Goal: Task Accomplishment & Management: Use online tool/utility

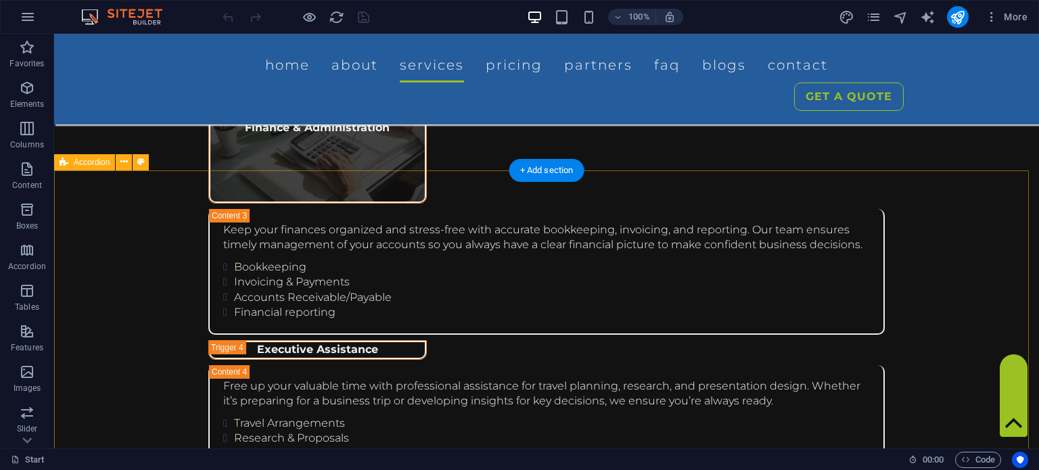
scroll to position [3399, 0]
click at [83, 162] on span "Accordion" at bounding box center [92, 162] width 36 height 8
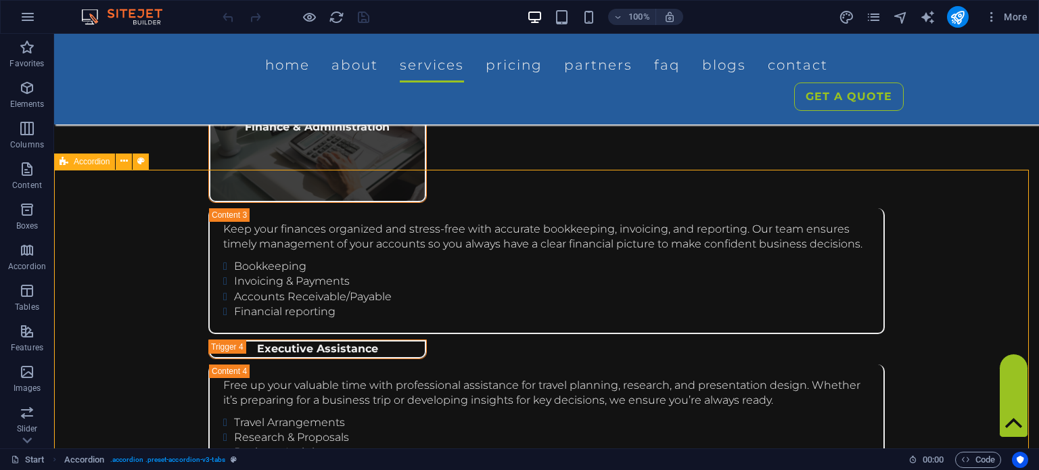
click at [83, 162] on span "Accordion" at bounding box center [92, 162] width 36 height 8
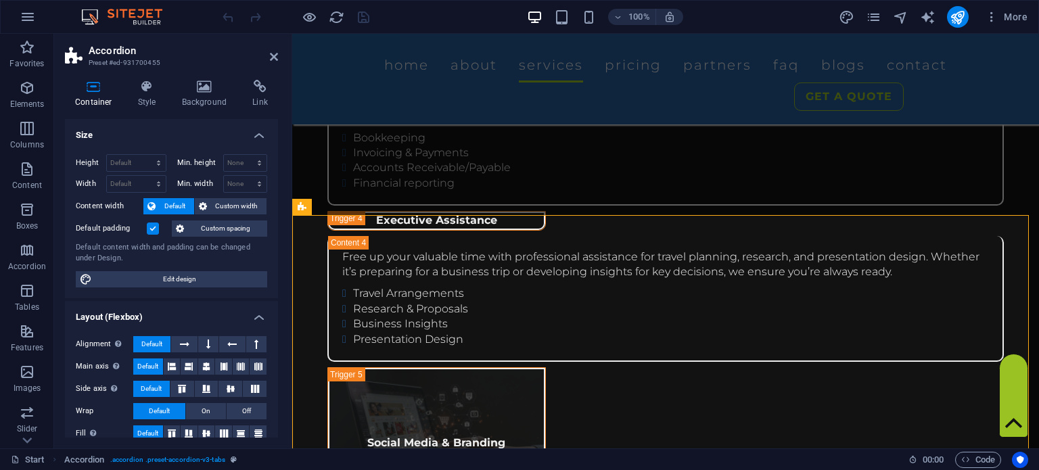
scroll to position [3536, 0]
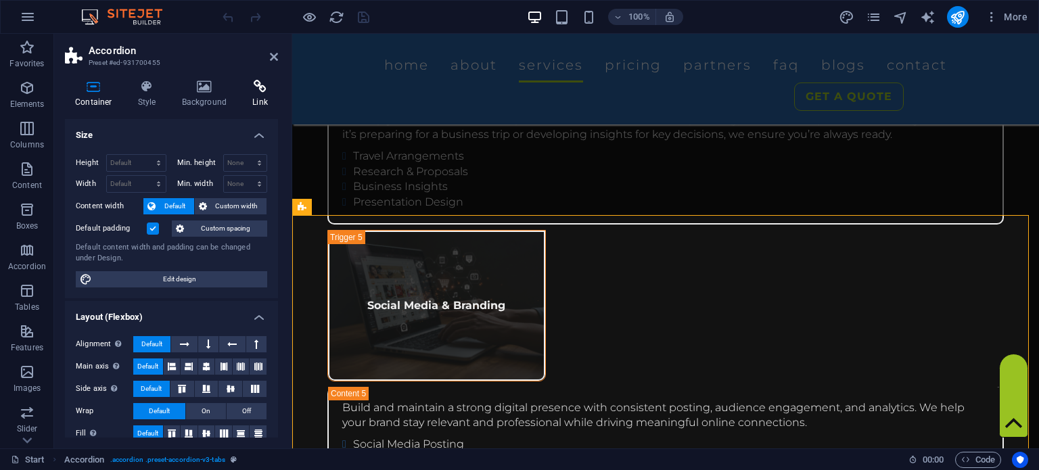
click at [260, 91] on icon at bounding box center [260, 87] width 36 height 14
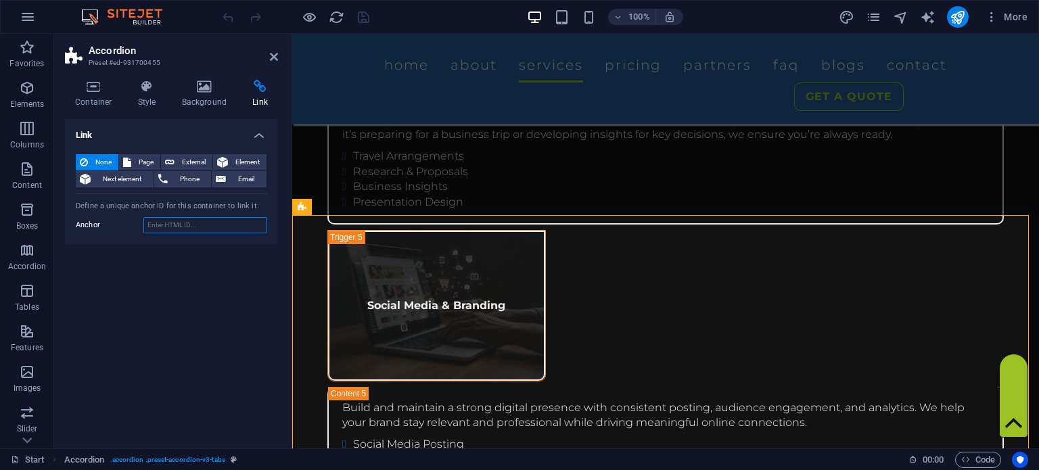
click at [205, 224] on input "Anchor" at bounding box center [205, 225] width 124 height 16
type input "pricing"
click at [273, 53] on icon at bounding box center [274, 56] width 8 height 11
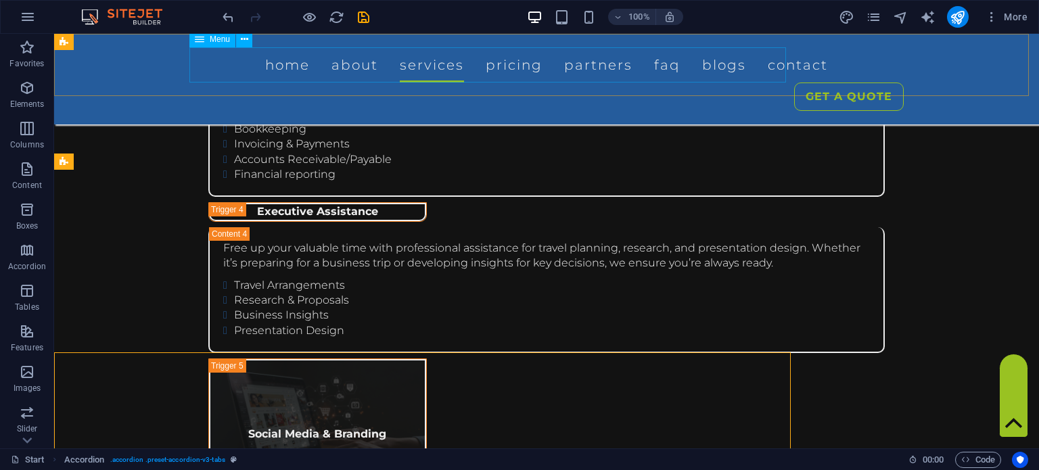
scroll to position [3399, 0]
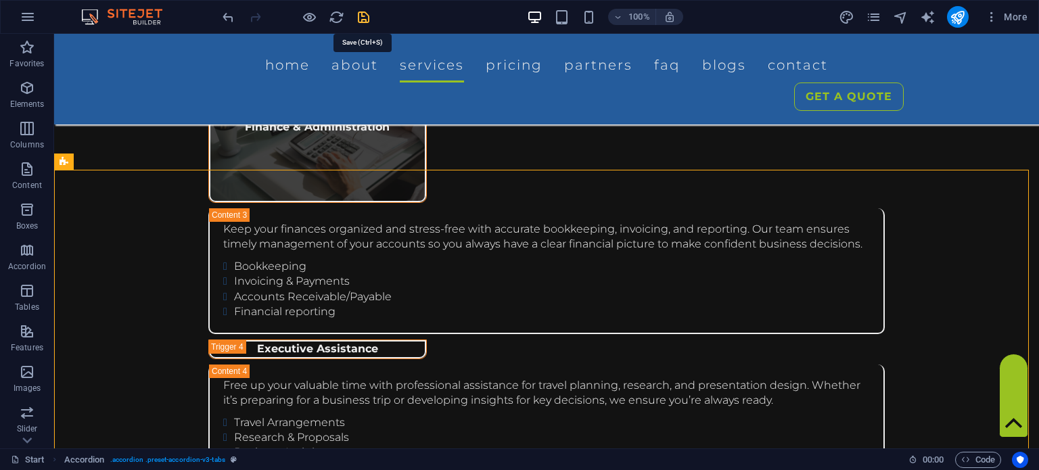
click at [361, 13] on icon "save" at bounding box center [364, 17] width 16 height 16
checkbox input "false"
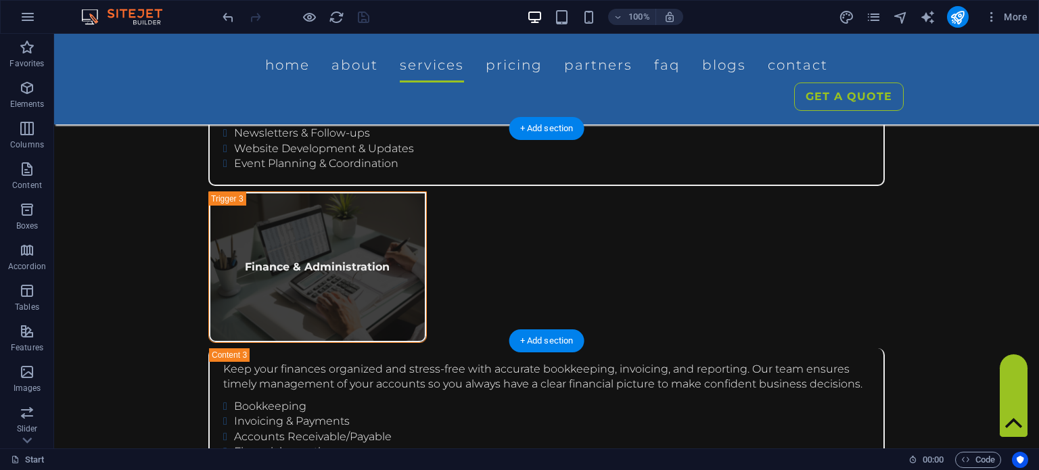
scroll to position [3221, 0]
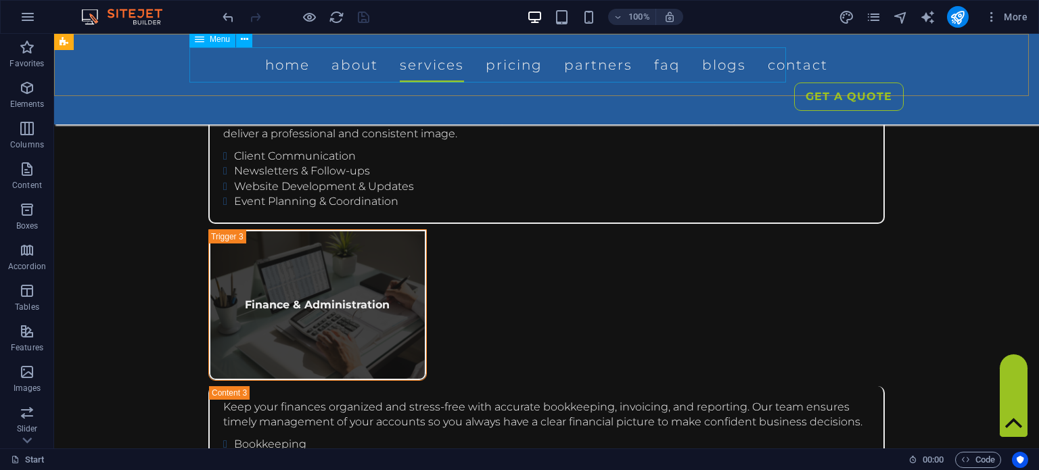
click at [432, 66] on nav "Home About Services Pricing Partners FAQ Blogs Contact" at bounding box center [546, 64] width 714 height 35
select select
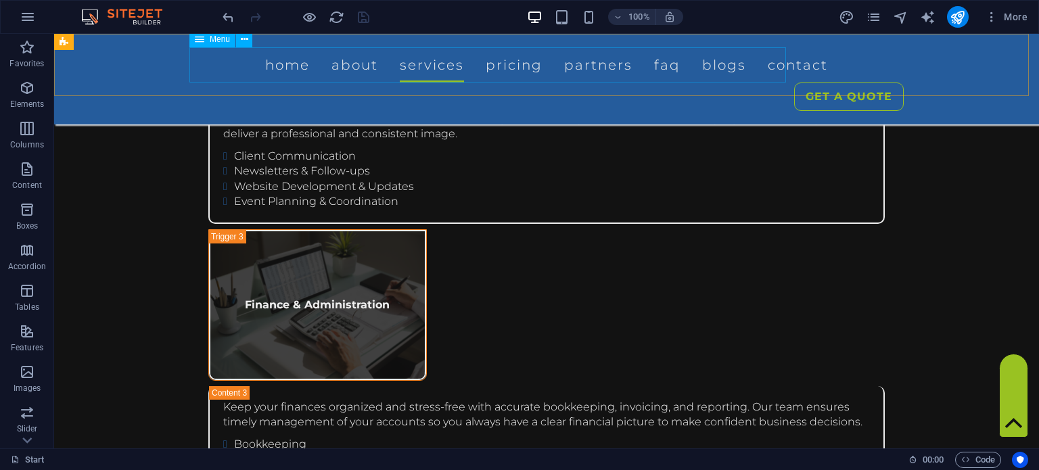
select select
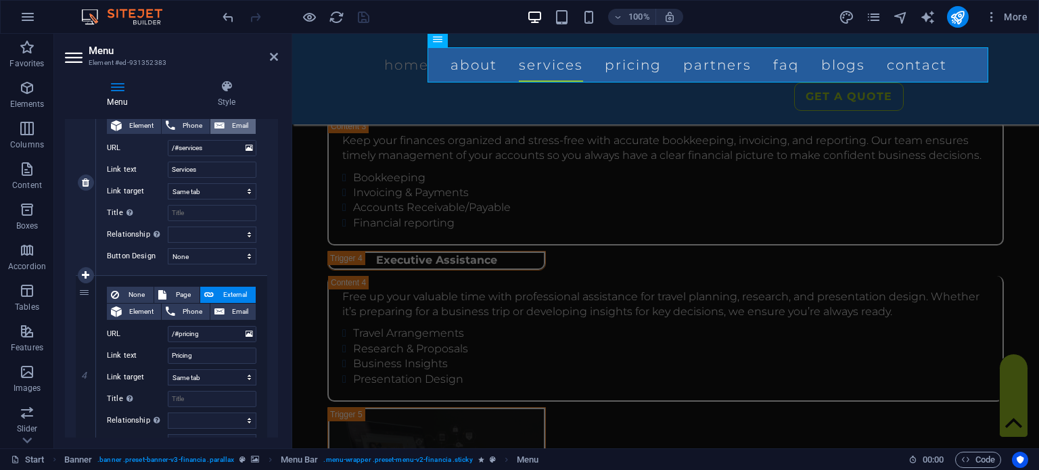
scroll to position [530, 0]
click at [222, 332] on input "/#pricing" at bounding box center [212, 333] width 89 height 16
click at [272, 59] on icon at bounding box center [274, 56] width 8 height 11
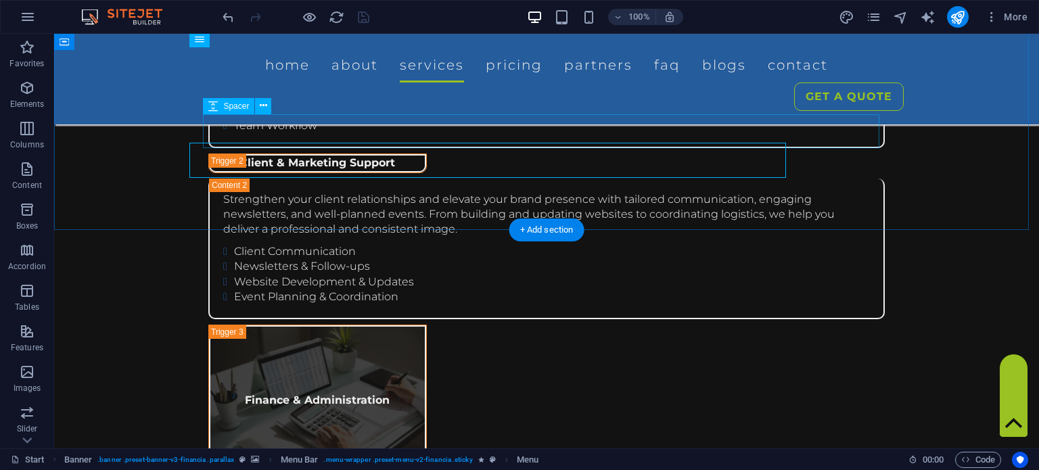
scroll to position [3126, 0]
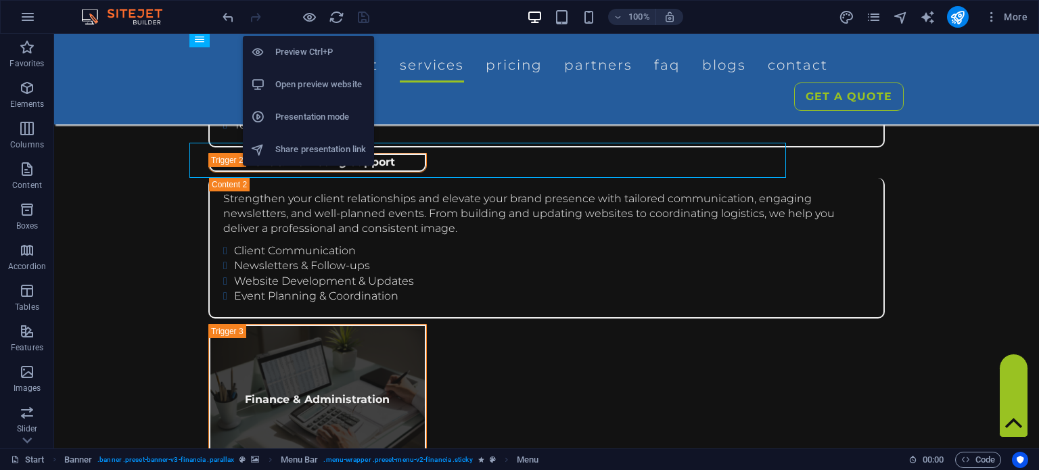
click at [297, 76] on h6 "Open preview website" at bounding box center [320, 84] width 91 height 16
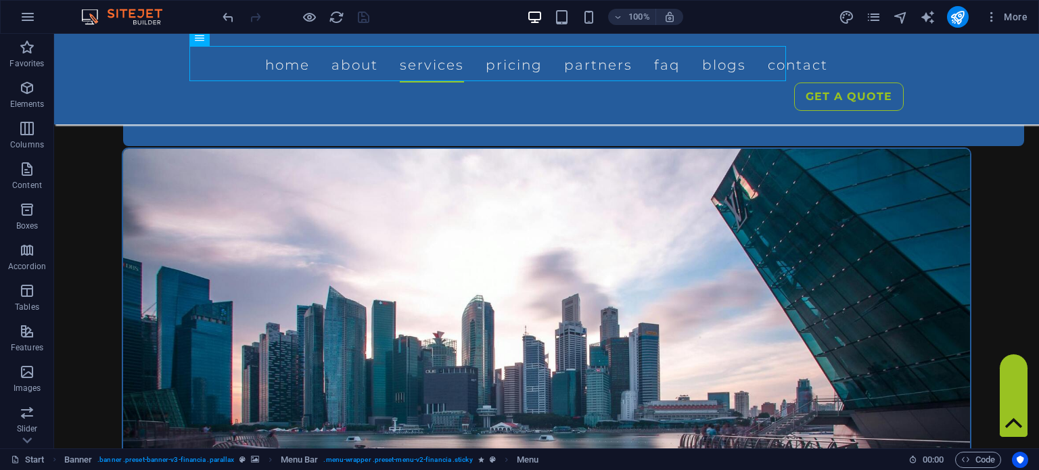
scroll to position [1148, 0]
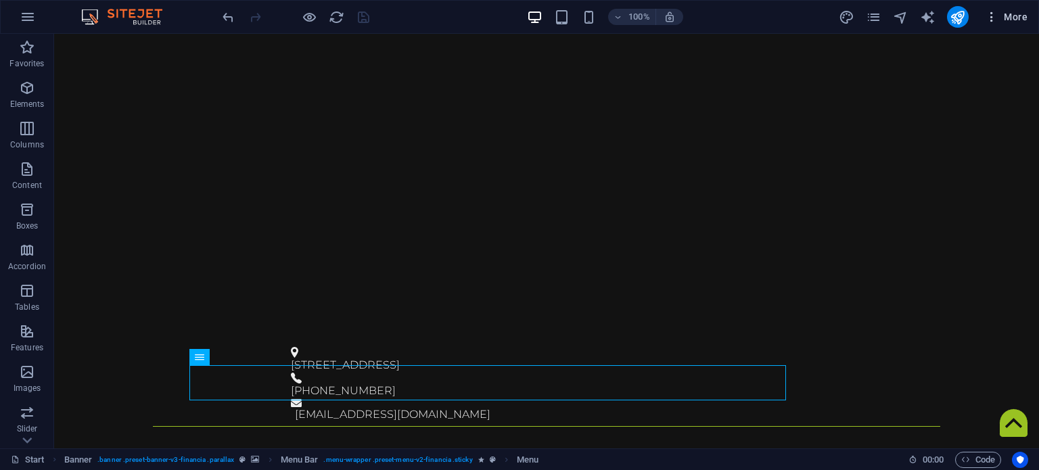
click at [1003, 16] on span "More" at bounding box center [1005, 17] width 43 height 14
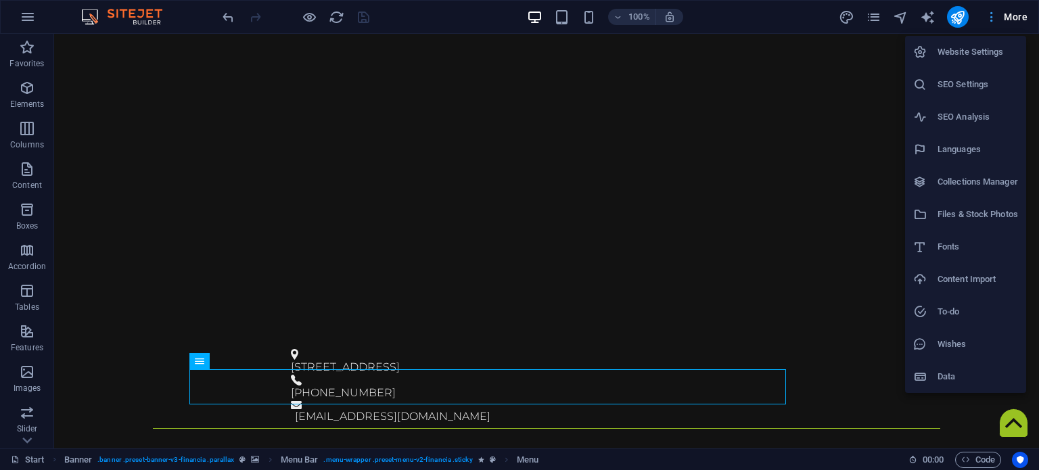
scroll to position [105, 0]
click at [849, 18] on div at bounding box center [519, 235] width 1039 height 470
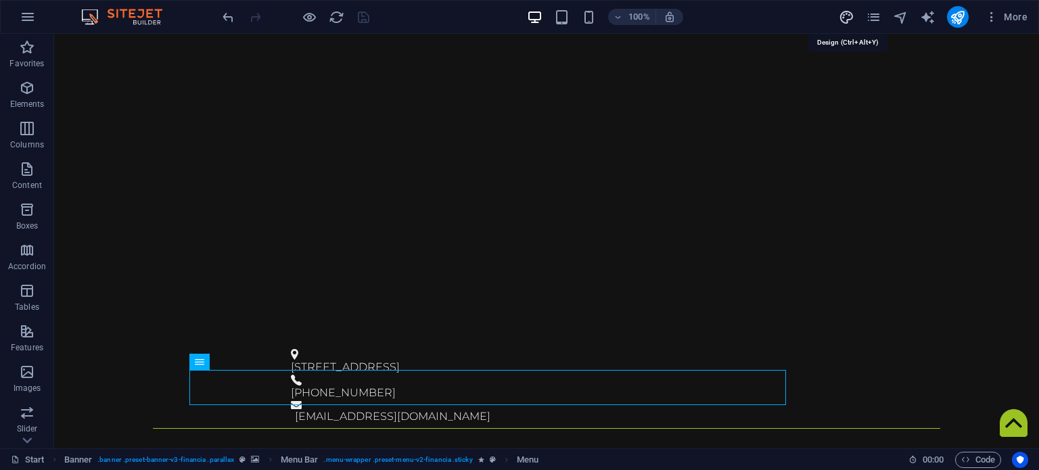
click at [845, 15] on icon "design" at bounding box center [846, 17] width 16 height 16
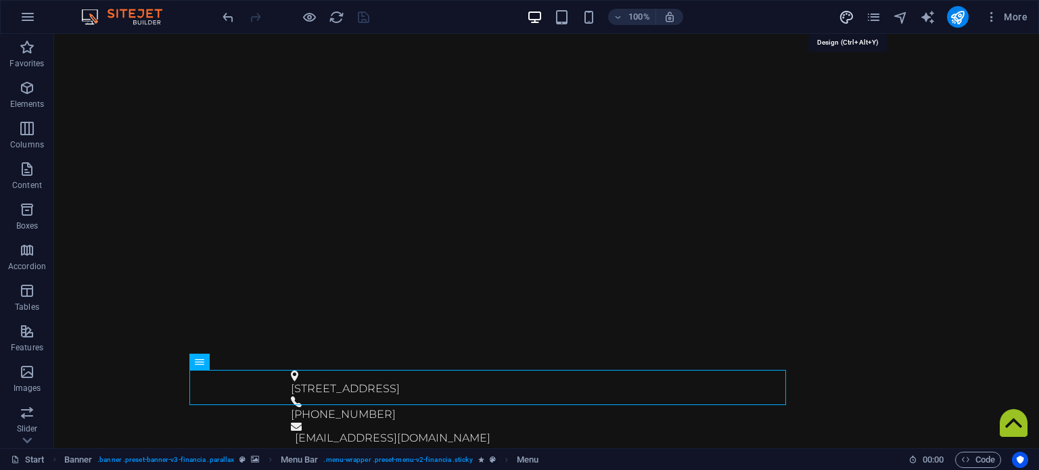
select select "800"
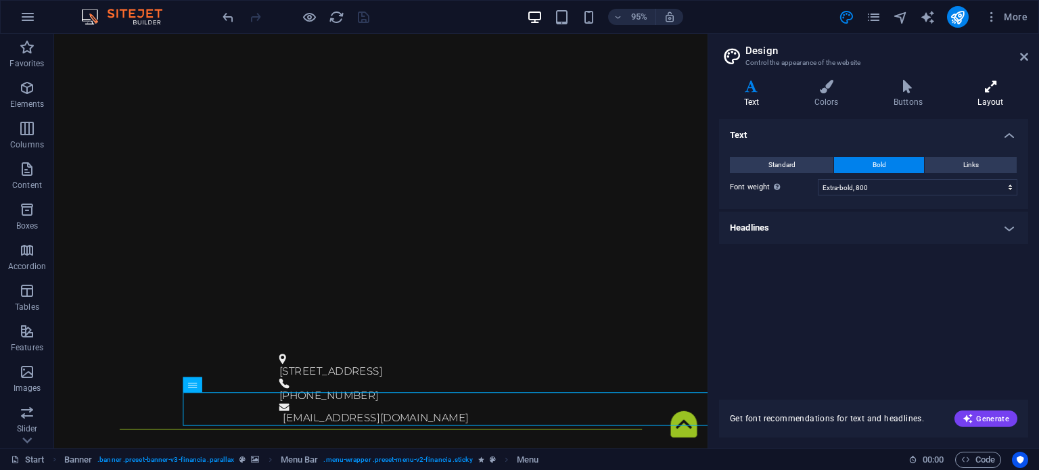
click at [986, 93] on h4 "Layout" at bounding box center [990, 94] width 75 height 28
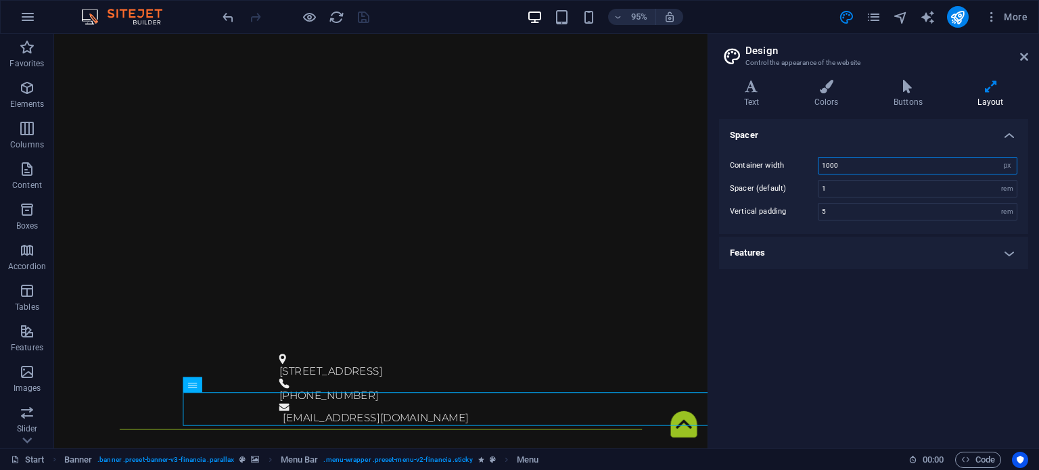
click at [880, 162] on input "1000" at bounding box center [917, 166] width 198 height 16
type input "1320"
click at [363, 18] on icon "save" at bounding box center [364, 17] width 16 height 16
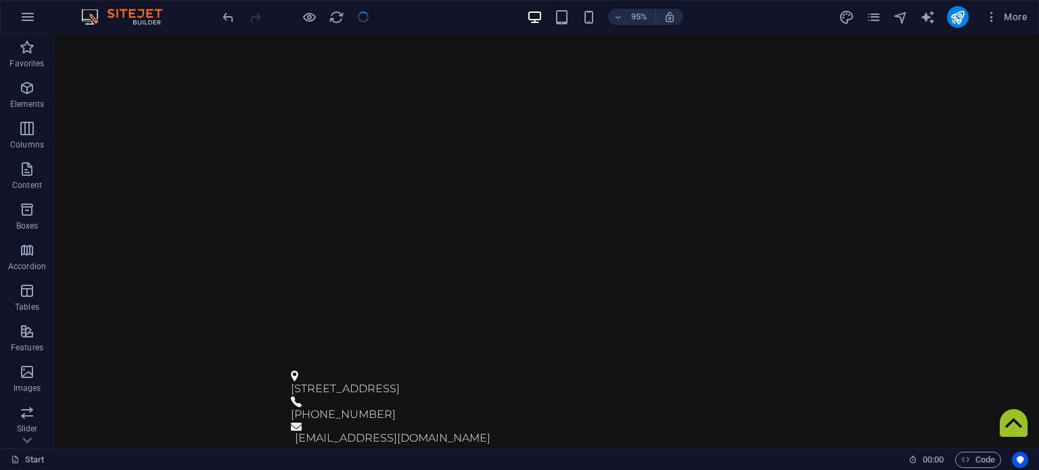
checkbox input "false"
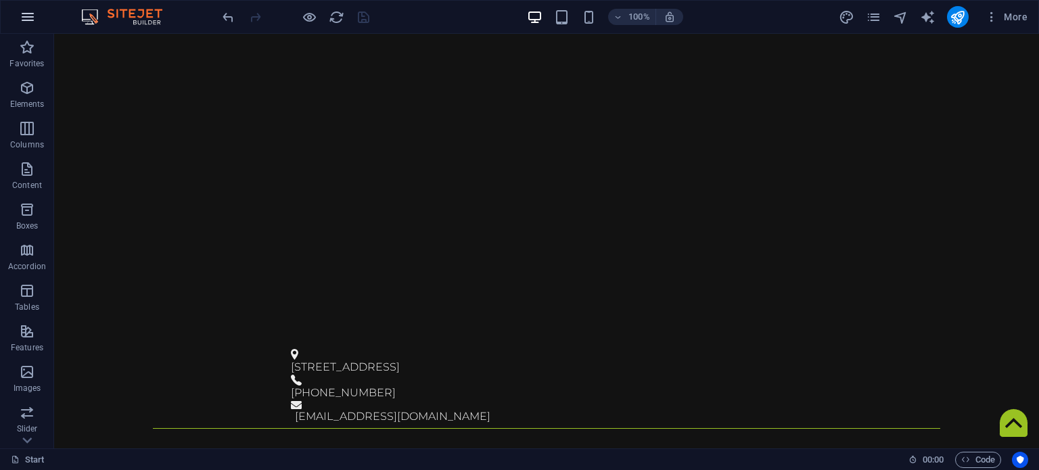
drag, startPoint x: 719, startPoint y: 0, endPoint x: 30, endPoint y: 11, distance: 689.7
click at [30, 11] on icon "button" at bounding box center [28, 17] width 16 height 16
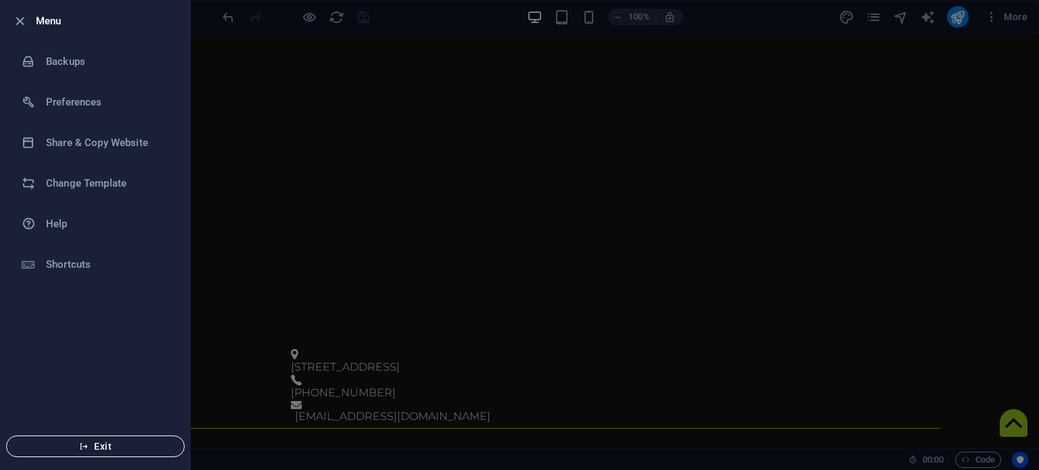
click at [117, 445] on span "Exit" at bounding box center [96, 446] width 156 height 11
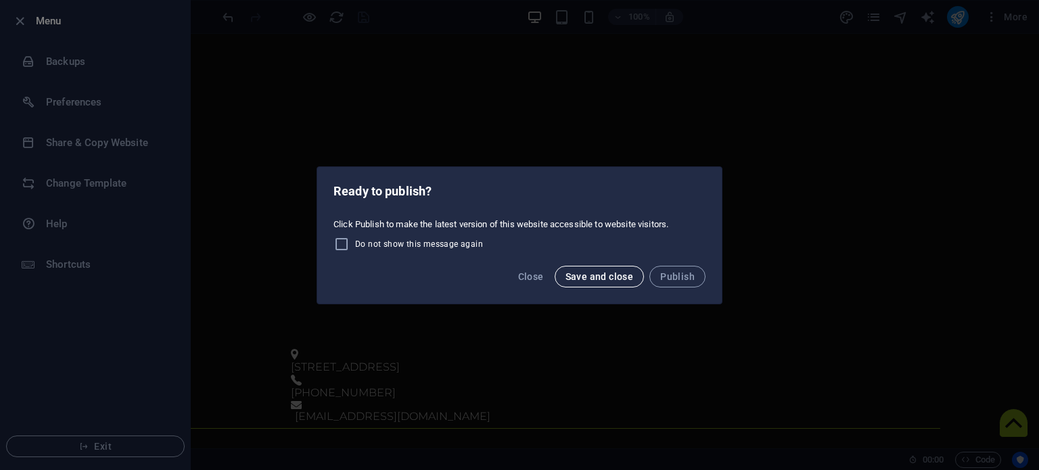
click at [596, 274] on span "Save and close" at bounding box center [599, 276] width 68 height 11
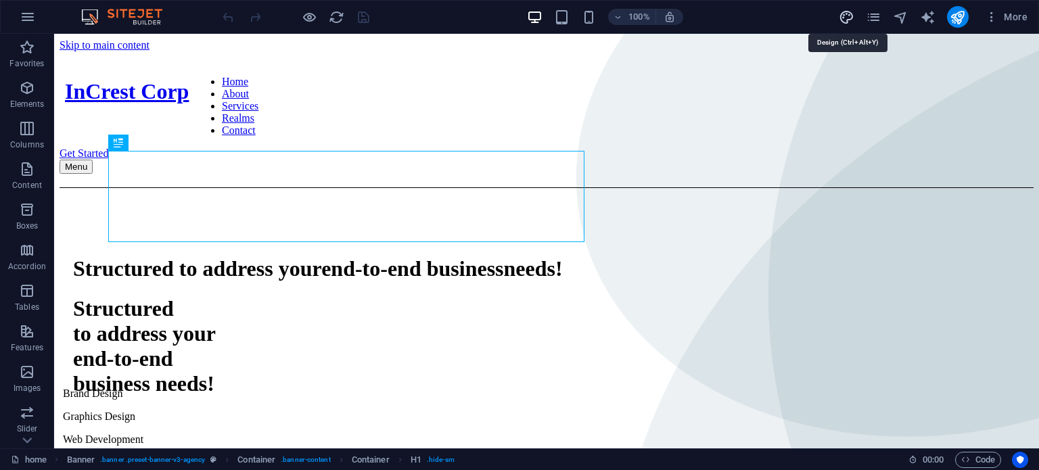
click at [845, 15] on icon "design" at bounding box center [846, 17] width 16 height 16
select select "px"
select select "500"
select select "px"
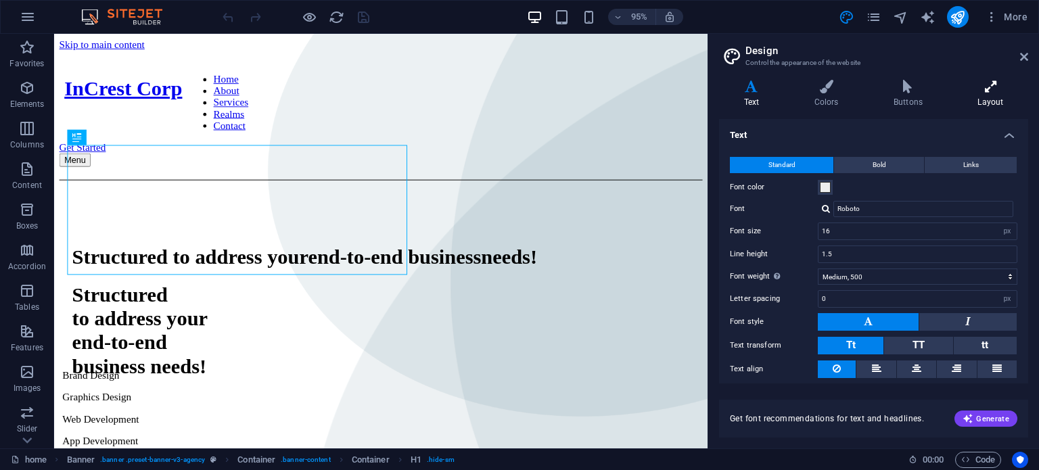
click at [989, 88] on icon at bounding box center [990, 87] width 75 height 14
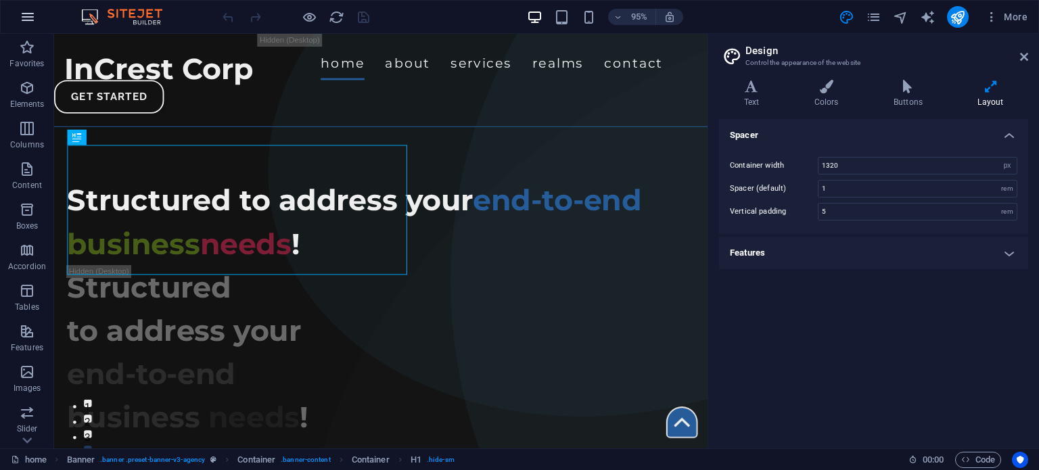
click at [26, 9] on icon "button" at bounding box center [28, 17] width 16 height 16
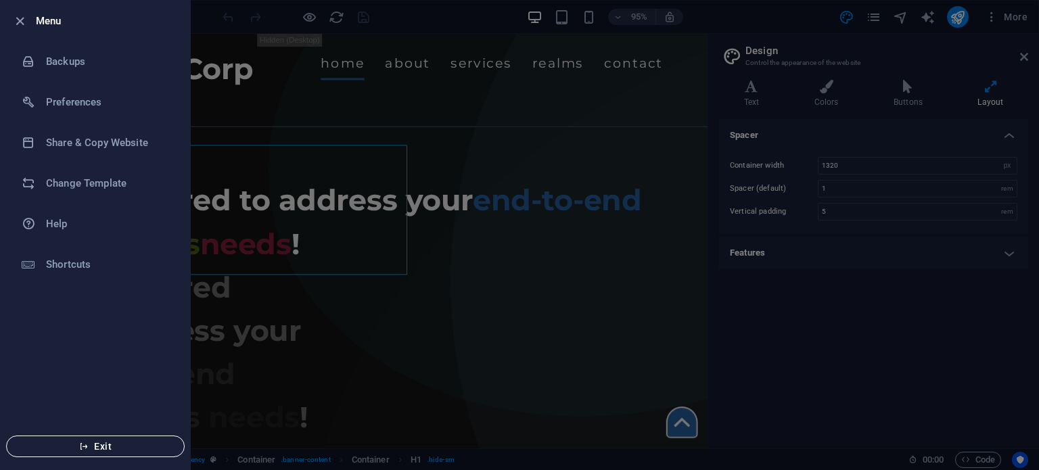
click at [106, 441] on span "Exit" at bounding box center [96, 446] width 156 height 11
click at [116, 451] on span "Exit" at bounding box center [96, 446] width 156 height 11
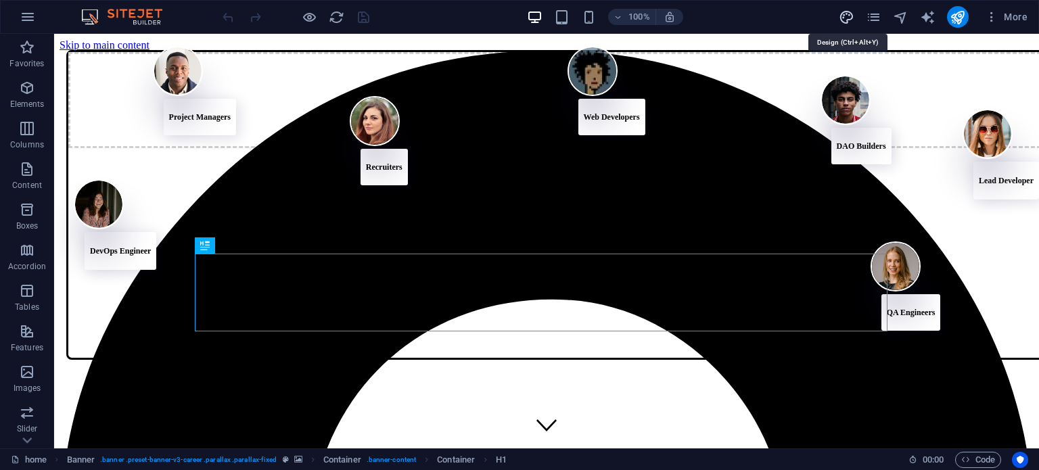
click at [842, 18] on icon "design" at bounding box center [846, 17] width 16 height 16
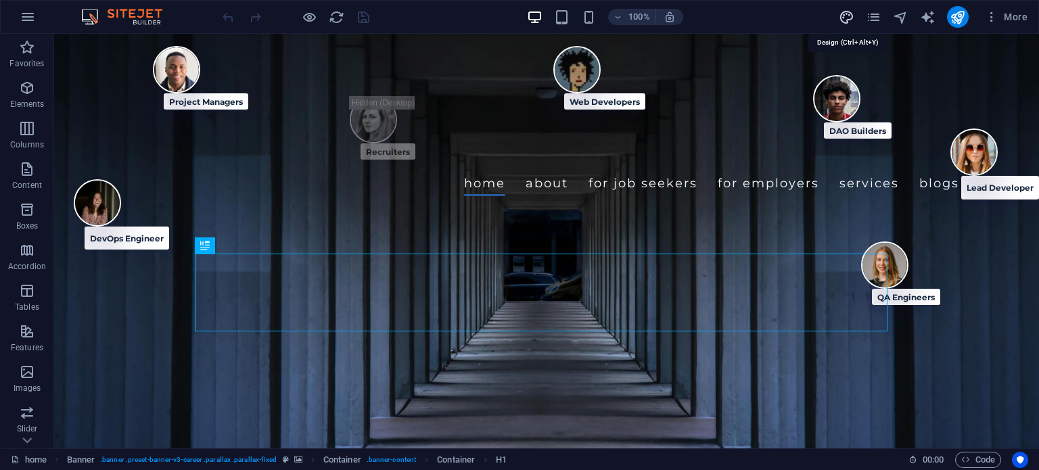
select select "px"
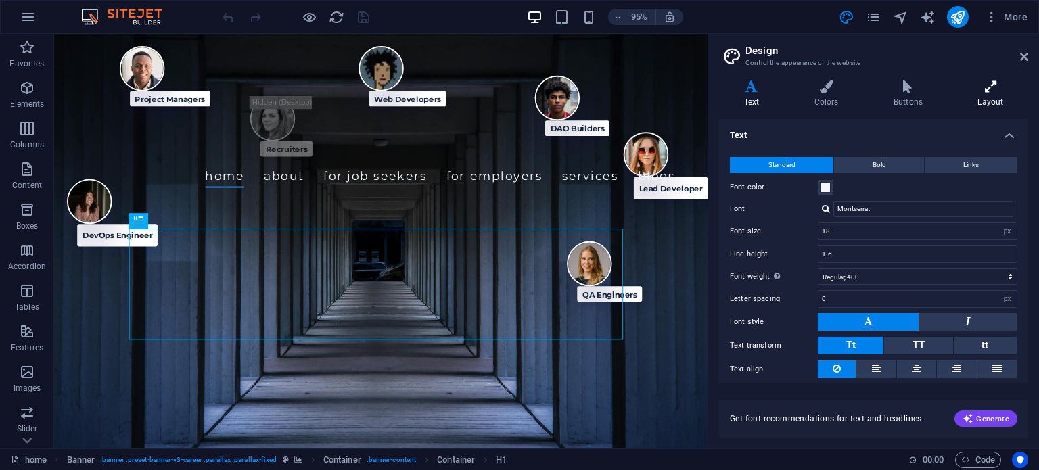
click at [1004, 95] on h4 "Layout" at bounding box center [990, 94] width 75 height 28
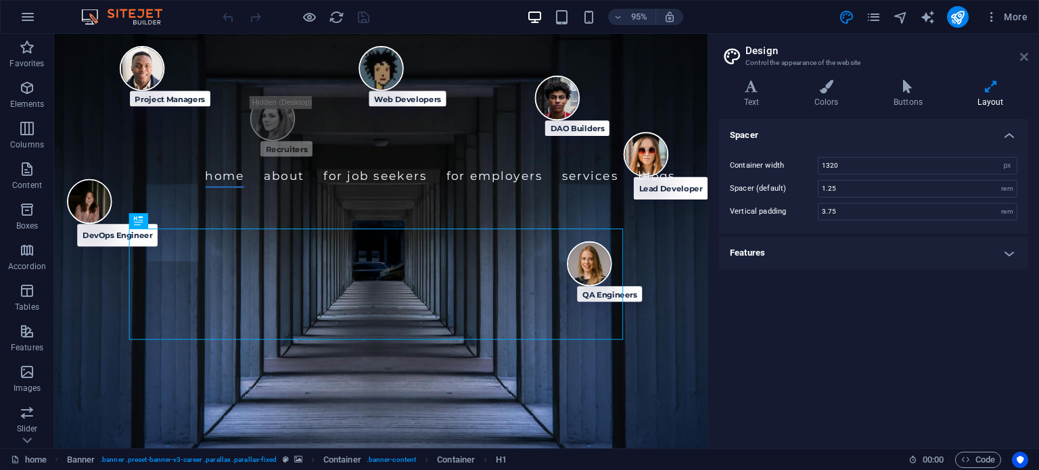
click at [1021, 52] on icon at bounding box center [1024, 56] width 8 height 11
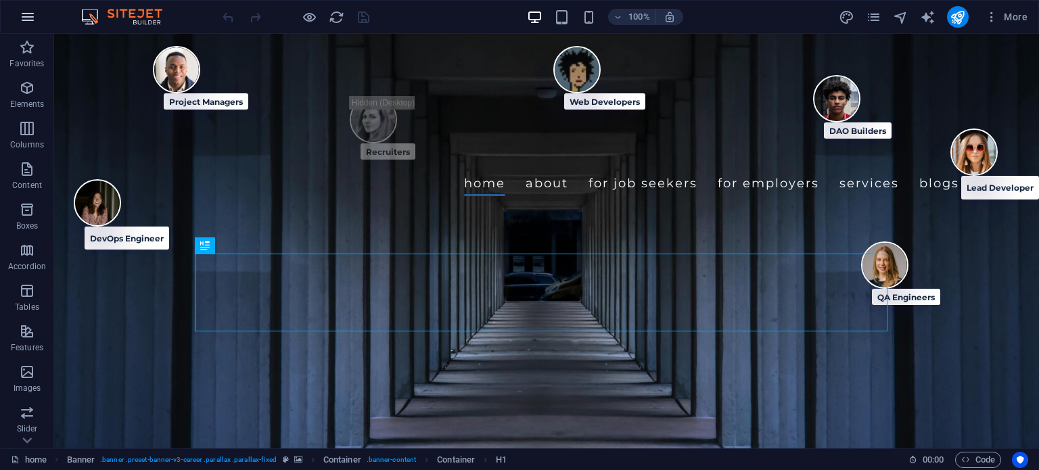
click at [19, 13] on button "button" at bounding box center [27, 17] width 32 height 32
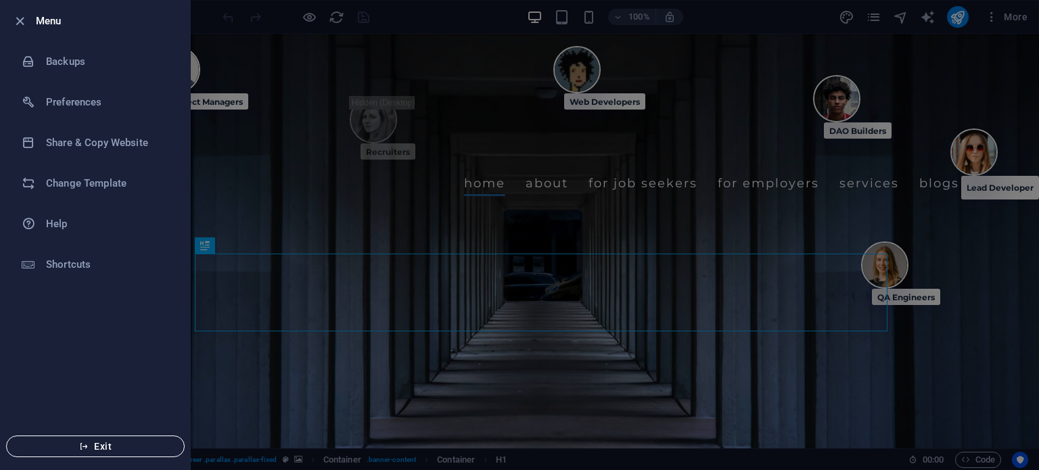
click at [110, 446] on span "Exit" at bounding box center [96, 446] width 156 height 11
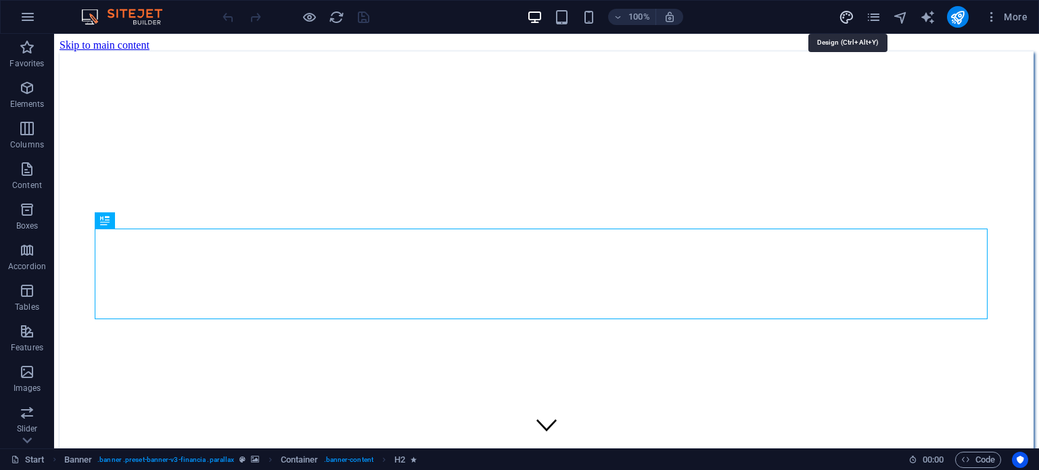
click at [847, 18] on icon "design" at bounding box center [846, 17] width 16 height 16
select select "800"
select select "px"
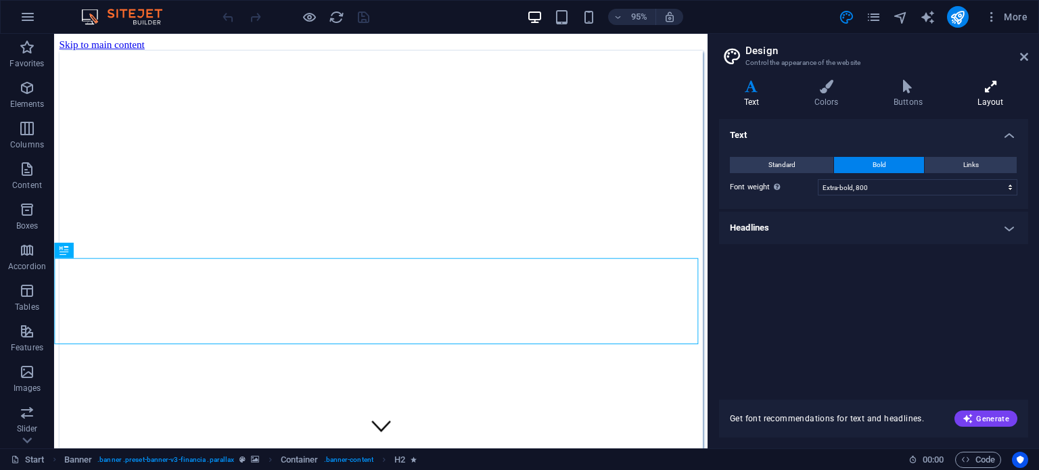
click at [995, 101] on h4 "Layout" at bounding box center [990, 94] width 75 height 28
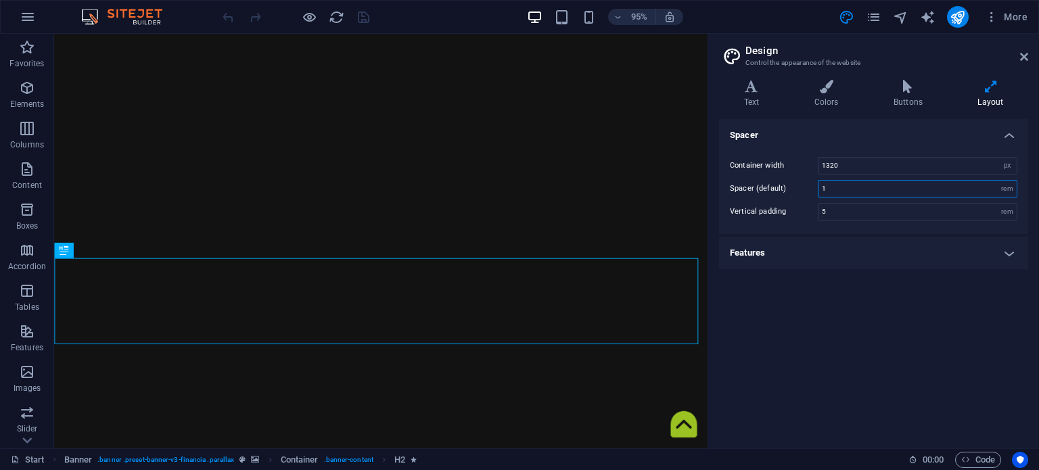
click at [936, 193] on input "1" at bounding box center [917, 189] width 198 height 16
type input "1.25"
drag, startPoint x: 891, startPoint y: 213, endPoint x: 806, endPoint y: 226, distance: 86.2
click at [806, 226] on div "Container width 1320 rem px Spacer (default) 1.25 rem Vertical padding 5 rem" at bounding box center [873, 188] width 314 height 91
type input "5"
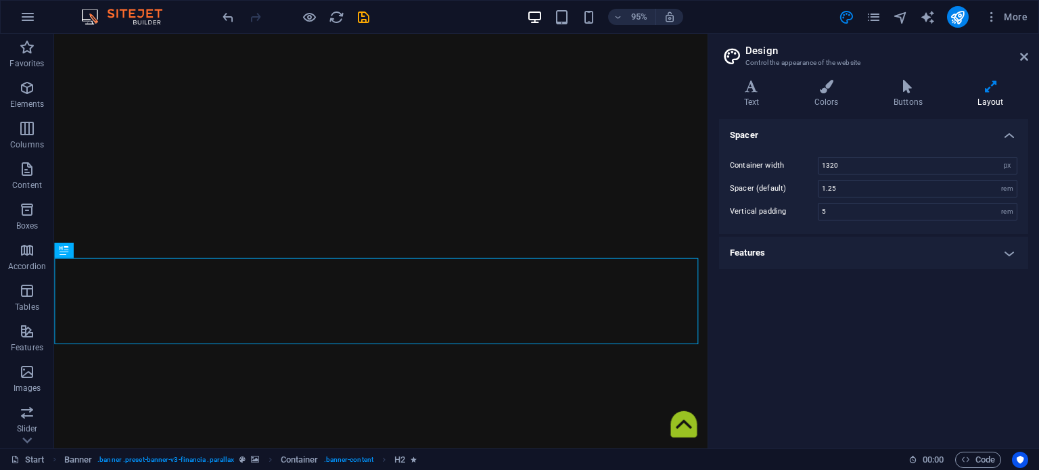
click at [809, 241] on h4 "Features" at bounding box center [873, 253] width 309 height 32
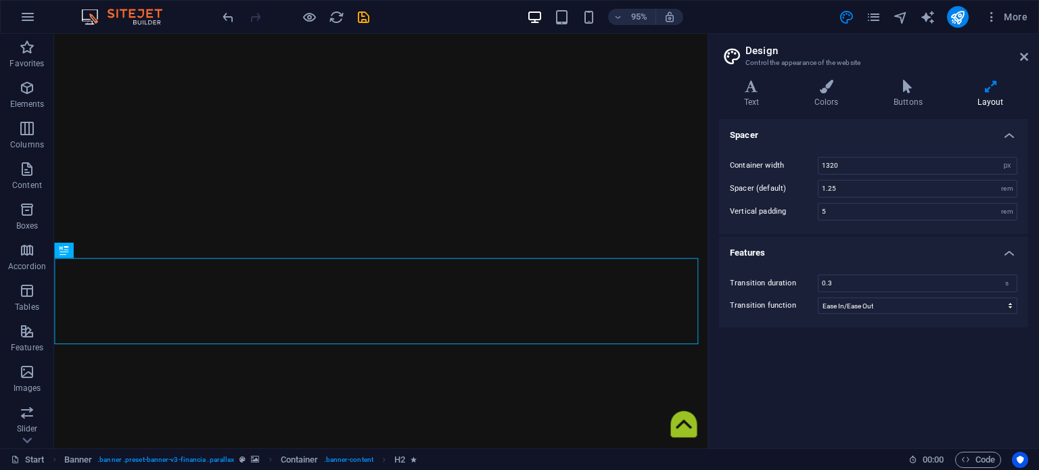
click at [986, 88] on icon at bounding box center [990, 87] width 75 height 14
click at [911, 89] on icon at bounding box center [907, 87] width 78 height 14
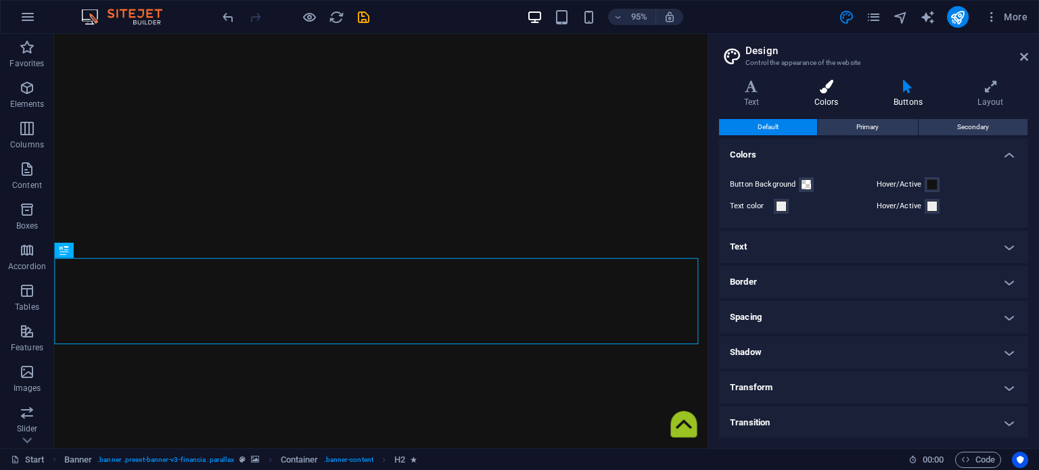
click at [850, 91] on icon at bounding box center [826, 87] width 74 height 14
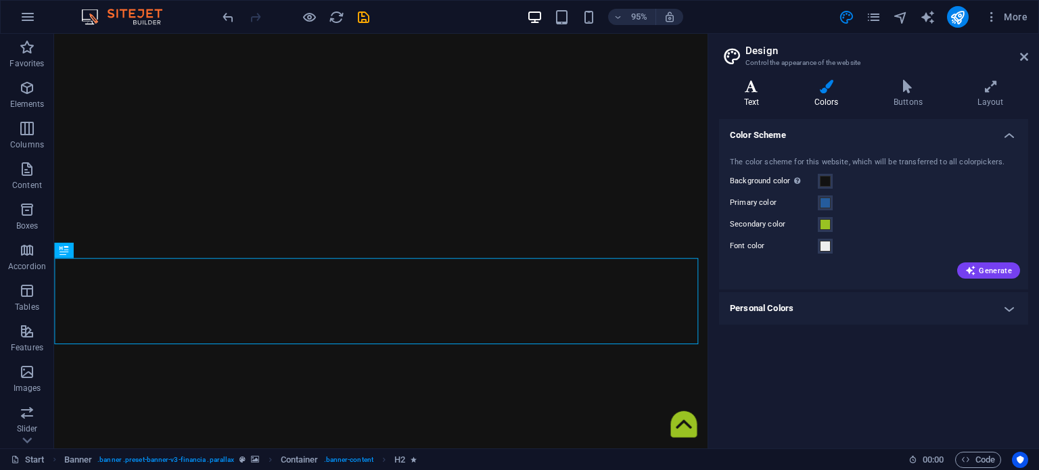
click at [749, 80] on icon at bounding box center [751, 87] width 65 height 14
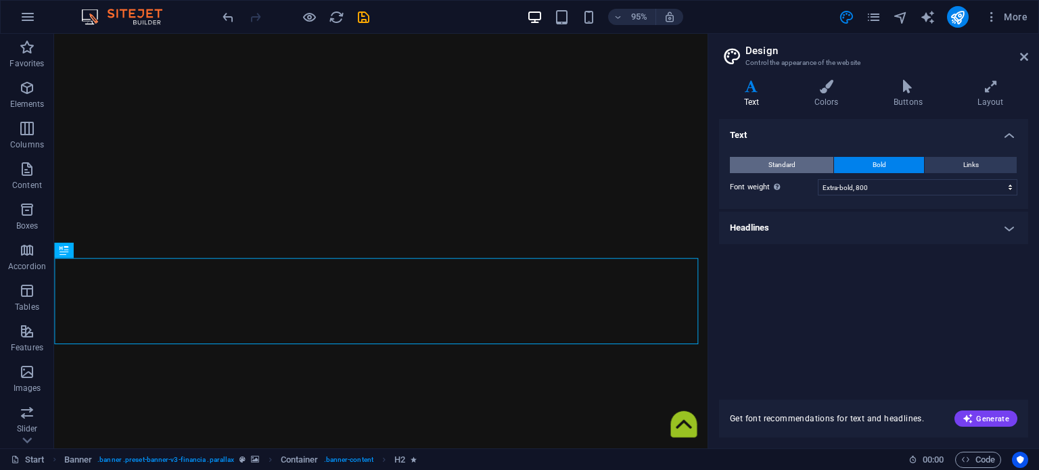
click at [763, 164] on button "Standard" at bounding box center [781, 165] width 103 height 16
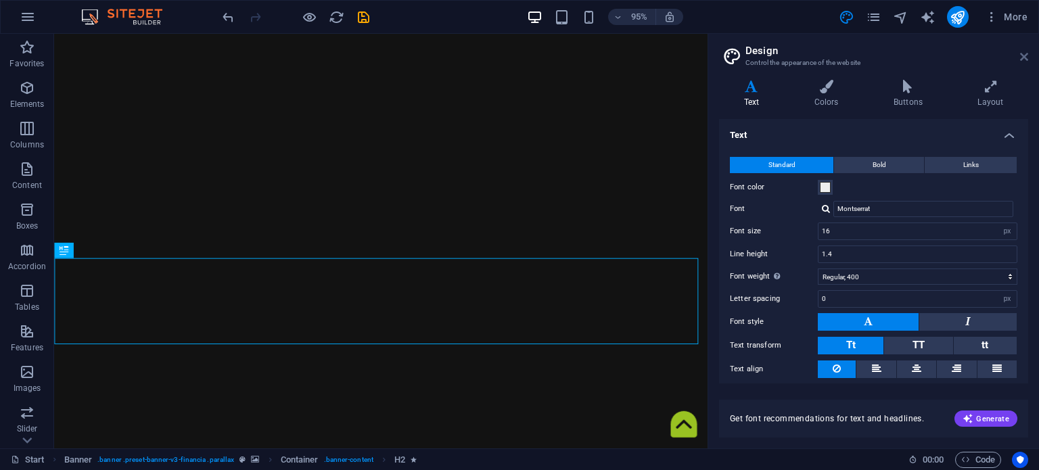
click at [1025, 51] on icon at bounding box center [1024, 56] width 8 height 11
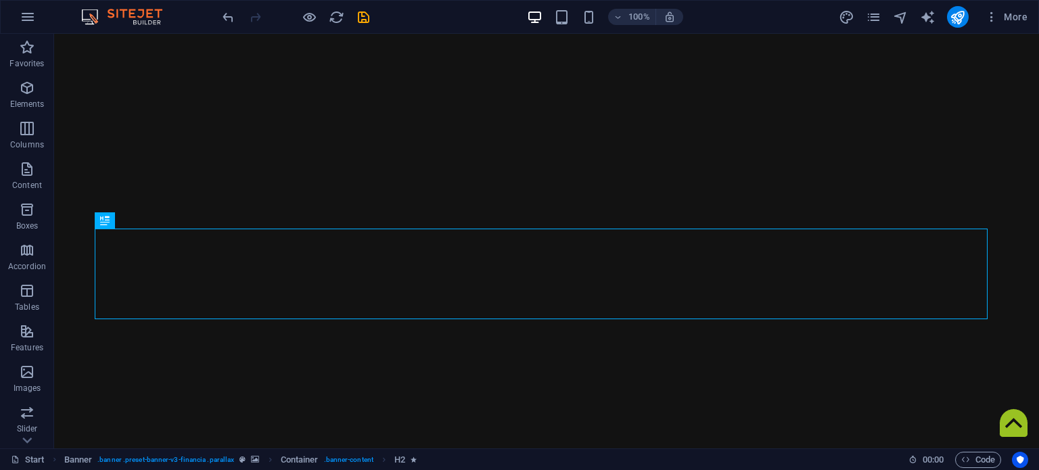
click at [365, 7] on div at bounding box center [295, 17] width 151 height 22
click at [365, 9] on icon "save" at bounding box center [364, 17] width 16 height 16
checkbox input "false"
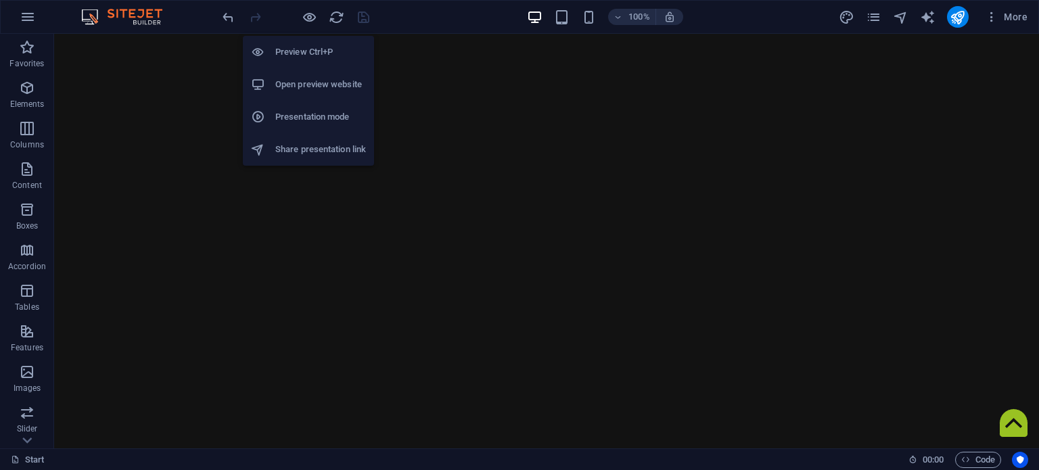
click at [325, 78] on h6 "Open preview website" at bounding box center [320, 84] width 91 height 16
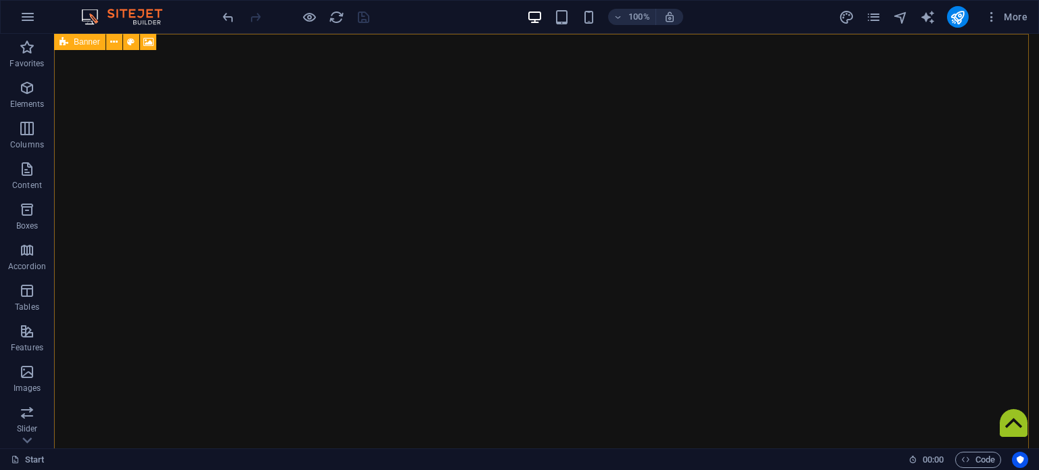
click at [72, 43] on div "Banner" at bounding box center [79, 42] width 51 height 16
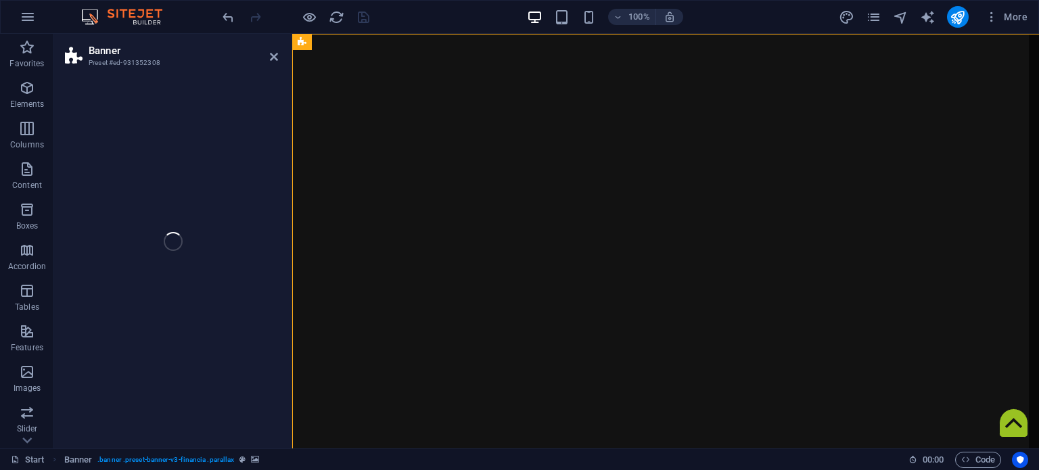
select select "vh"
select select "header"
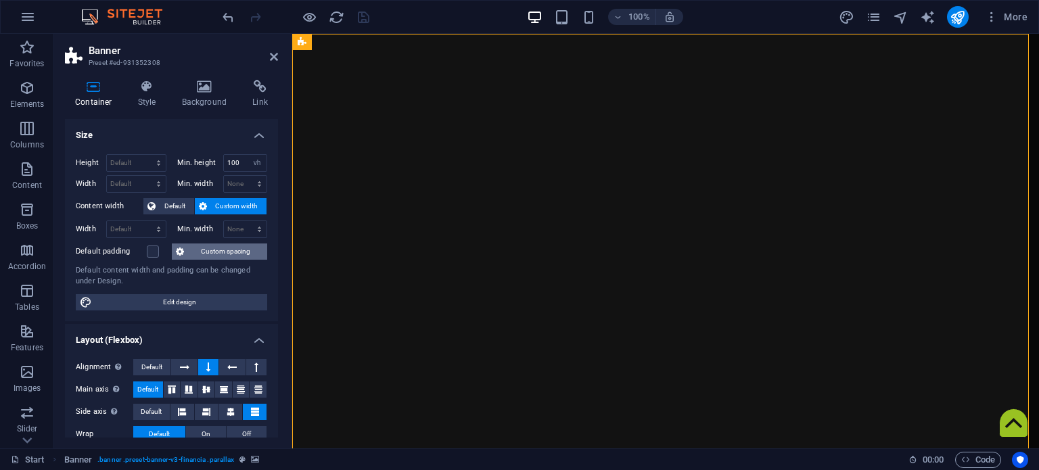
click at [200, 248] on span "Custom spacing" at bounding box center [225, 251] width 75 height 16
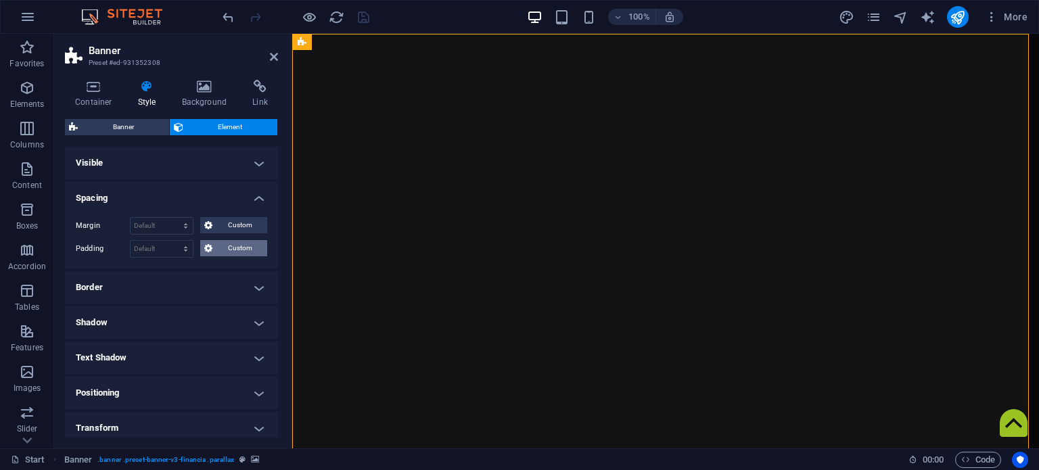
click at [216, 248] on span "Custom" at bounding box center [239, 248] width 47 height 16
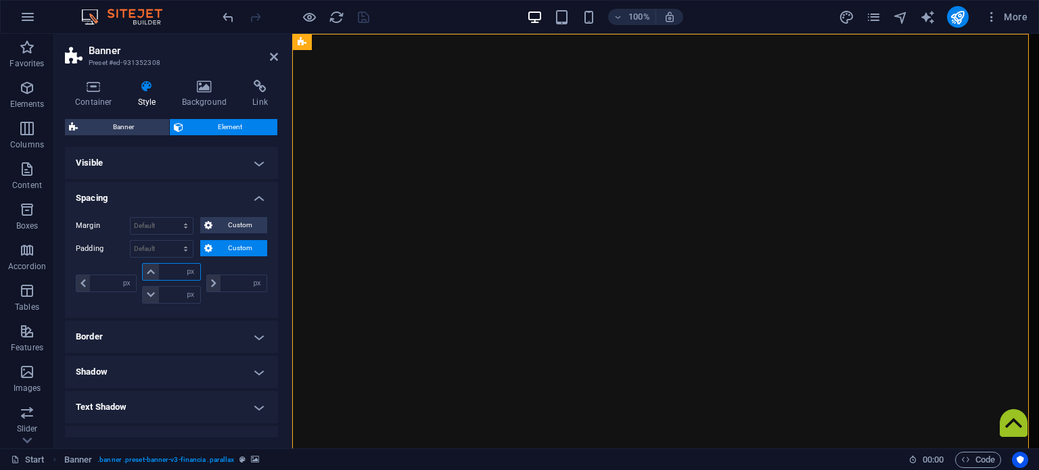
click at [170, 264] on input "number" at bounding box center [179, 272] width 41 height 16
type input "30"
type input "0"
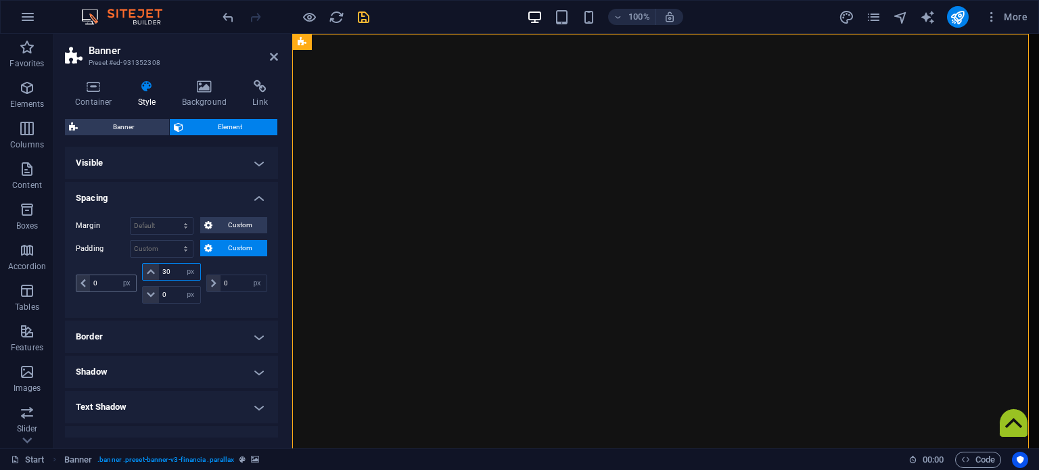
drag, startPoint x: 176, startPoint y: 264, endPoint x: 107, endPoint y: 285, distance: 72.1
click at [107, 285] on div "0 px rem % vh vw 30 px rem % vh vw 0 px rem % vh vw 0 px rem % vh vw" at bounding box center [171, 283] width 191 height 41
type input "0"
select select "px"
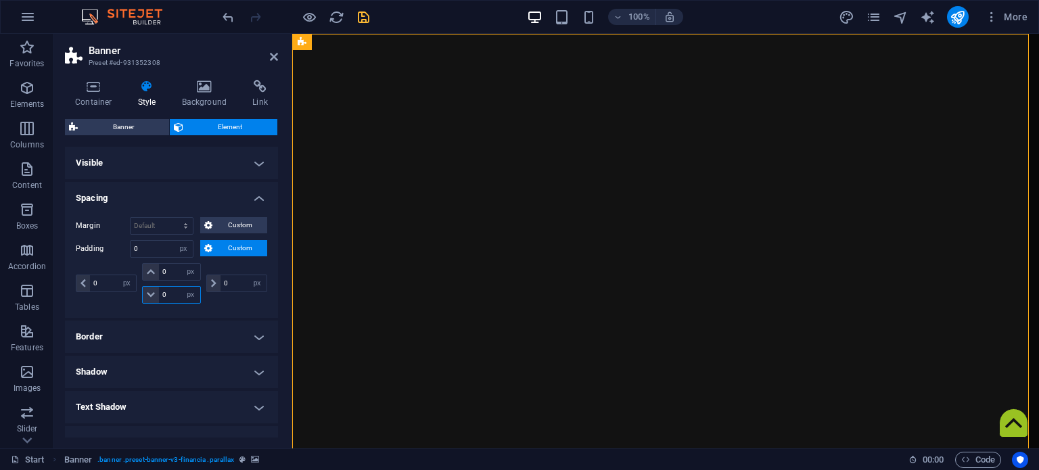
drag, startPoint x: 171, startPoint y: 289, endPoint x: 68, endPoint y: 310, distance: 104.8
click at [68, 310] on div "Margin Default auto px % rem vw vh Custom Custom auto px % rem vw vh auto px % …" at bounding box center [171, 262] width 213 height 112
type input "60"
select select "DISABLED_OPTION_VALUE"
drag, startPoint x: 70, startPoint y: 290, endPoint x: 39, endPoint y: 297, distance: 31.8
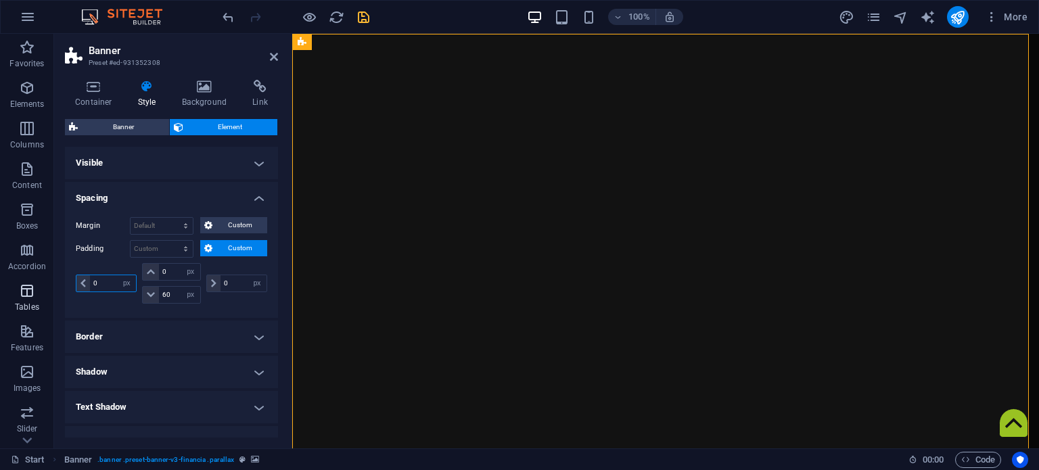
click at [39, 297] on section "Favorites Elements Columns Content Boxes Accordion Tables Features Images Slide…" at bounding box center [519, 241] width 1039 height 414
type input "20"
drag, startPoint x: 235, startPoint y: 279, endPoint x: 170, endPoint y: 283, distance: 64.4
click at [170, 283] on div "20 px rem % vh vw 0 px rem % vh vw 60 px rem % vh vw 0 px rem % vh vw" at bounding box center [171, 283] width 191 height 41
type input "20"
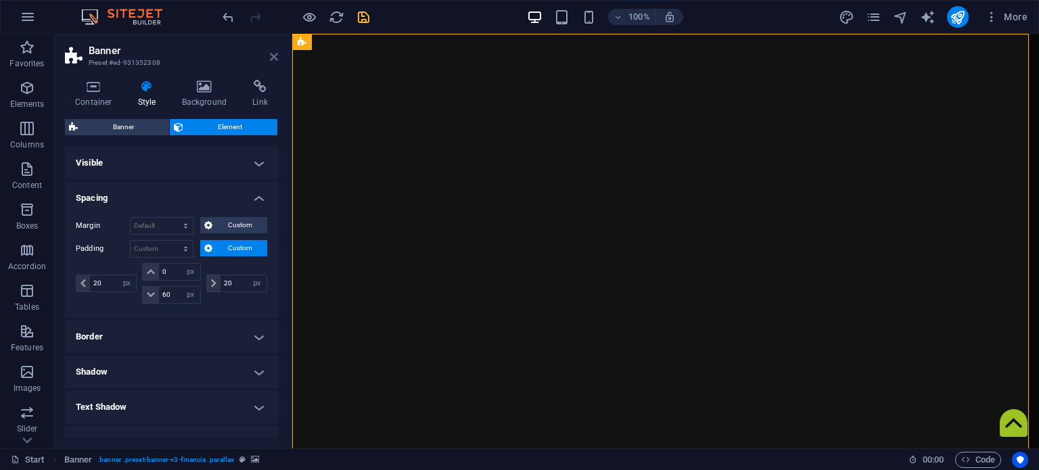
click at [270, 53] on icon at bounding box center [274, 56] width 8 height 11
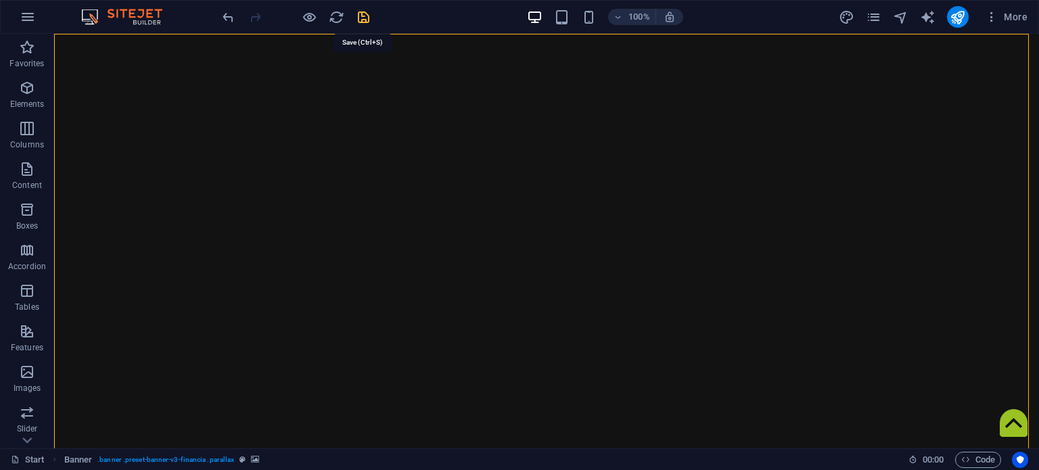
click at [360, 10] on icon "save" at bounding box center [364, 17] width 16 height 16
checkbox input "false"
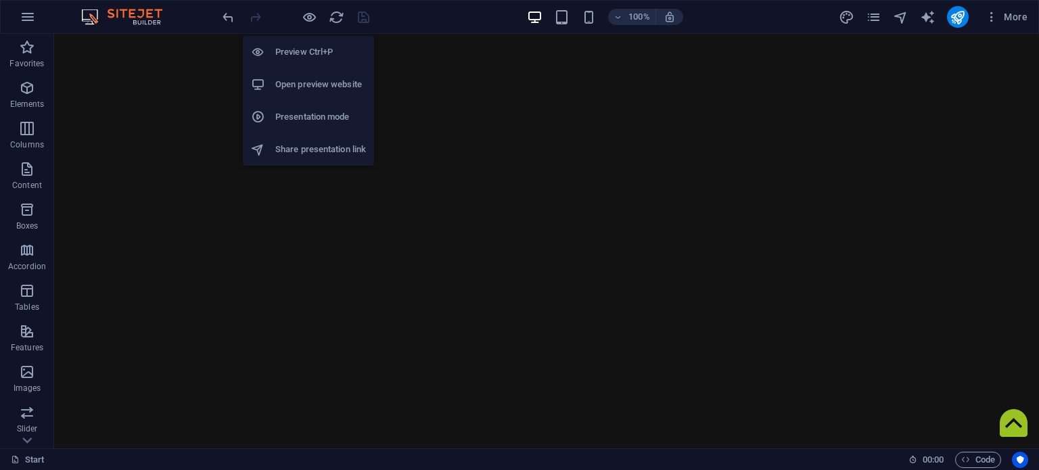
click at [300, 83] on h6 "Open preview website" at bounding box center [320, 84] width 91 height 16
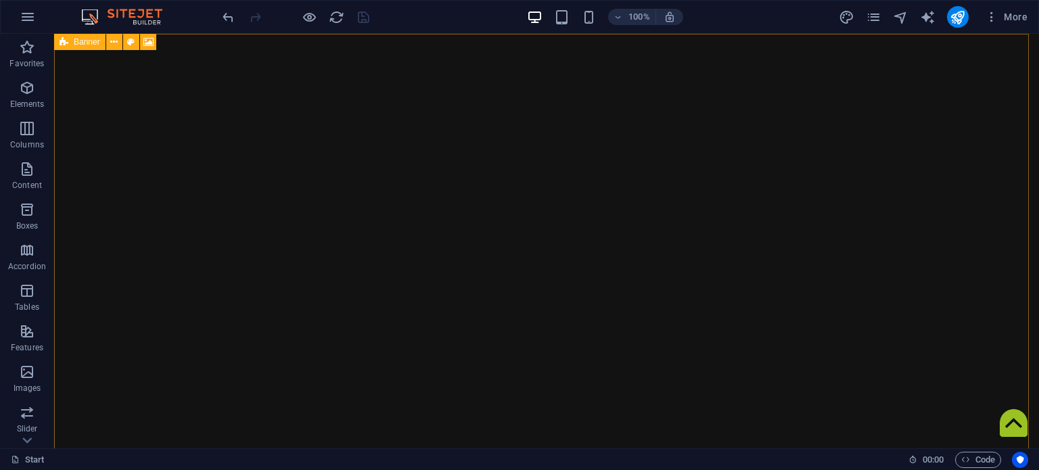
click at [65, 45] on icon at bounding box center [63, 42] width 9 height 16
select select "px"
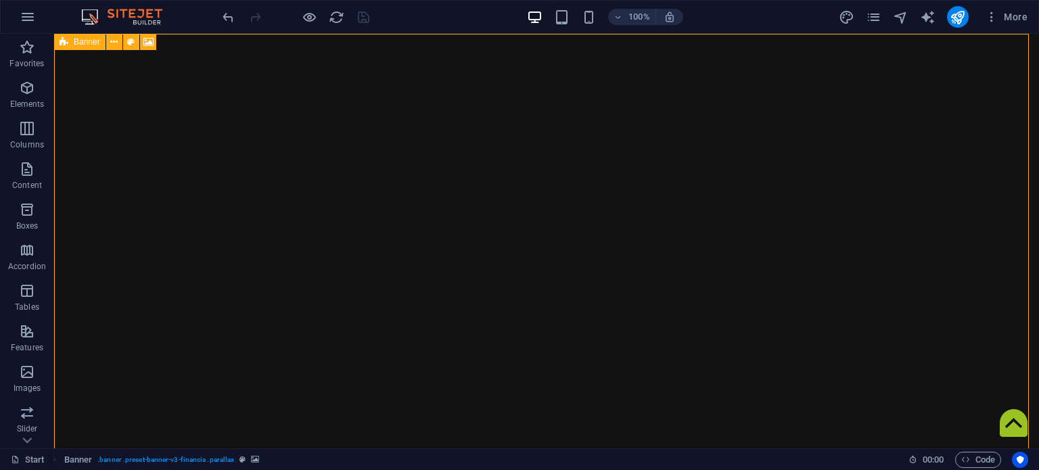
select select "px"
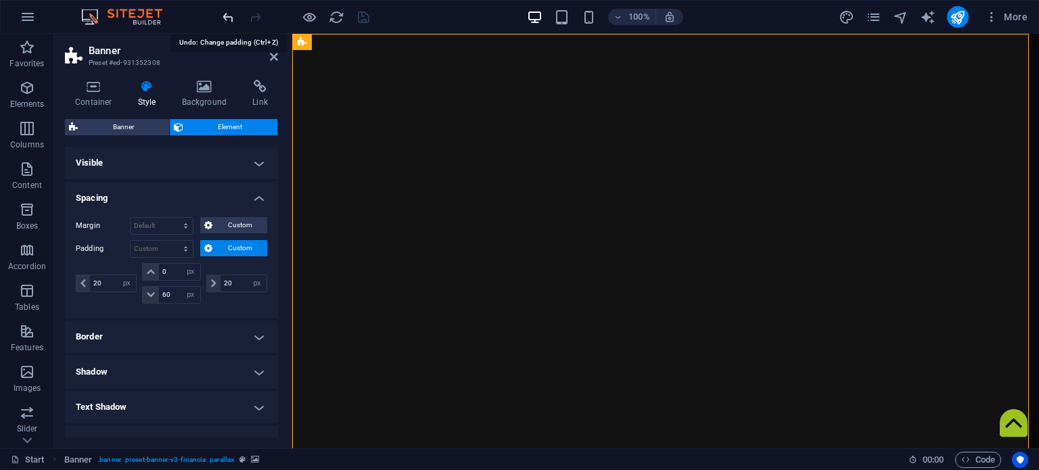
click at [230, 20] on icon "undo" at bounding box center [228, 17] width 16 height 16
type input "0"
click at [230, 20] on icon "undo" at bounding box center [228, 17] width 16 height 16
type input "0"
click at [230, 20] on icon "undo" at bounding box center [228, 17] width 16 height 16
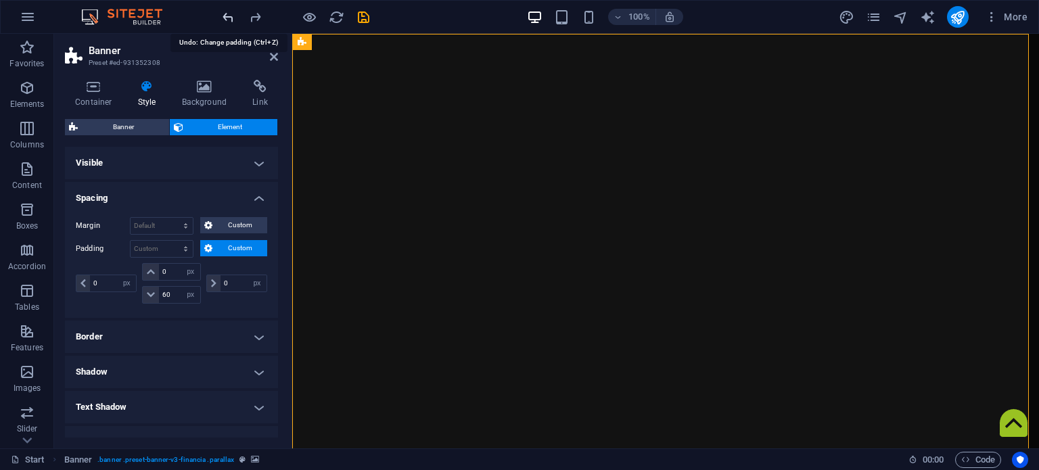
type input "0"
select select "px"
type input "0"
click at [359, 16] on icon "save" at bounding box center [364, 17] width 16 height 16
checkbox input "false"
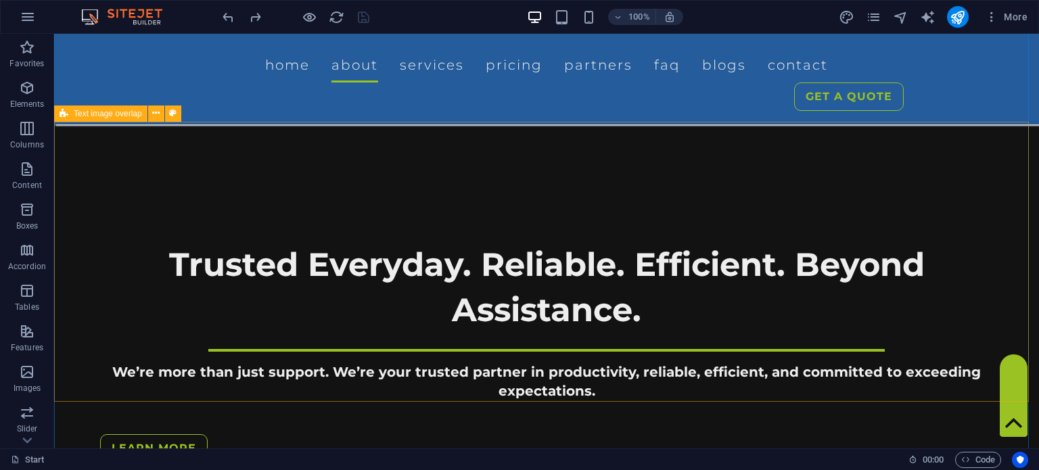
scroll to position [445, 0]
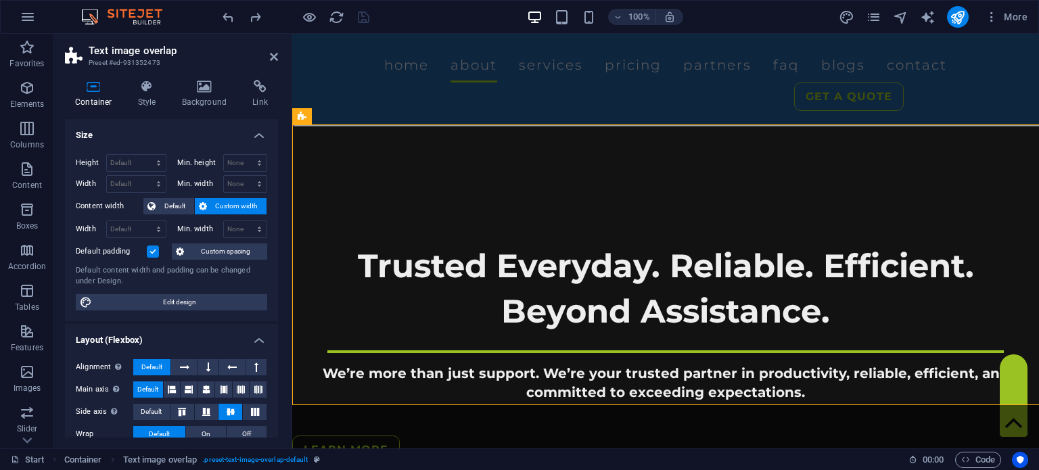
select select "px"
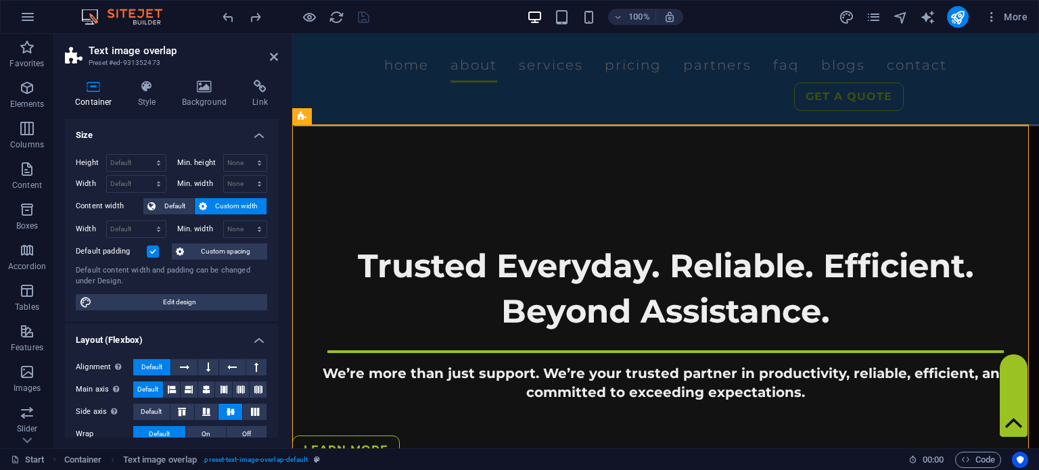
click at [151, 249] on label at bounding box center [153, 251] width 12 height 12
click at [0, 0] on input "Default padding" at bounding box center [0, 0] width 0 height 0
click at [191, 249] on button "Custom spacing" at bounding box center [219, 251] width 95 height 16
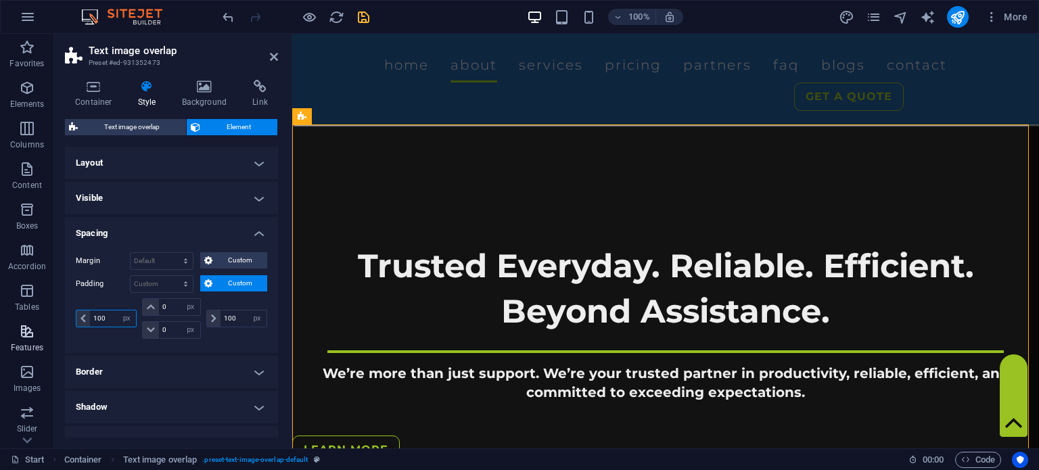
drag, startPoint x: 111, startPoint y: 322, endPoint x: 48, endPoint y: 332, distance: 63.7
click at [48, 332] on section "Favorites Elements Columns Content Boxes Accordion Tables Features Images Slide…" at bounding box center [519, 241] width 1039 height 414
type input "0"
drag, startPoint x: 239, startPoint y: 318, endPoint x: 162, endPoint y: 320, distance: 76.4
click at [162, 320] on div "0 px rem % vh vw 0 px rem % vh vw 0 px rem % vh vw 100 px rem % vh vw" at bounding box center [171, 318] width 191 height 41
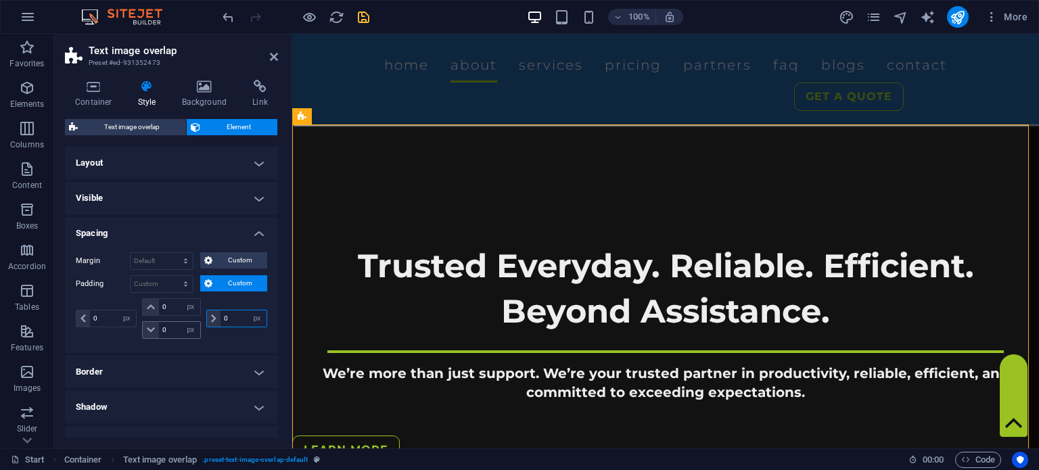
type input "0"
select select "px"
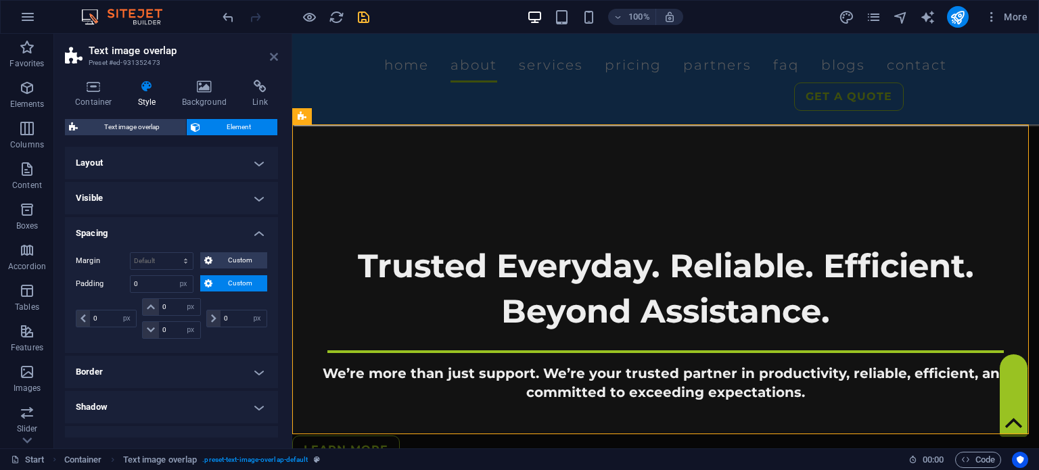
drag, startPoint x: 270, startPoint y: 54, endPoint x: 214, endPoint y: 24, distance: 63.8
click at [270, 54] on icon at bounding box center [274, 56] width 8 height 11
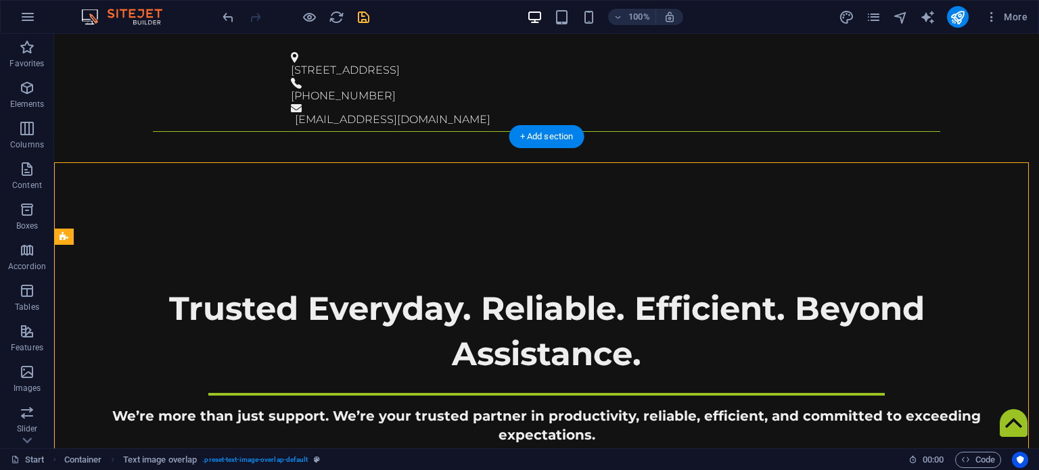
scroll to position [394, 0]
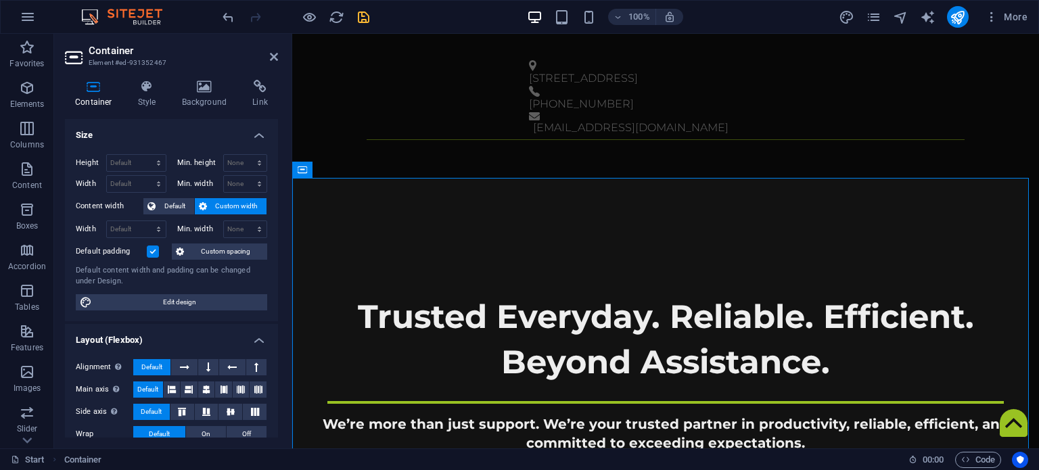
click at [155, 249] on label at bounding box center [153, 251] width 12 height 12
click at [0, 0] on input "Default padding" at bounding box center [0, 0] width 0 height 0
click at [365, 18] on icon "save" at bounding box center [364, 17] width 16 height 16
checkbox input "false"
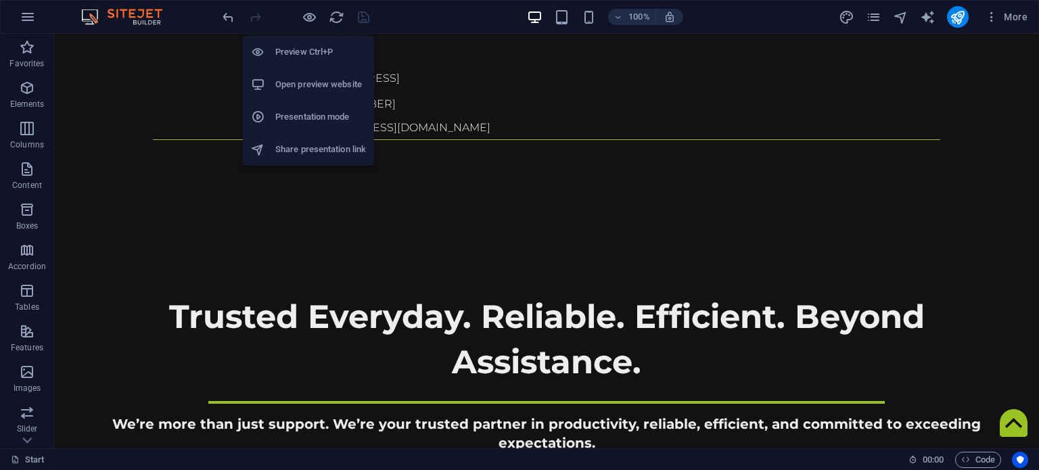
click at [304, 81] on h6 "Open preview website" at bounding box center [320, 84] width 91 height 16
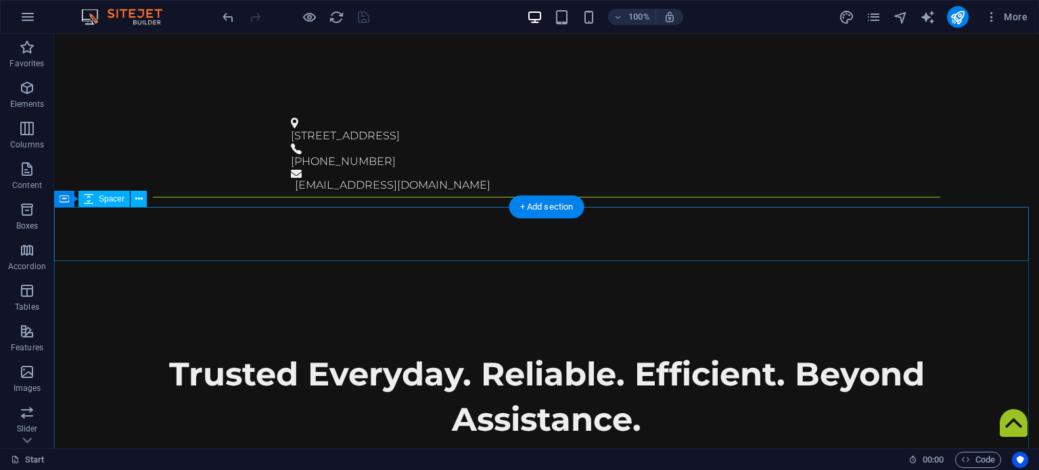
scroll to position [337, 0]
click at [73, 199] on div "Container" at bounding box center [84, 199] width 61 height 16
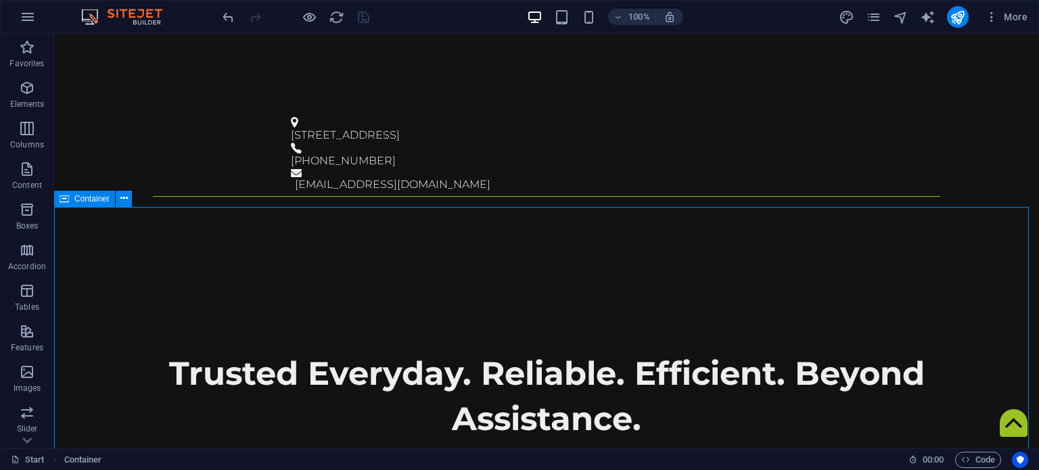
click at [73, 199] on div "Container" at bounding box center [84, 199] width 61 height 16
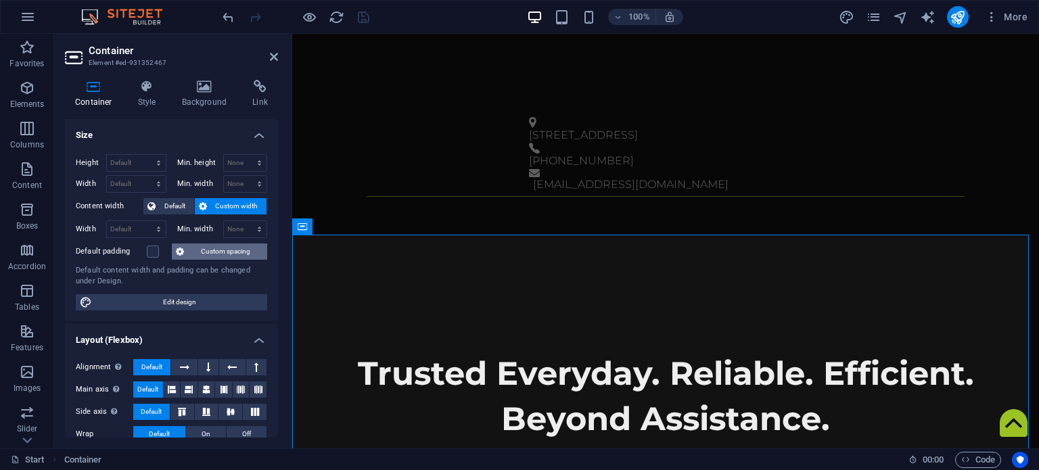
click at [214, 246] on span "Custom spacing" at bounding box center [225, 251] width 75 height 16
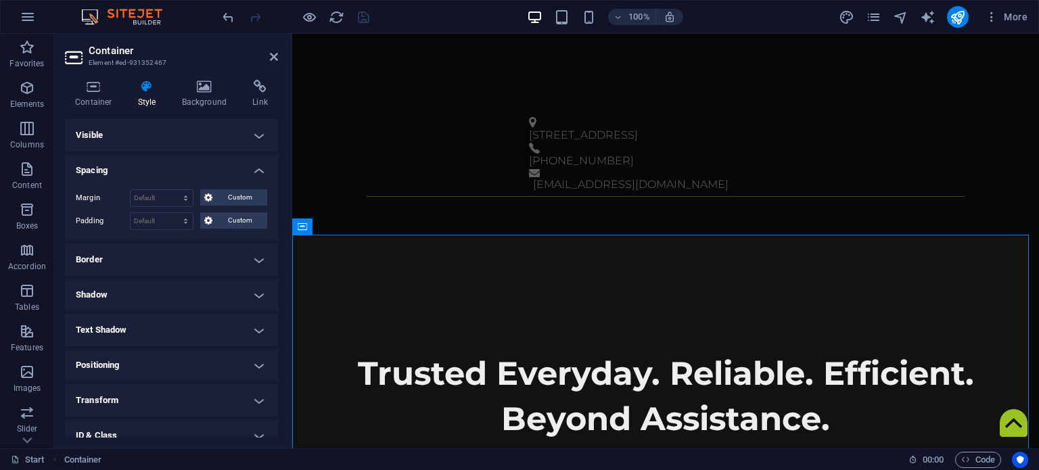
click at [247, 210] on div "Margin Default auto px % rem vw vh Custom Custom auto px % rem vw vh auto px % …" at bounding box center [171, 209] width 213 height 62
click at [240, 216] on span "Custom" at bounding box center [239, 220] width 47 height 16
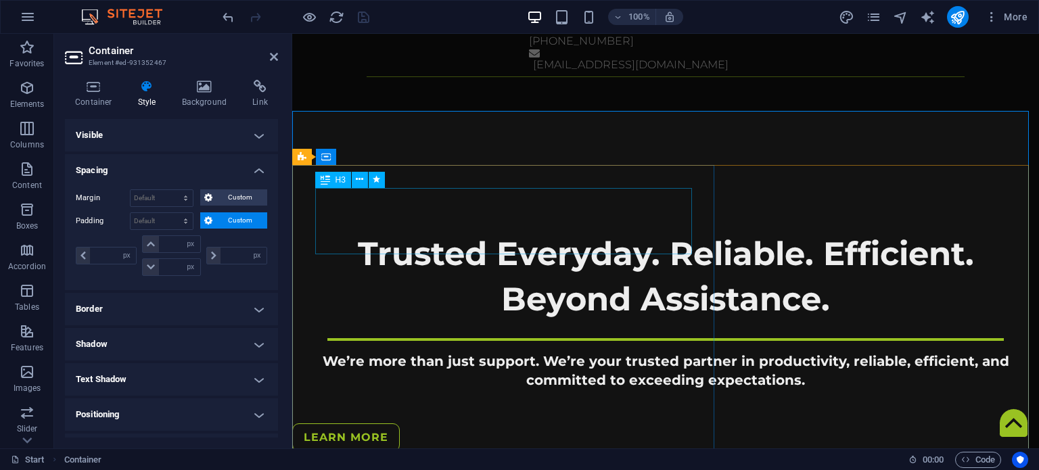
scroll to position [461, 0]
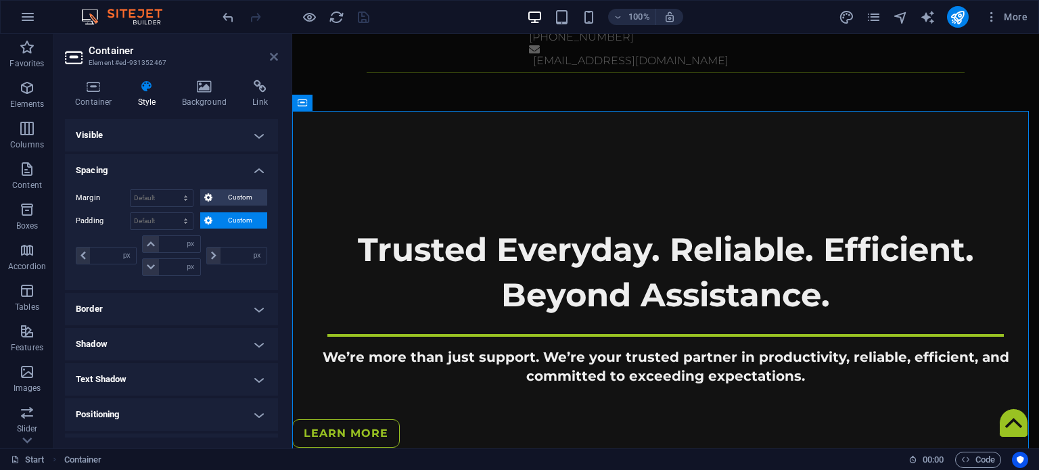
drag, startPoint x: 277, startPoint y: 58, endPoint x: 214, endPoint y: 24, distance: 71.4
click at [277, 58] on icon at bounding box center [274, 56] width 8 height 11
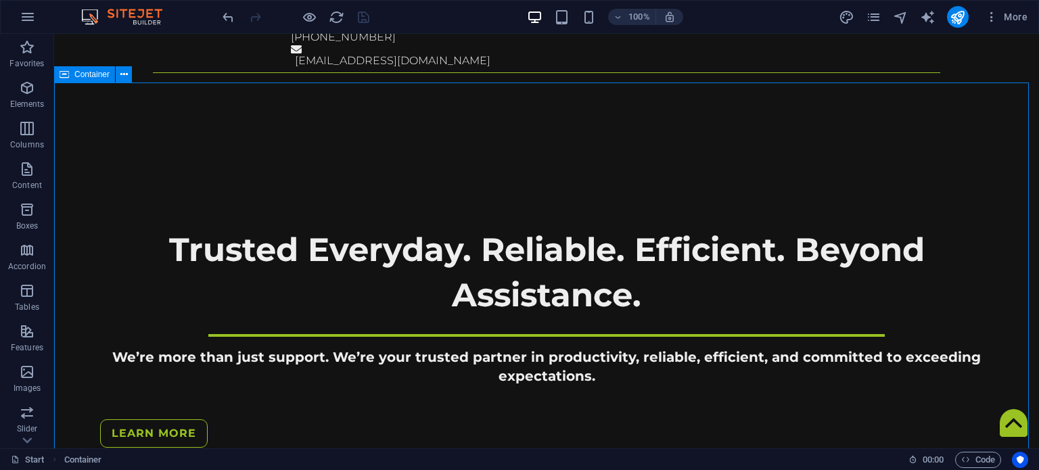
click at [73, 72] on div "Container" at bounding box center [84, 74] width 61 height 16
select select "px"
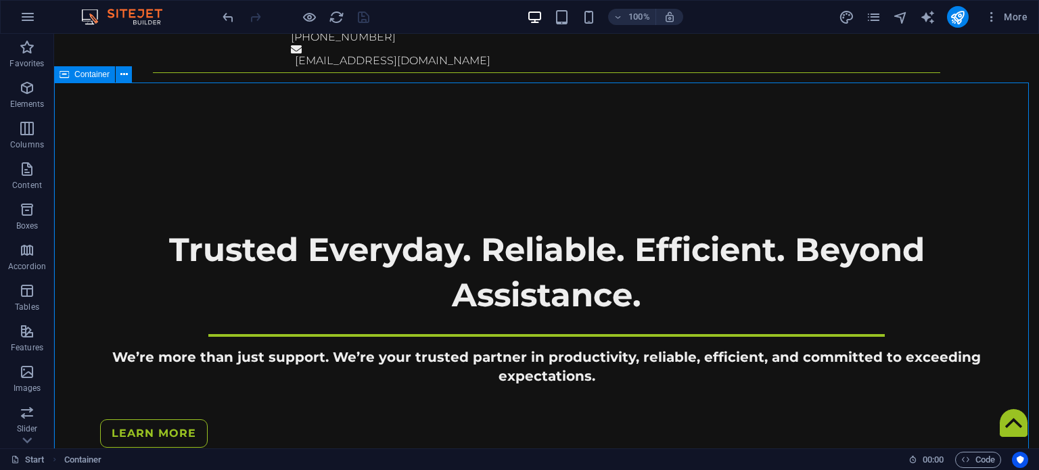
select select "px"
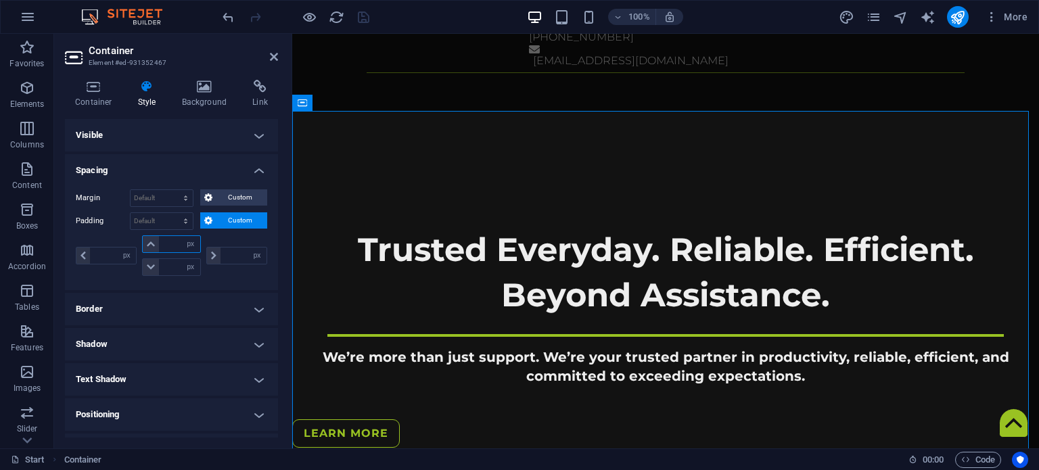
click at [159, 243] on input "number" at bounding box center [179, 244] width 41 height 16
type input "0"
select select "px"
type input "0"
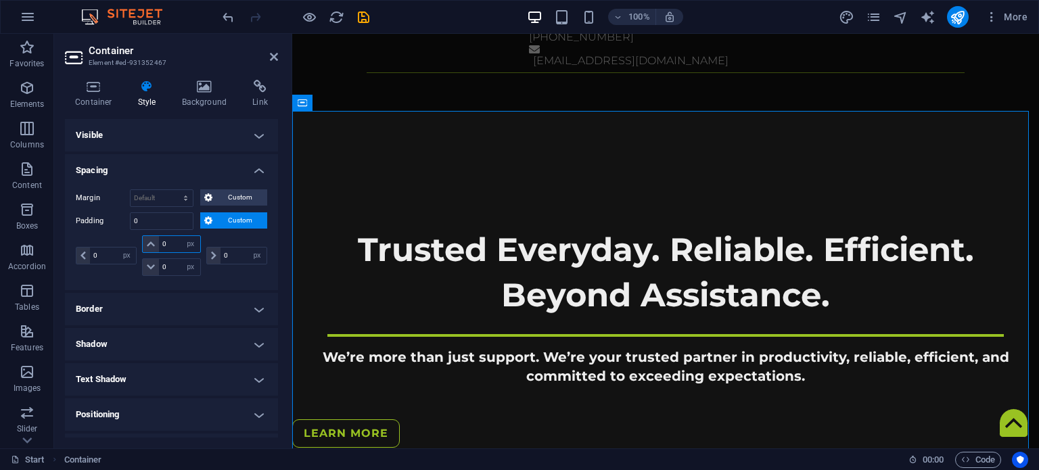
type input "0"
click at [104, 257] on input "0" at bounding box center [113, 255] width 46 height 16
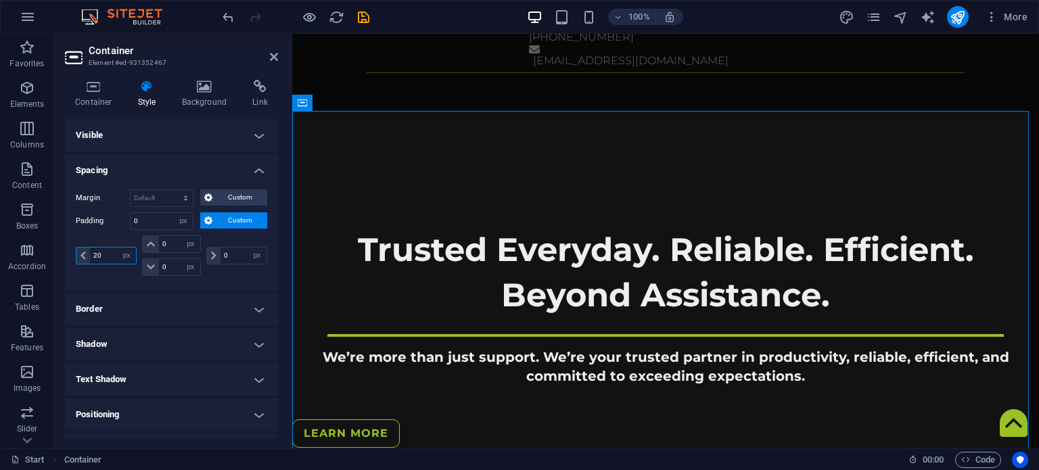
type input "20"
select select "DISABLED_OPTION_VALUE"
click at [237, 254] on input "0" at bounding box center [243, 255] width 46 height 16
click at [235, 254] on input "0" at bounding box center [243, 255] width 46 height 16
type input "20"
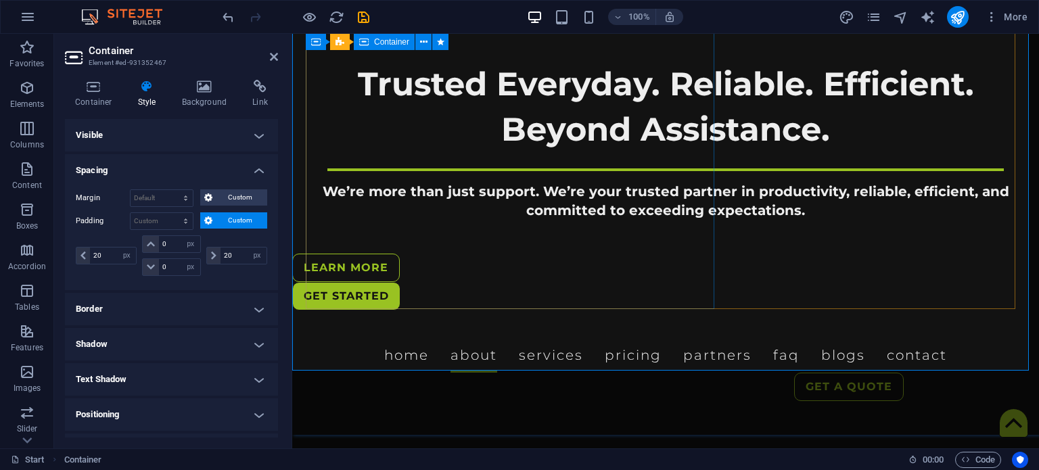
scroll to position [627, 0]
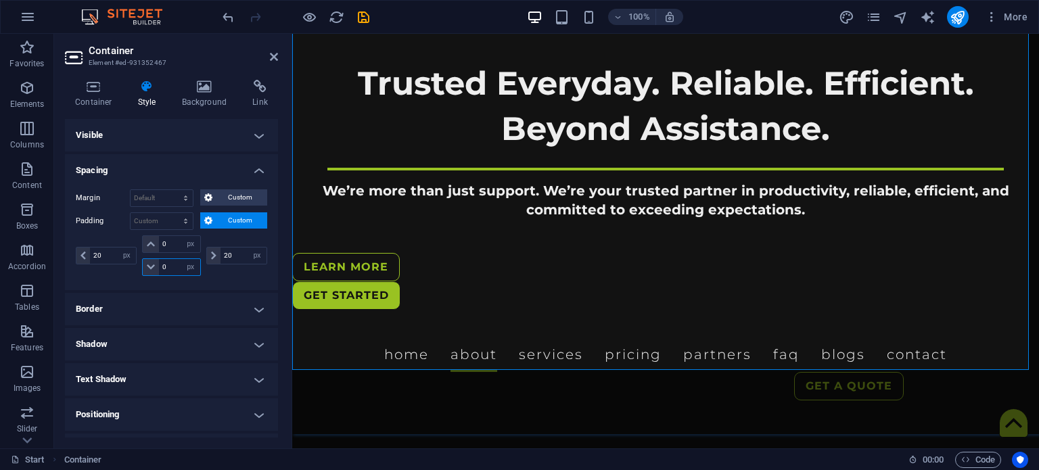
click at [170, 264] on input "0" at bounding box center [179, 267] width 41 height 16
type input "60"
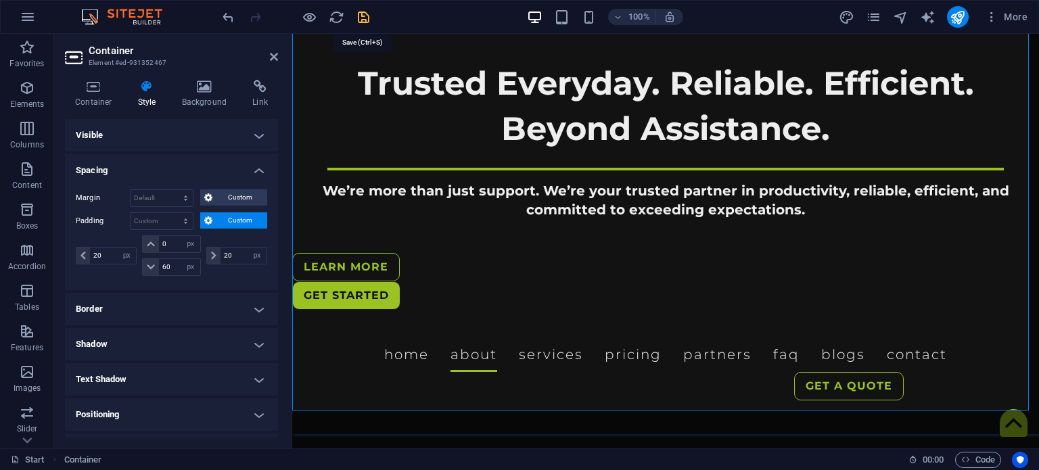
click at [364, 14] on icon "save" at bounding box center [364, 17] width 16 height 16
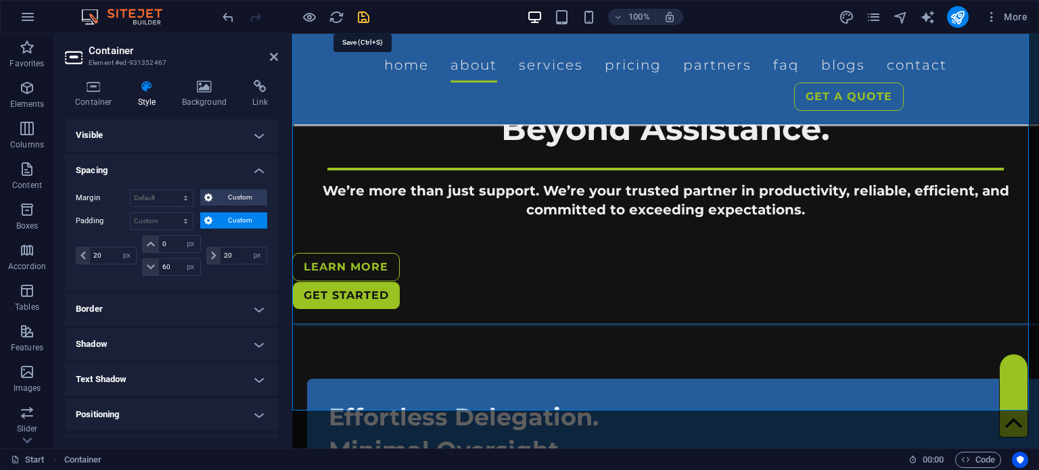
checkbox input "false"
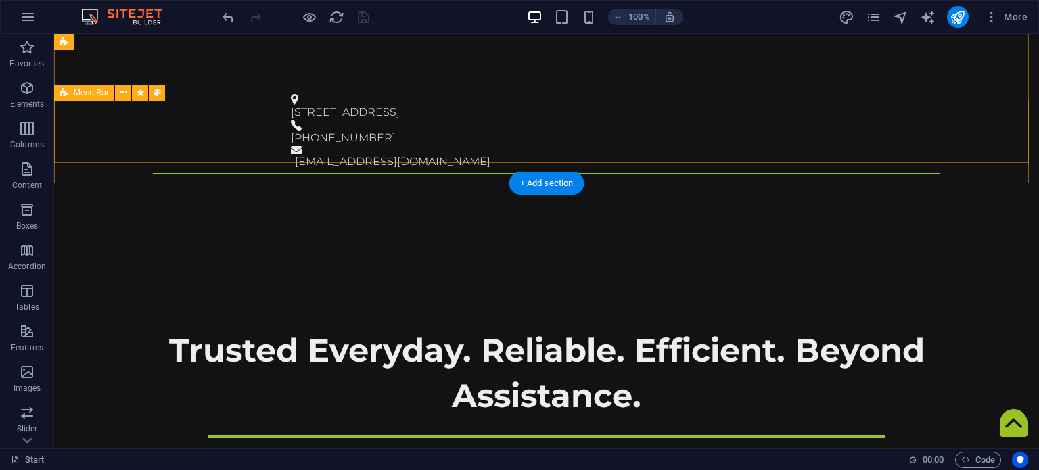
scroll to position [361, 0]
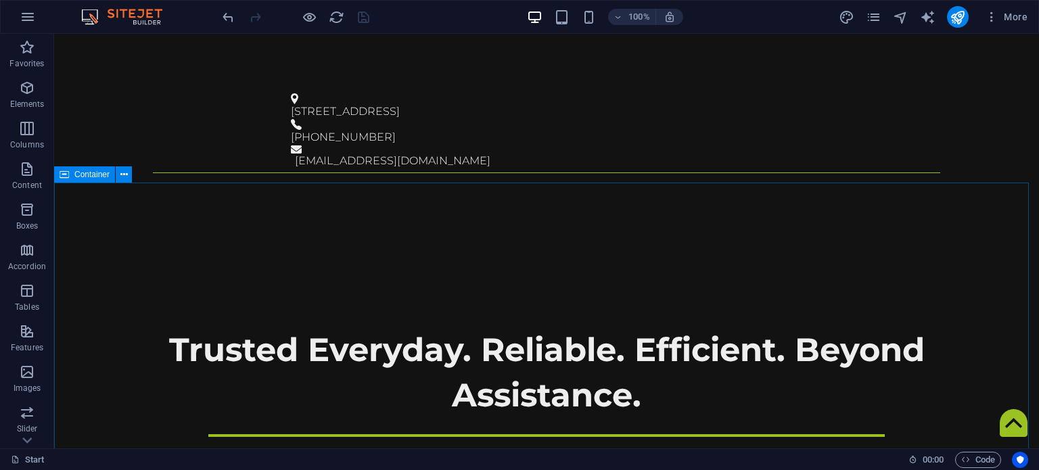
click at [68, 175] on icon at bounding box center [63, 174] width 9 height 16
select select "px"
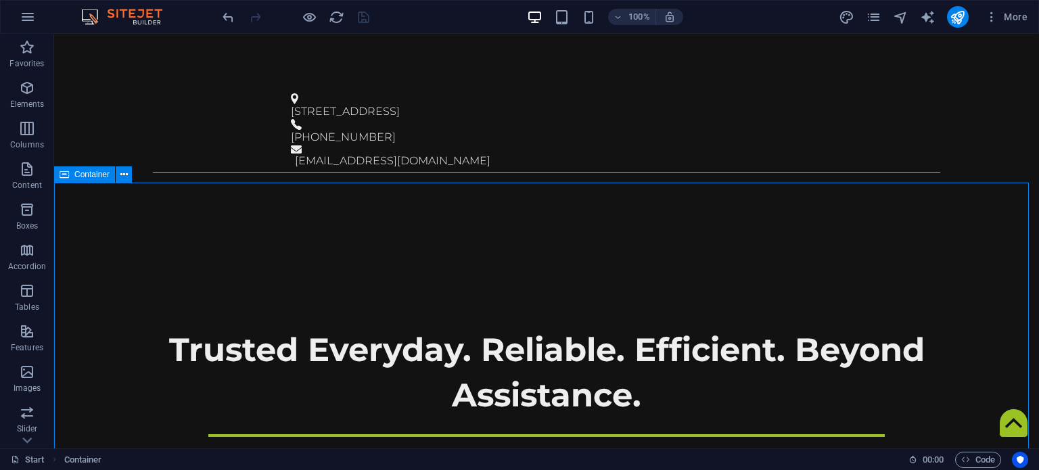
select select "px"
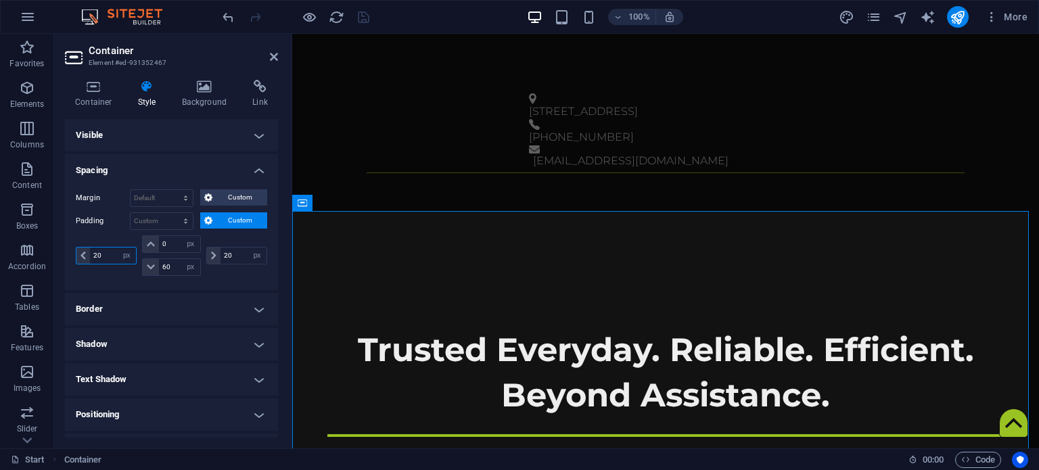
click at [109, 259] on input "20" at bounding box center [113, 255] width 46 height 16
type input "100"
click at [358, 10] on icon "save" at bounding box center [364, 17] width 16 height 16
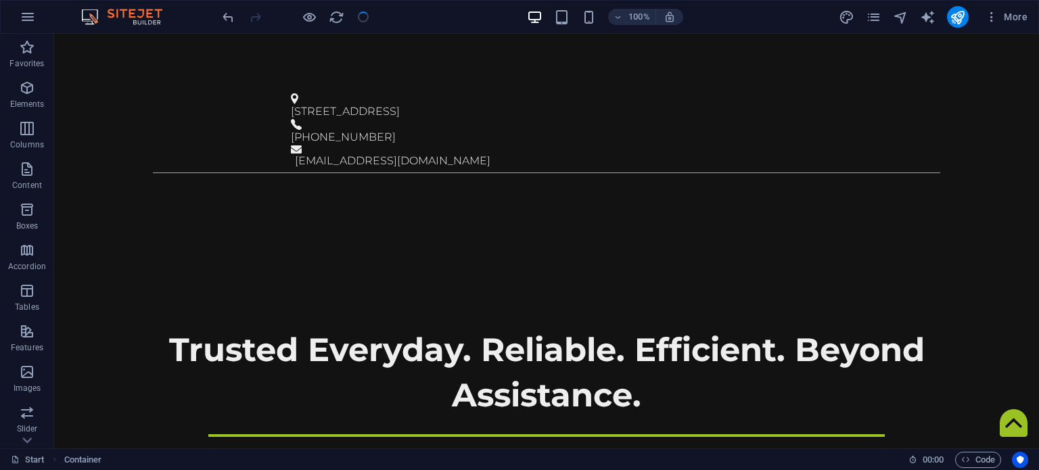
checkbox input "false"
click at [62, 174] on icon at bounding box center [63, 174] width 9 height 16
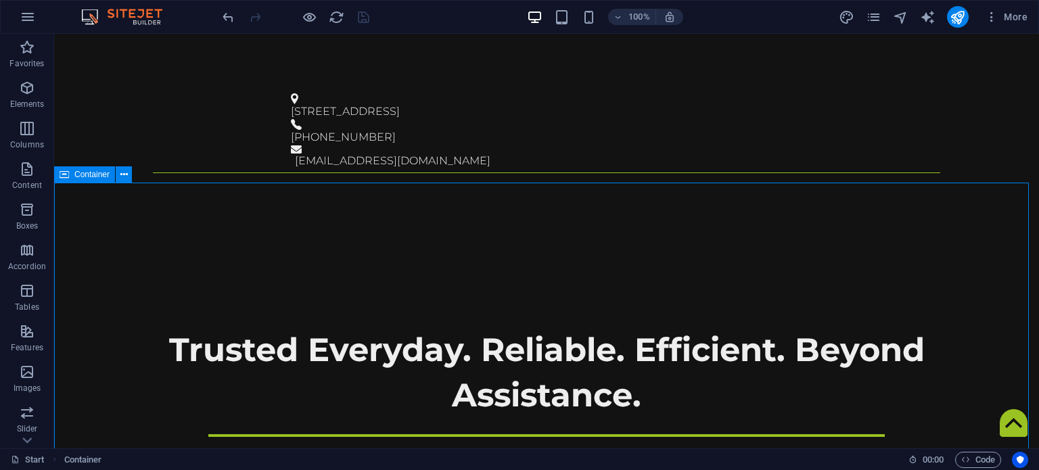
click at [62, 174] on icon at bounding box center [63, 174] width 9 height 16
select select "px"
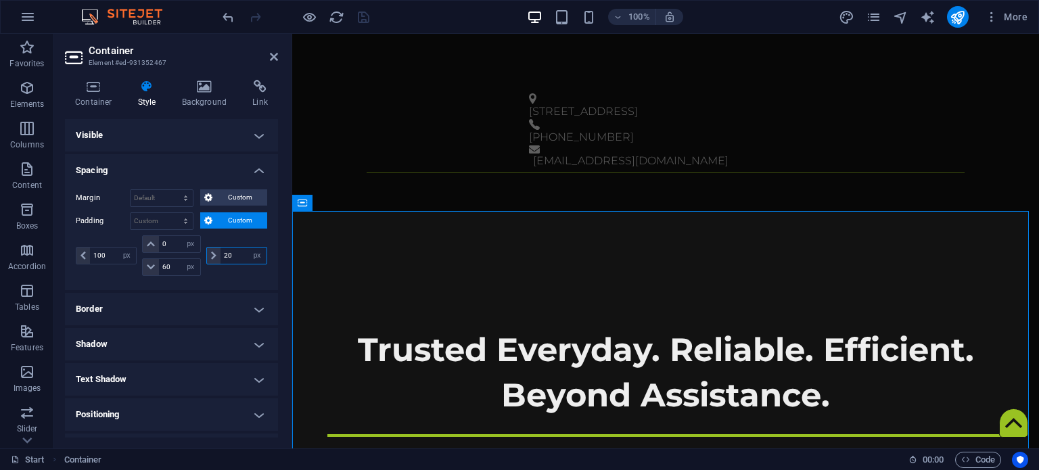
click at [231, 256] on input "20" at bounding box center [243, 255] width 46 height 16
type input "100"
click at [360, 13] on icon "save" at bounding box center [364, 17] width 16 height 16
checkbox input "false"
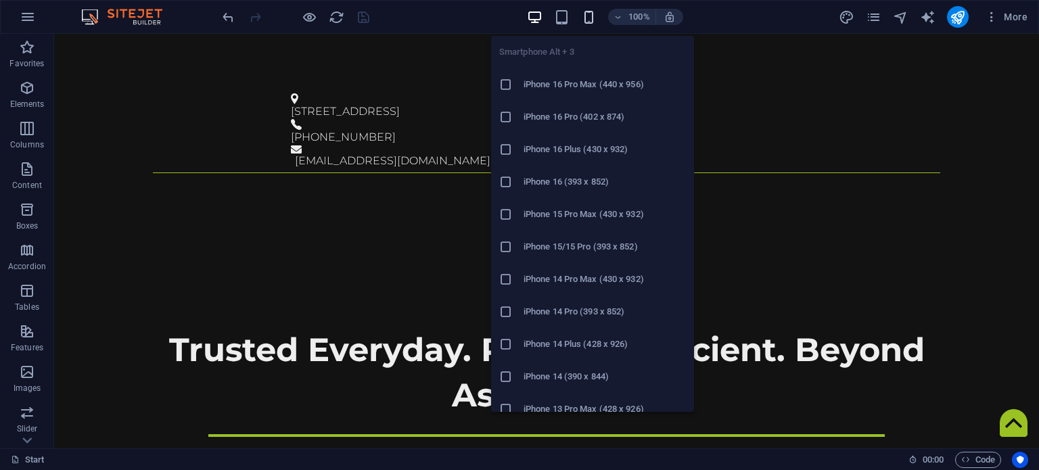
click at [582, 16] on icon "button" at bounding box center [589, 17] width 16 height 16
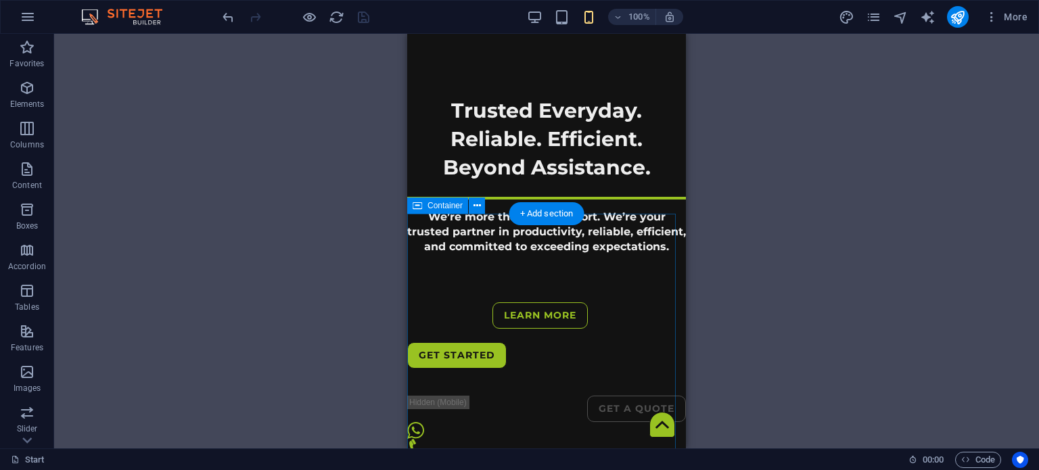
scroll to position [636, 0]
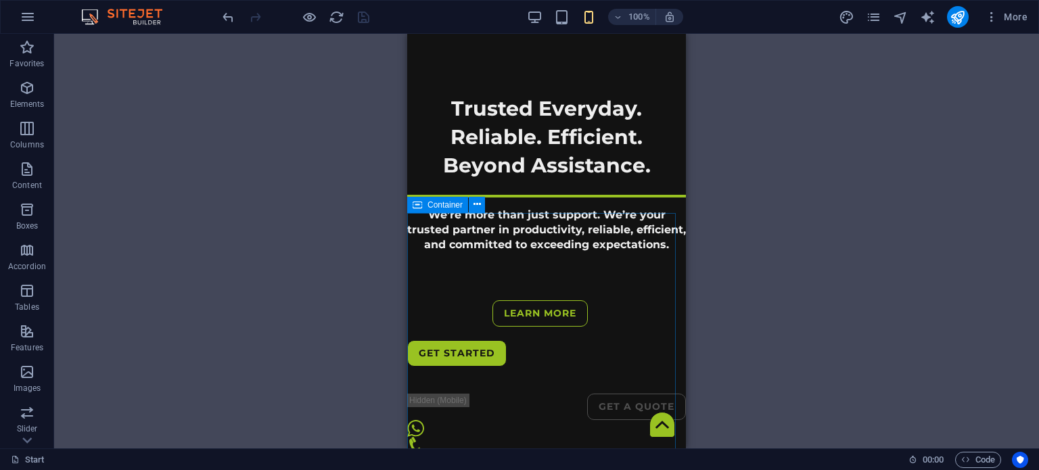
click at [429, 204] on span "Container" at bounding box center [444, 205] width 35 height 8
select select "px"
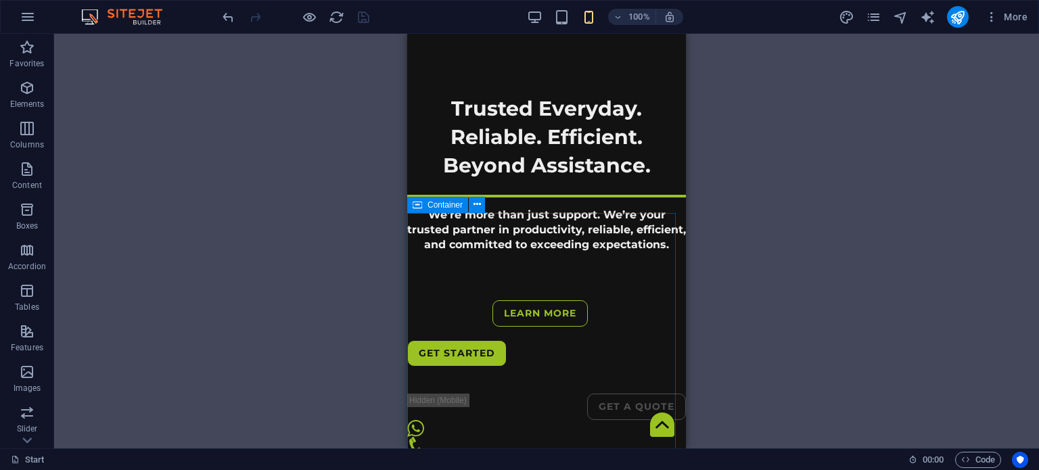
select select "px"
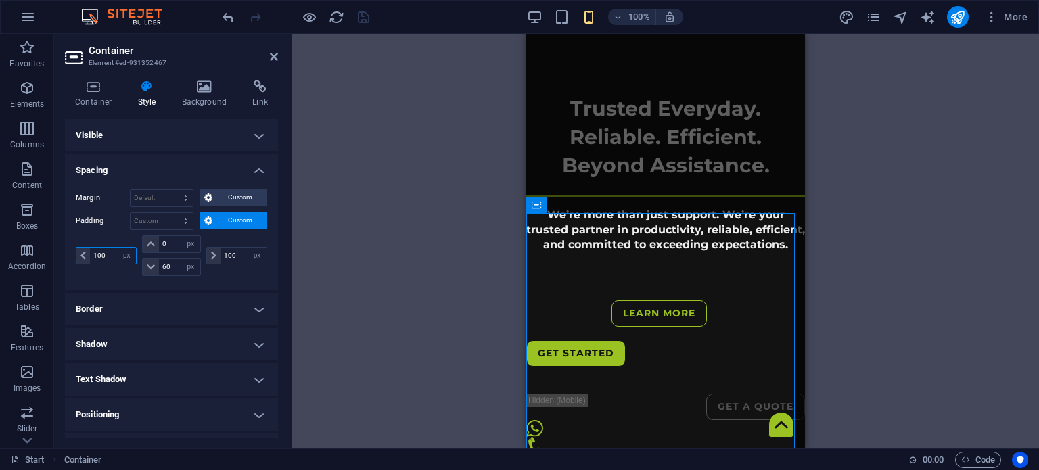
click at [111, 256] on input "100" at bounding box center [113, 255] width 46 height 16
type input "20"
drag, startPoint x: 228, startPoint y: 255, endPoint x: 183, endPoint y: 267, distance: 46.9
click at [183, 267] on div "20 px rem % vh vw 0 px rem % vh vw 60 px rem % vh vw 100 px rem % vh vw" at bounding box center [171, 255] width 191 height 41
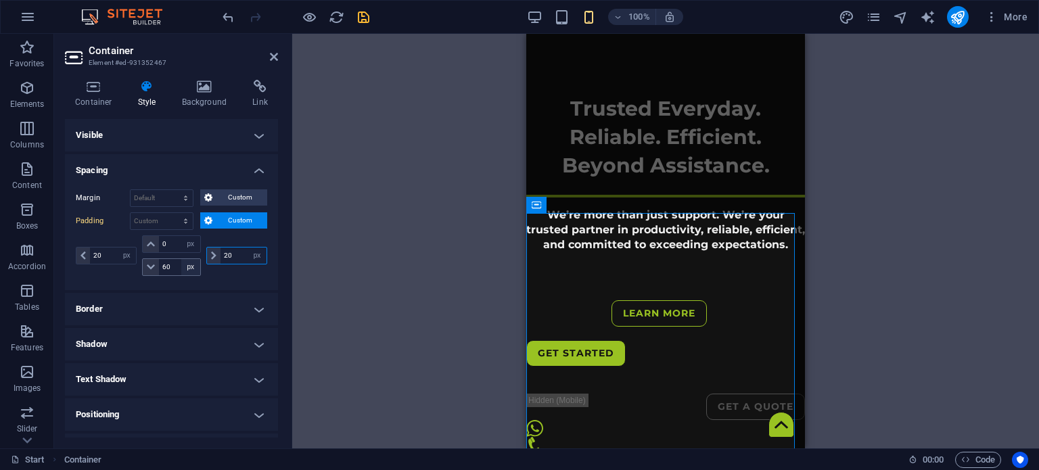
type input "20"
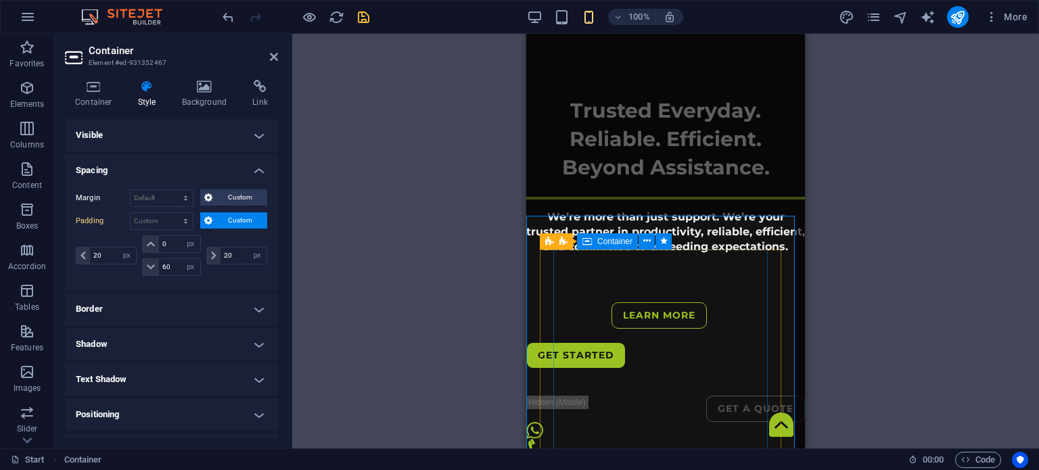
scroll to position [634, 0]
click at [546, 237] on icon at bounding box center [549, 239] width 9 height 16
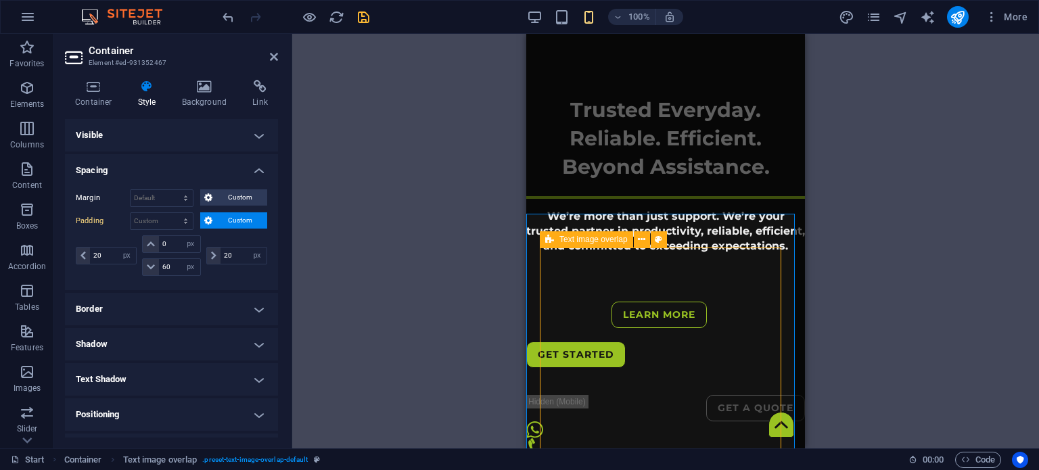
click at [546, 237] on icon at bounding box center [549, 239] width 9 height 16
select select "px"
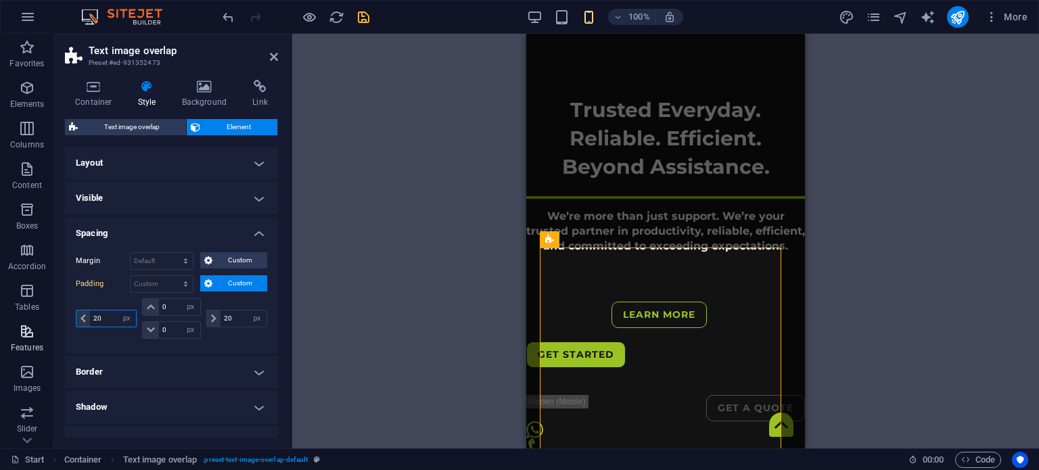
drag, startPoint x: 35, startPoint y: 329, endPoint x: 12, endPoint y: 332, distance: 23.1
click at [16, 329] on section "Favorites Elements Columns Content Boxes Accordion Tables Features Images Slide…" at bounding box center [519, 241] width 1039 height 414
type input "0"
drag, startPoint x: 234, startPoint y: 321, endPoint x: 175, endPoint y: 320, distance: 58.8
click at [175, 320] on div "0 px rem % vh vw 0 px rem % vh vw 0 px rem % vh vw 20 px rem % vh vw" at bounding box center [171, 318] width 191 height 41
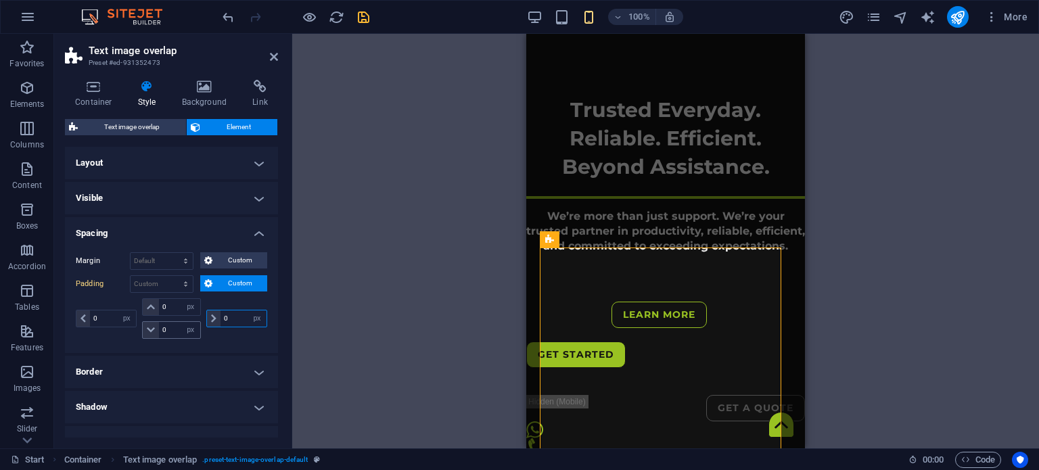
type input "0"
select select "px"
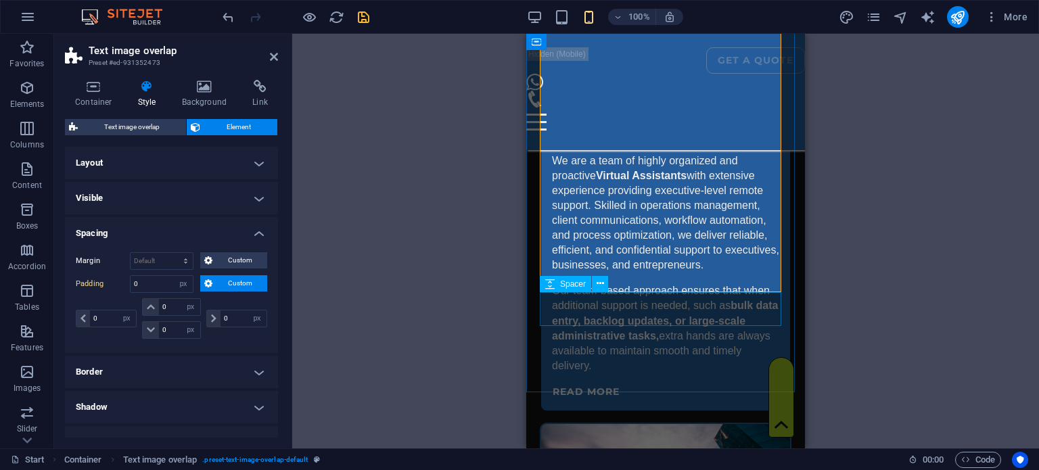
scroll to position [981, 0]
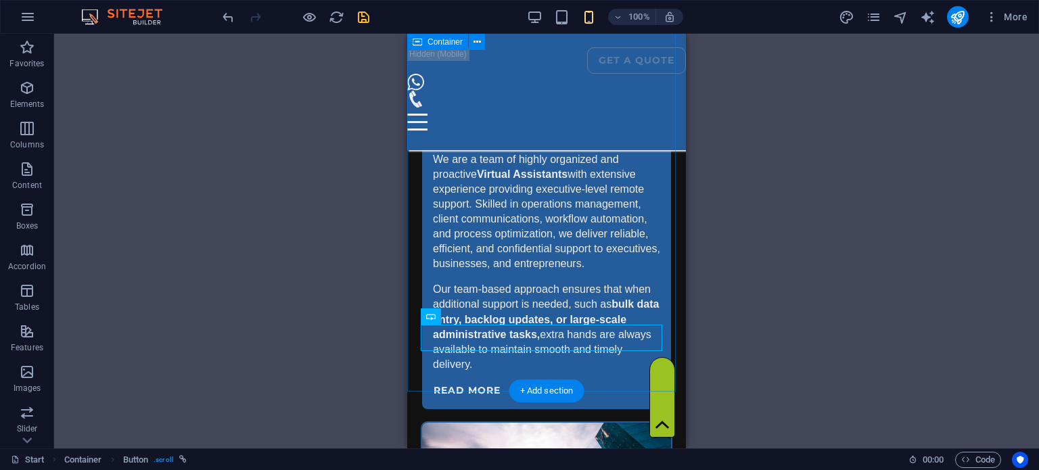
click at [439, 370] on div "Effortless Delegation. Minimal Oversight. We are a team of highly organized and…" at bounding box center [546, 362] width 279 height 656
select select "px"
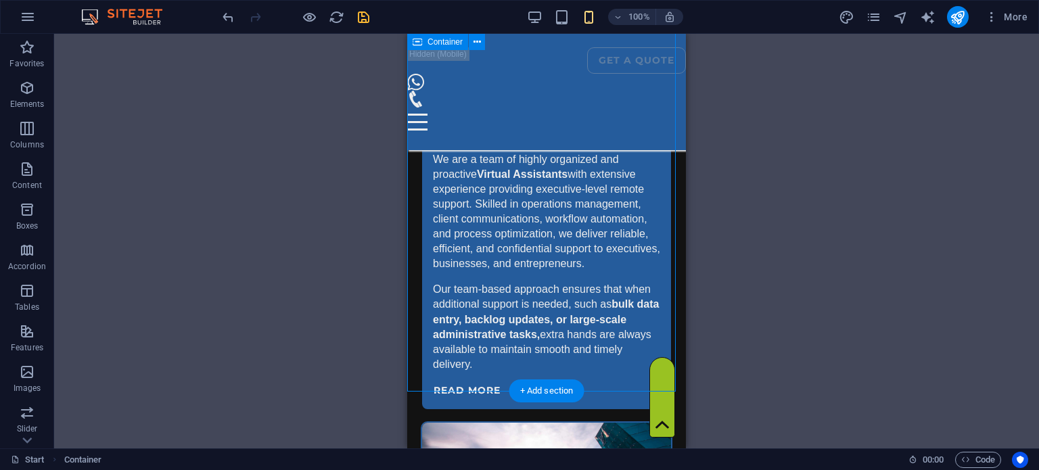
select select "px"
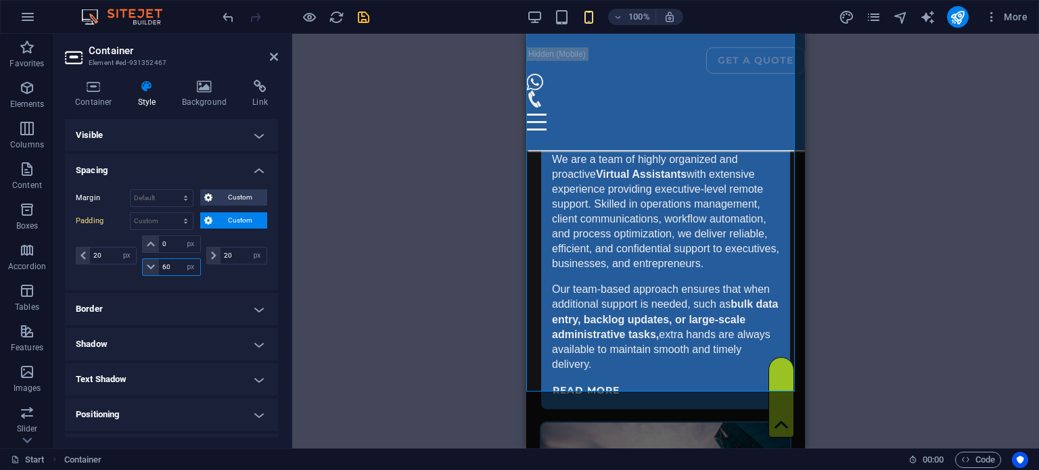
click at [170, 270] on input "60" at bounding box center [179, 267] width 41 height 16
type input "30"
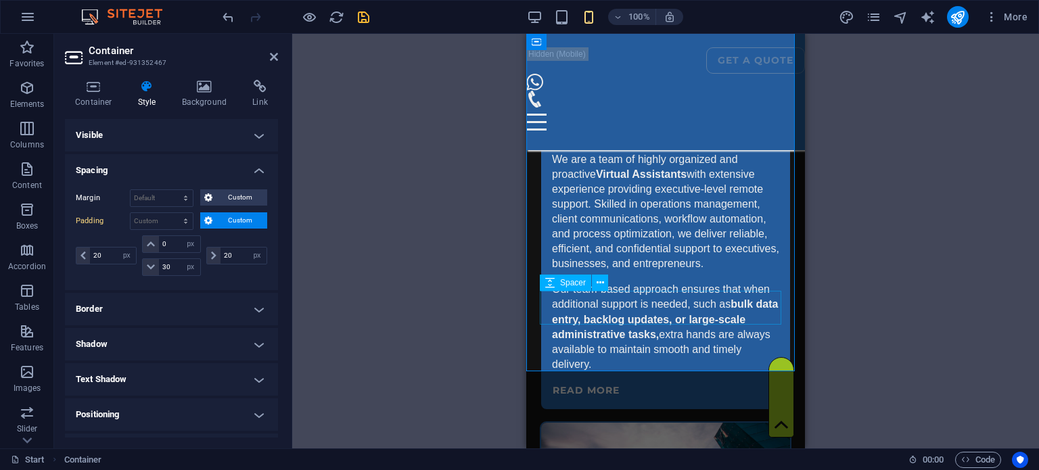
select select "px"
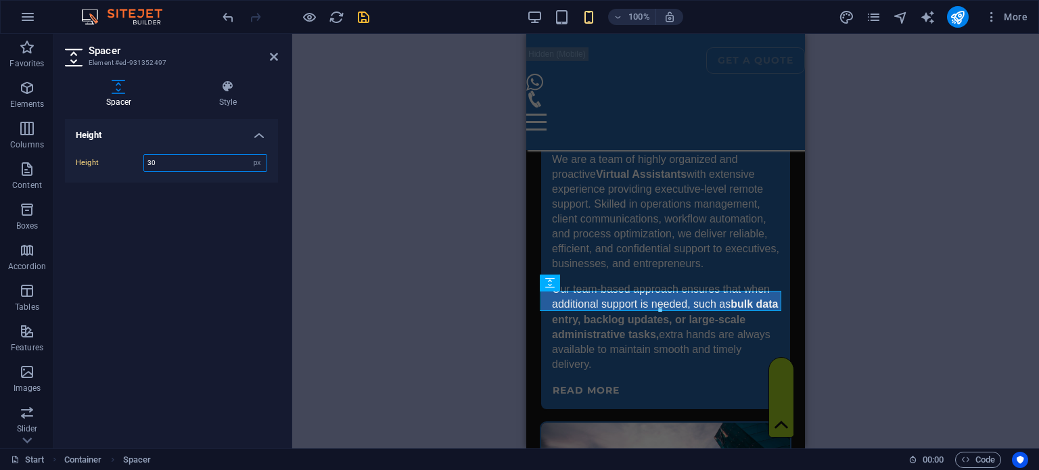
click at [201, 164] on input "30" at bounding box center [205, 163] width 122 height 16
type input "20"
click at [270, 51] on icon at bounding box center [274, 56] width 8 height 11
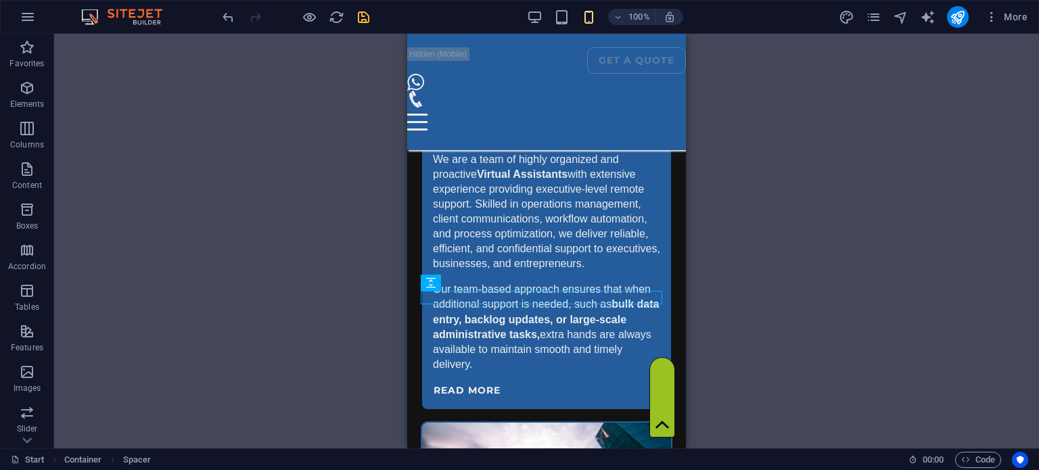
click at [354, 16] on div at bounding box center [295, 17] width 151 height 22
click at [365, 15] on icon "save" at bounding box center [364, 17] width 16 height 16
checkbox input "false"
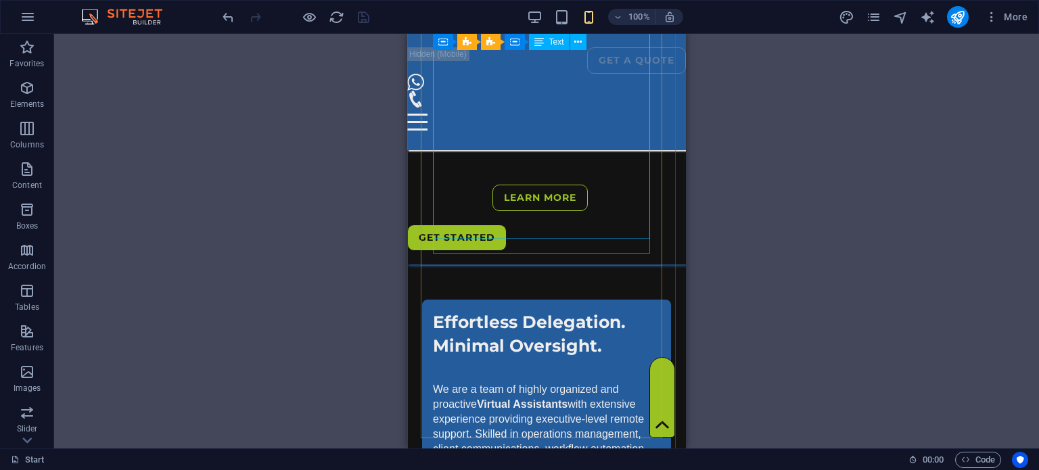
scroll to position [685, 0]
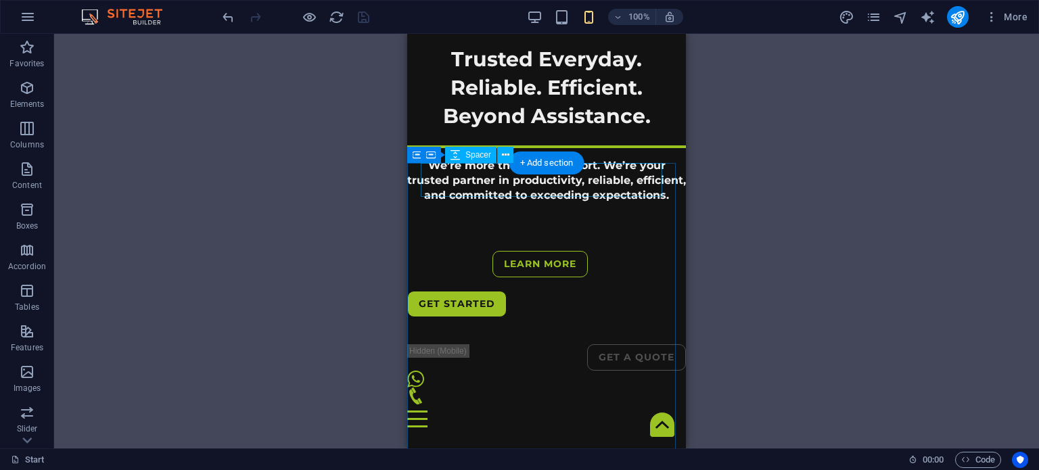
select select "px"
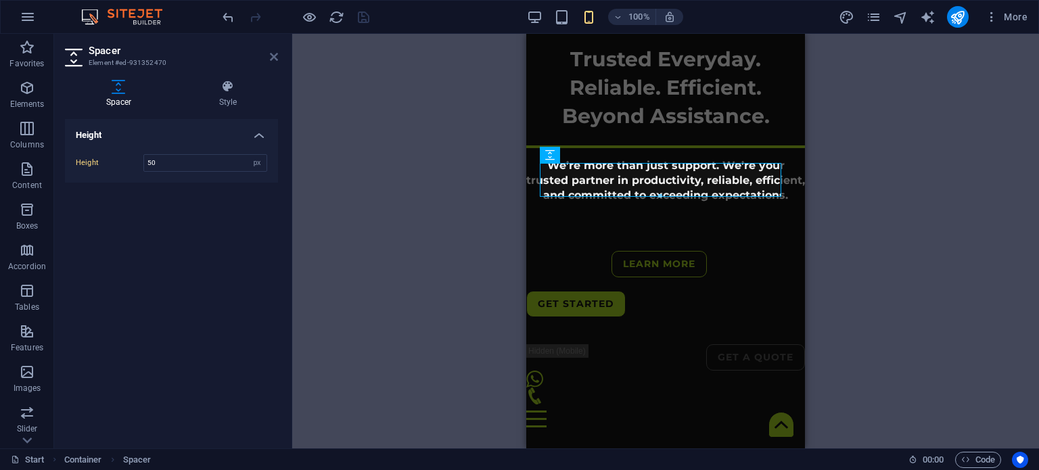
click at [272, 56] on icon at bounding box center [274, 56] width 8 height 11
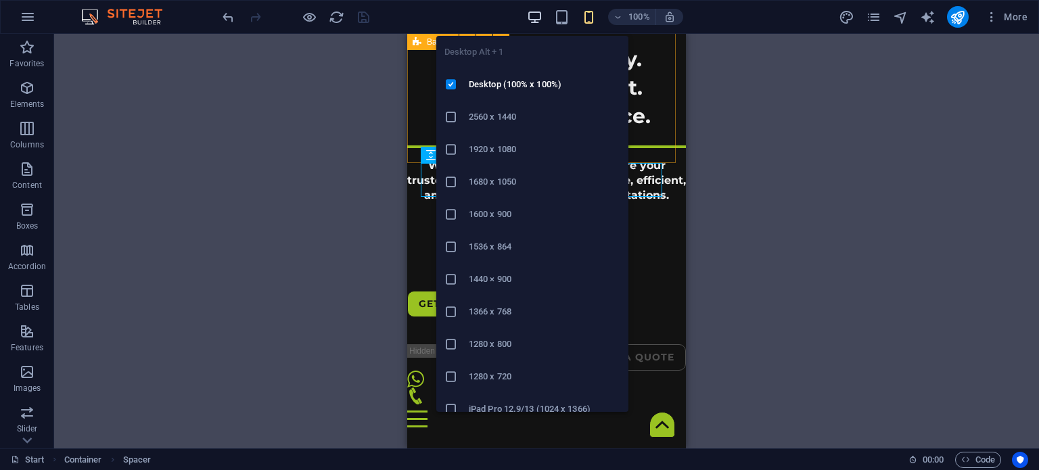
click at [535, 13] on icon "button" at bounding box center [535, 17] width 16 height 16
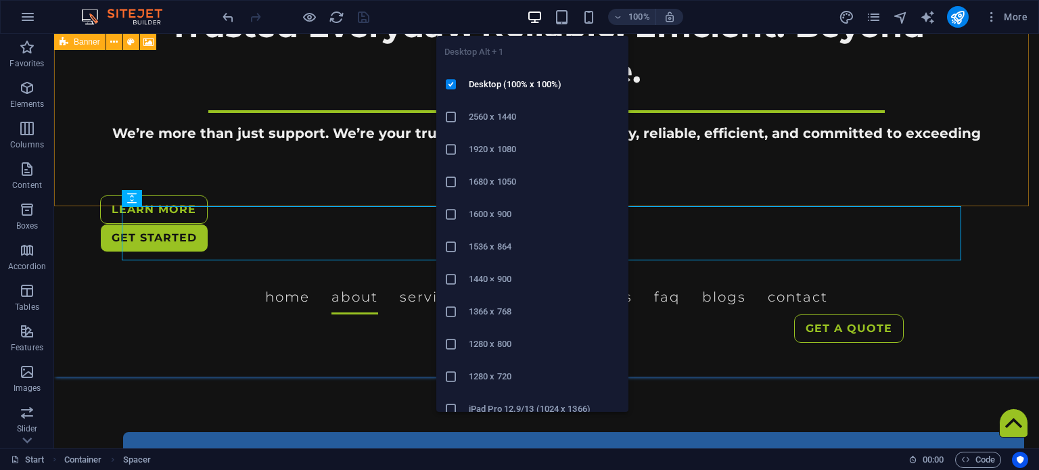
scroll to position [381, 0]
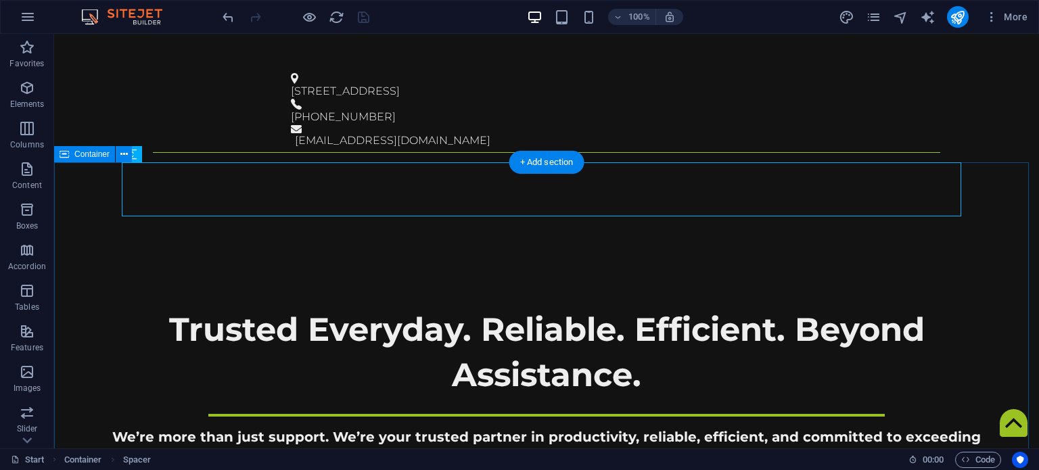
drag, startPoint x: 135, startPoint y: 191, endPoint x: 146, endPoint y: 189, distance: 10.9
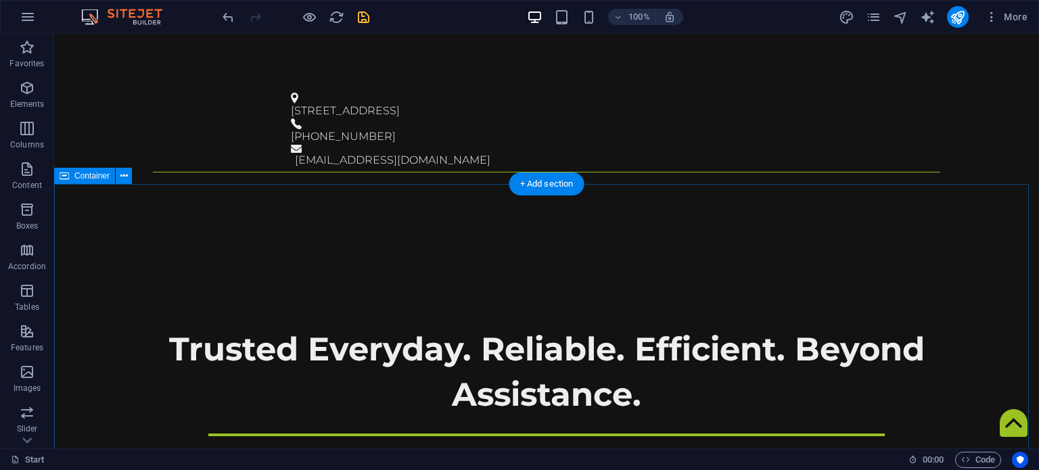
scroll to position [359, 0]
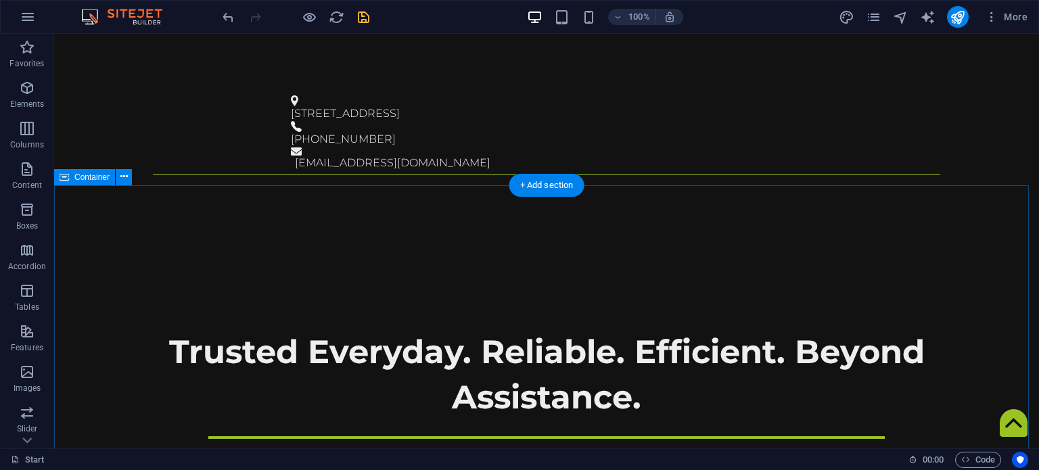
select select "px"
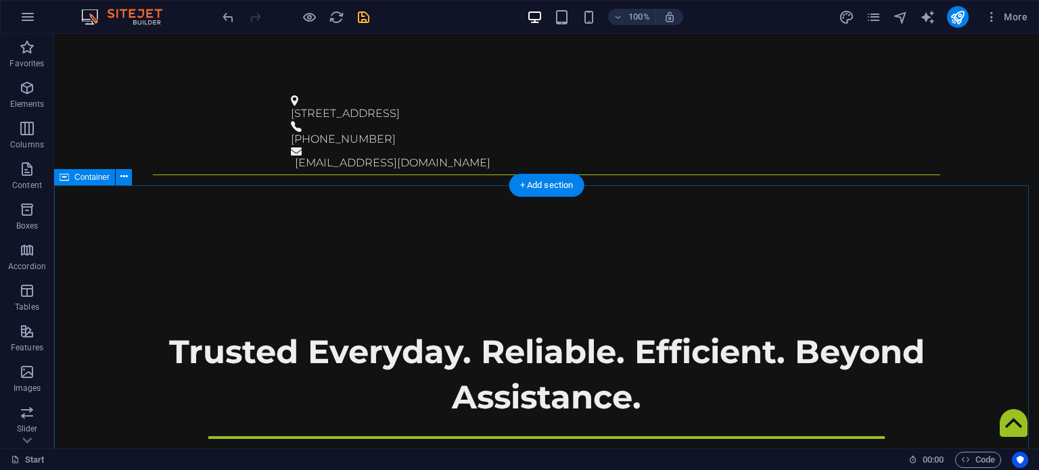
select select "px"
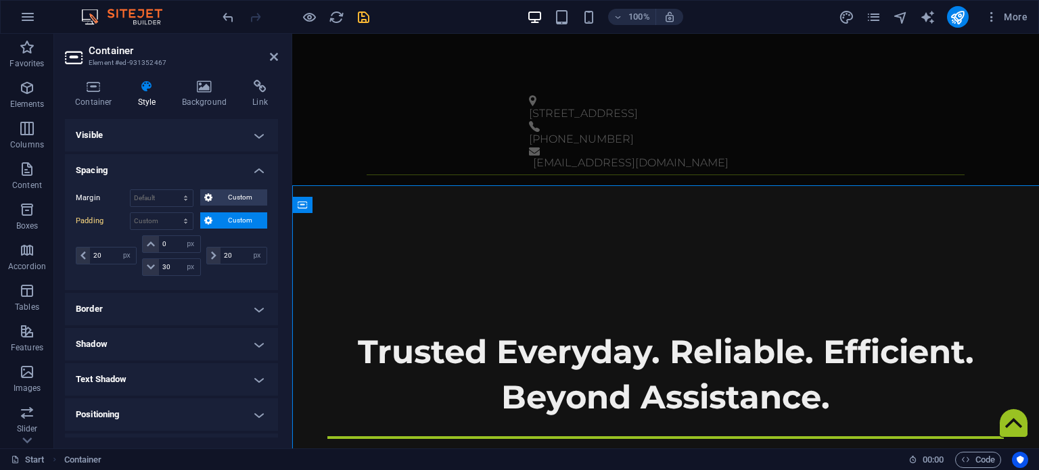
type input "100"
type input "60"
type input "100"
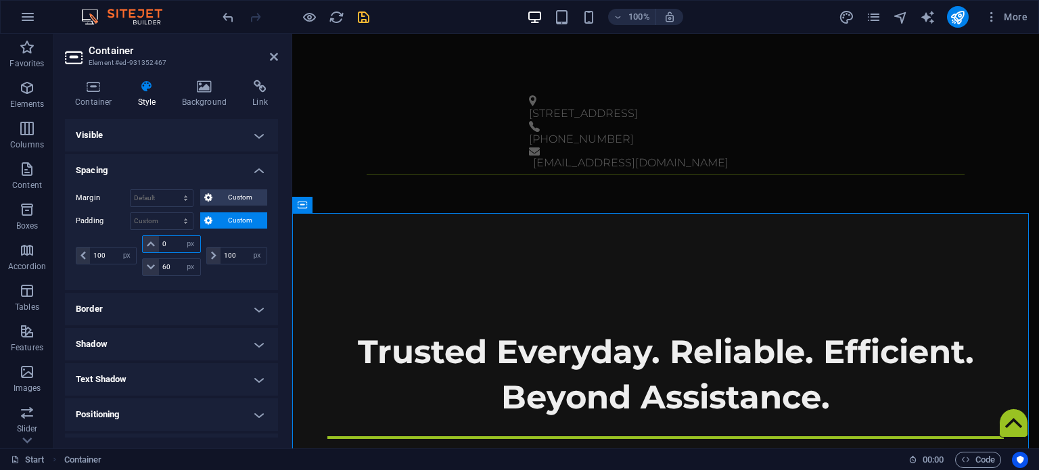
drag, startPoint x: 172, startPoint y: 243, endPoint x: 116, endPoint y: 236, distance: 56.5
click at [116, 236] on div "100 px rem % vh vw 0 px rem % vh vw 60 px rem % vh vw 100 px rem % vh vw" at bounding box center [171, 255] width 191 height 41
type input "60"
click at [272, 52] on icon at bounding box center [274, 56] width 8 height 11
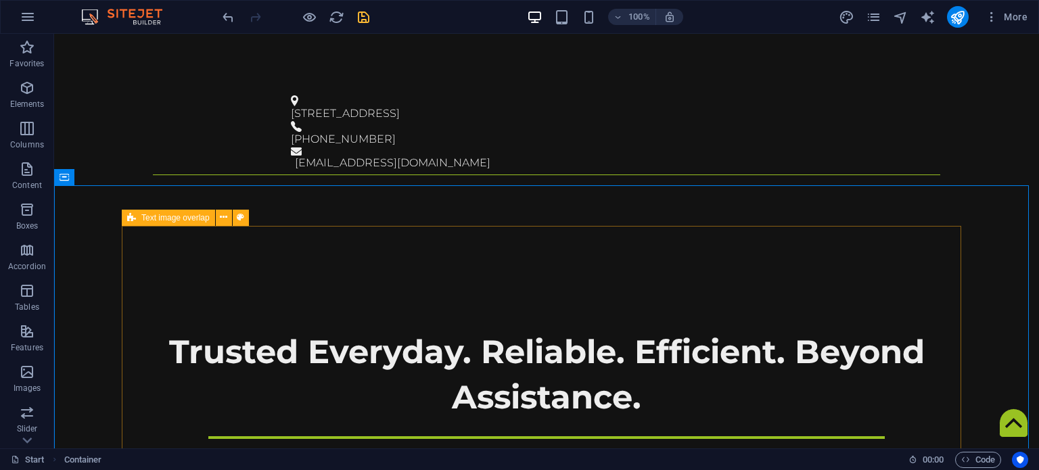
click at [132, 214] on icon at bounding box center [131, 218] width 9 height 16
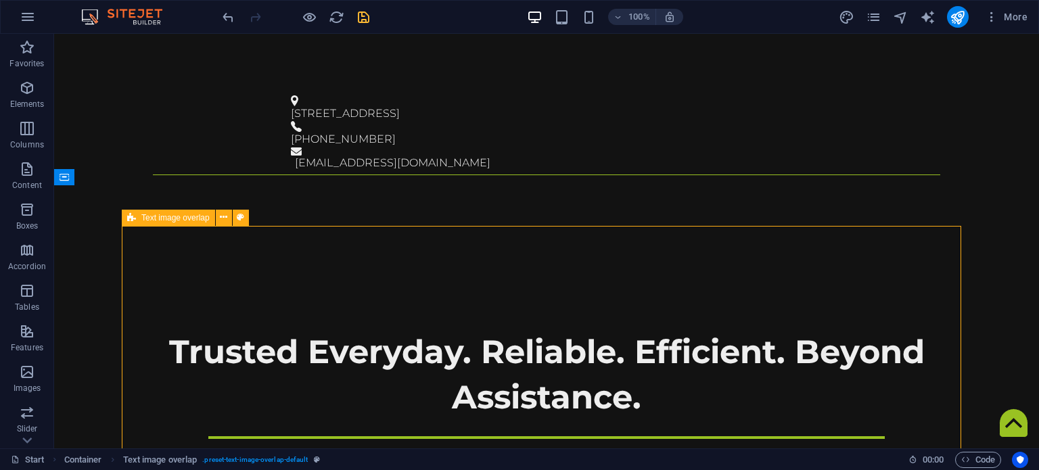
click at [132, 214] on icon at bounding box center [131, 218] width 9 height 16
select select "px"
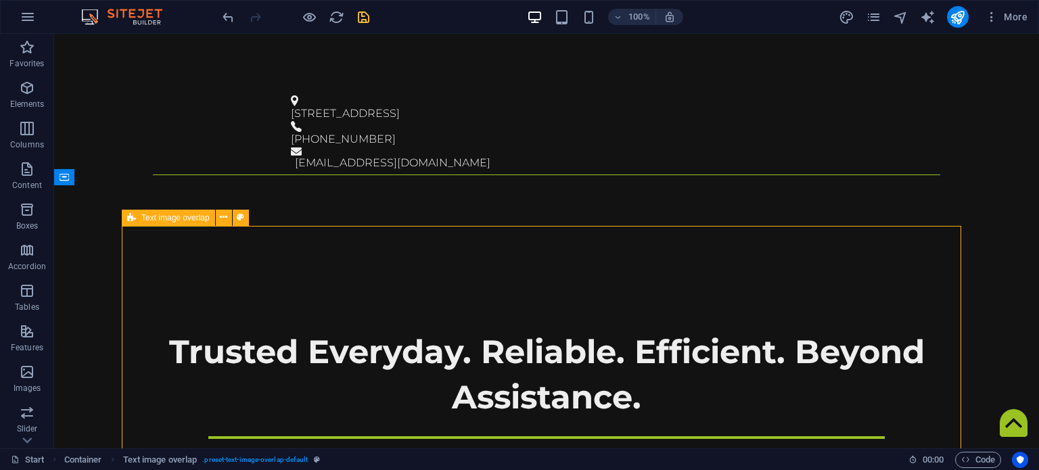
select select "px"
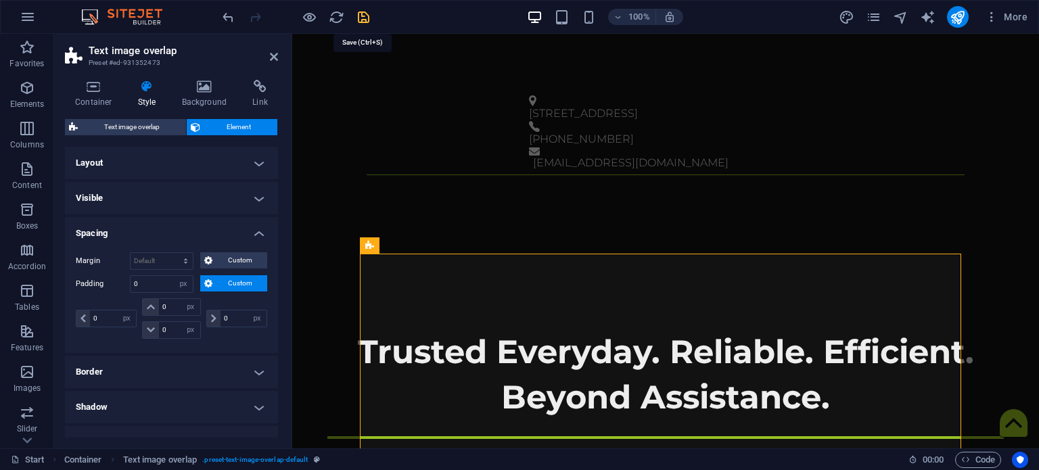
click at [360, 13] on icon "save" at bounding box center [364, 17] width 16 height 16
checkbox input "false"
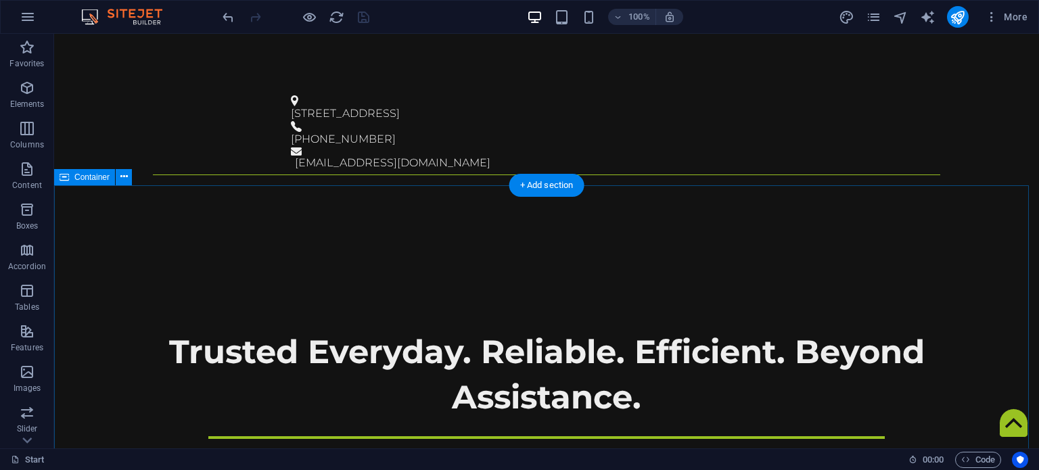
select select "px"
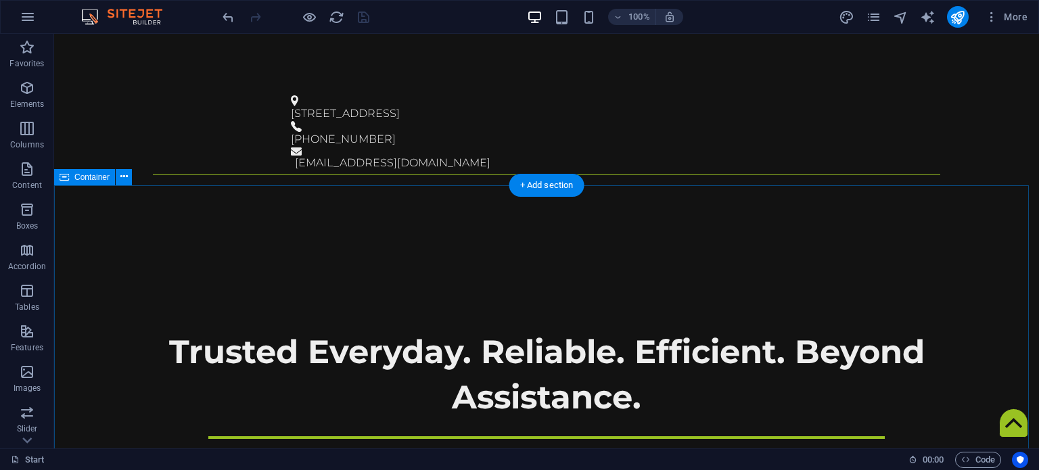
select select "px"
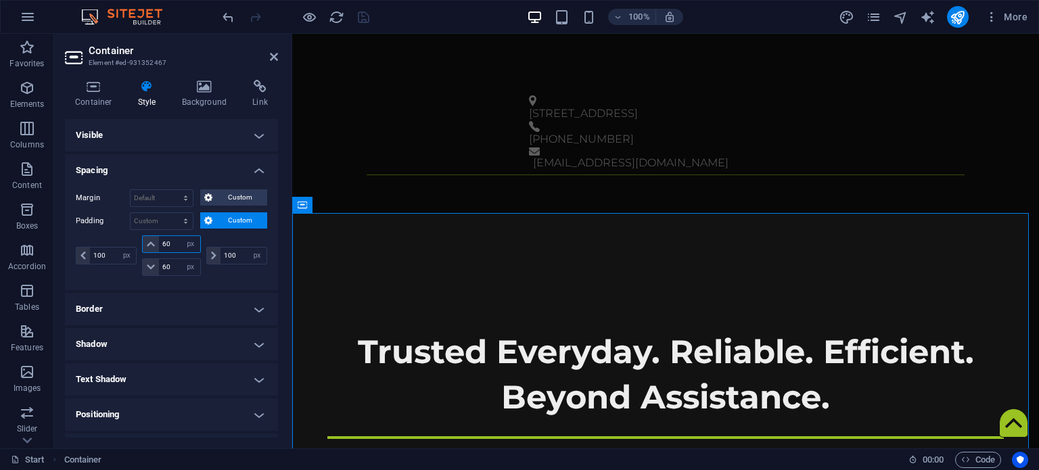
click at [175, 241] on input "60" at bounding box center [179, 244] width 41 height 16
type input "100"
click at [275, 57] on icon at bounding box center [274, 56] width 8 height 11
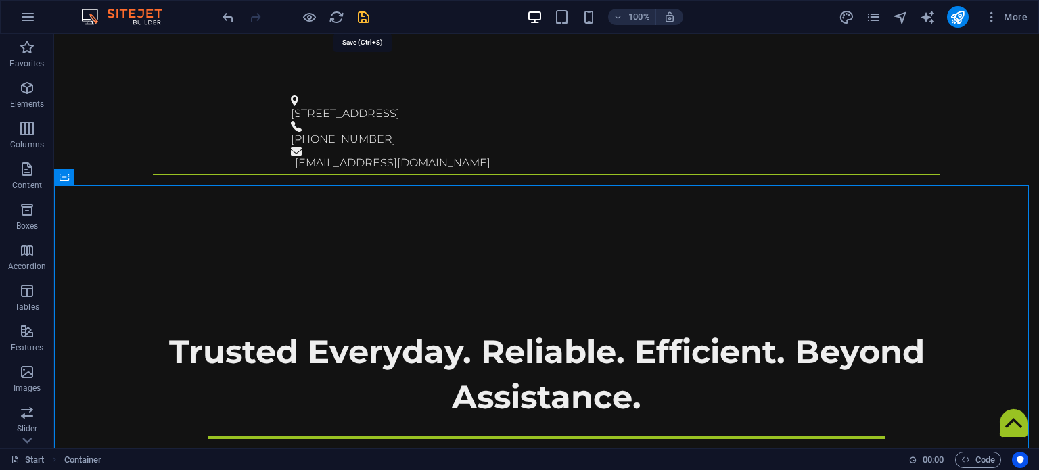
click at [360, 12] on icon "save" at bounding box center [364, 17] width 16 height 16
checkbox input "false"
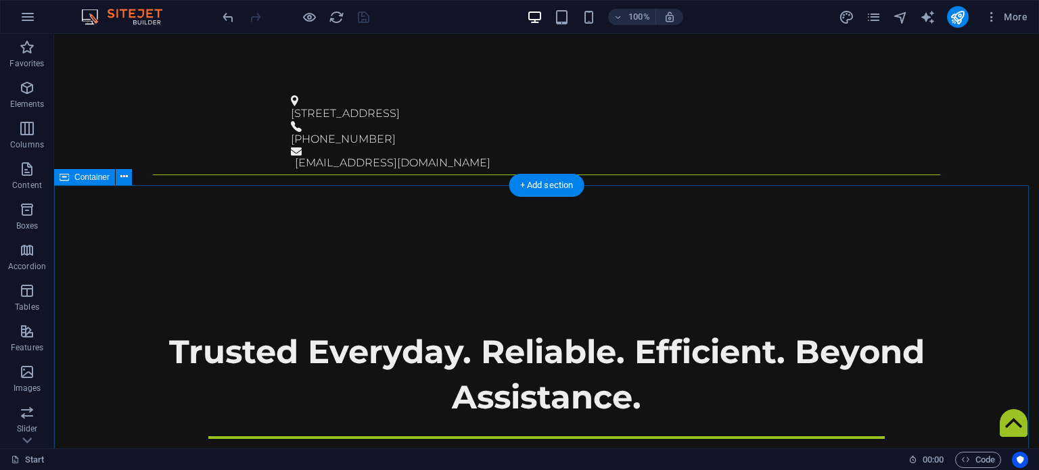
select select "px"
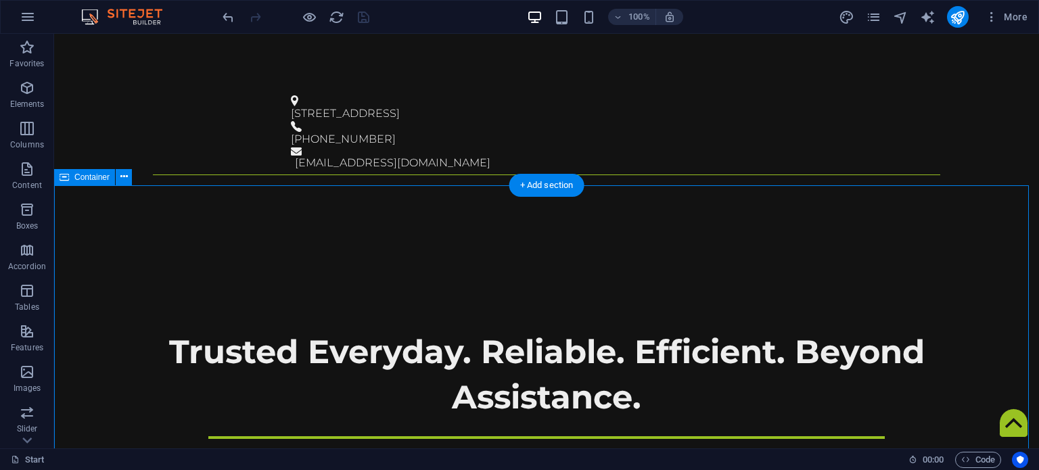
select select "px"
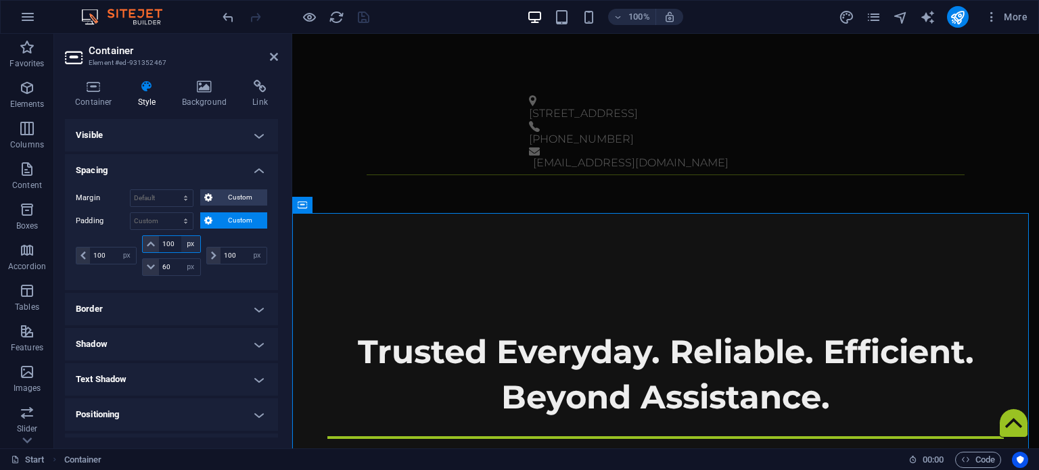
click at [181, 244] on select "px rem % vh vw" at bounding box center [190, 244] width 19 height 16
click at [176, 243] on input "100" at bounding box center [179, 244] width 41 height 16
type input "120"
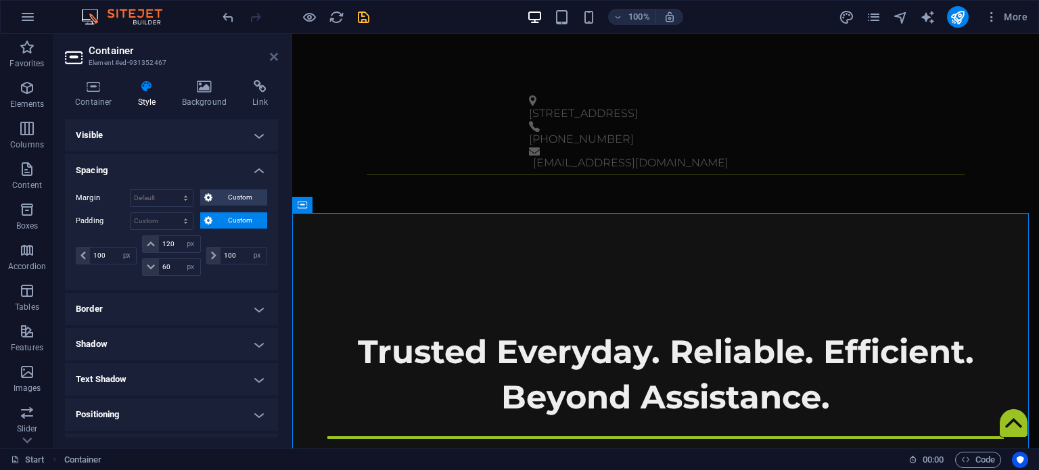
click at [277, 53] on icon at bounding box center [274, 56] width 8 height 11
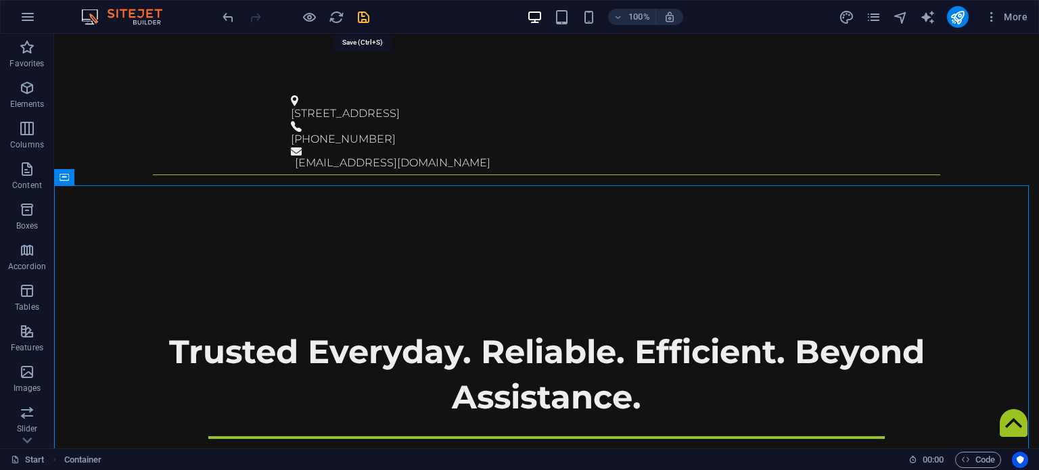
click at [362, 16] on icon "save" at bounding box center [364, 17] width 16 height 16
checkbox input "false"
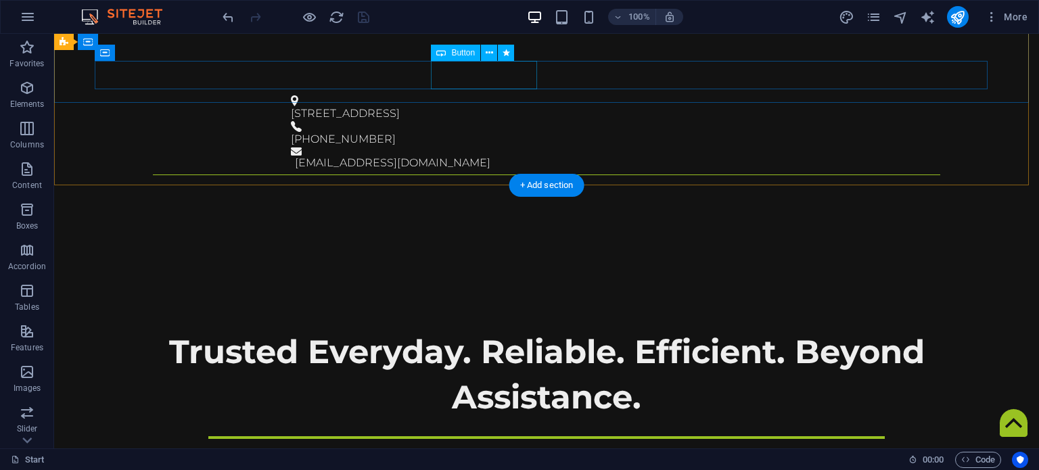
select select
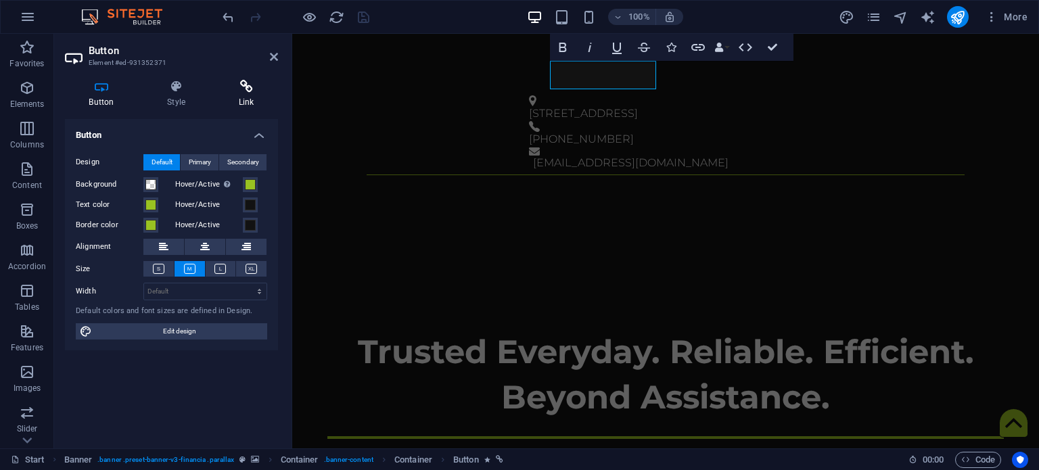
click at [244, 86] on icon at bounding box center [246, 87] width 64 height 14
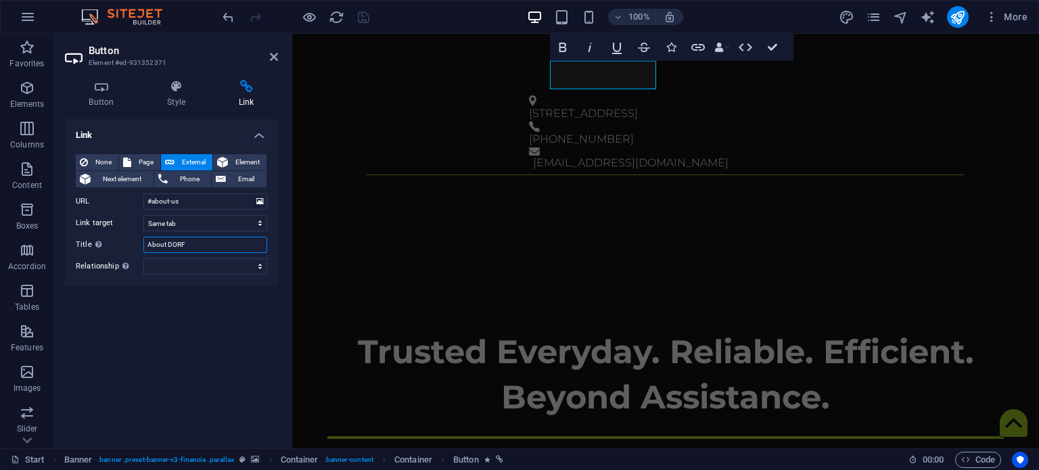
click at [177, 241] on input "About DORF" at bounding box center [205, 245] width 124 height 16
type input "About InCrest Virtual Assistant Services"
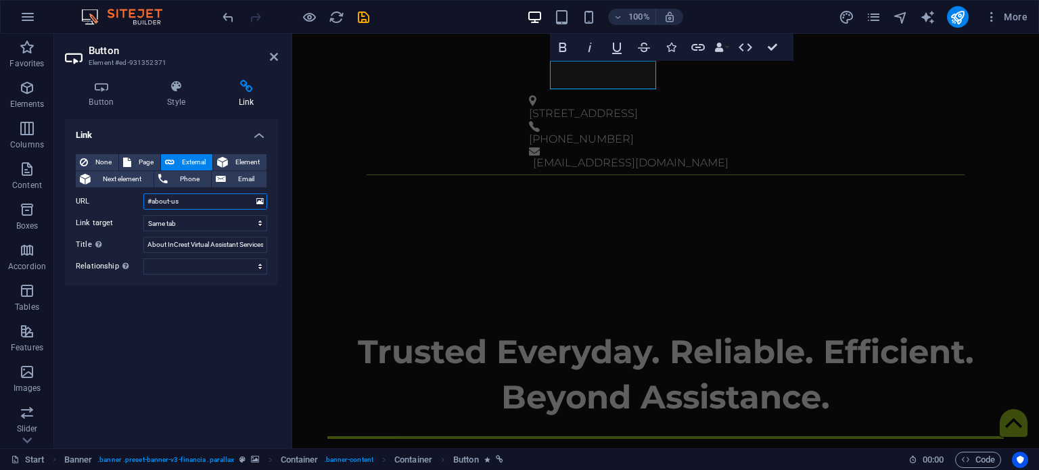
click at [222, 197] on input "#about-us" at bounding box center [205, 201] width 124 height 16
type input "/#about-us"
click at [173, 87] on icon at bounding box center [176, 87] width 66 height 14
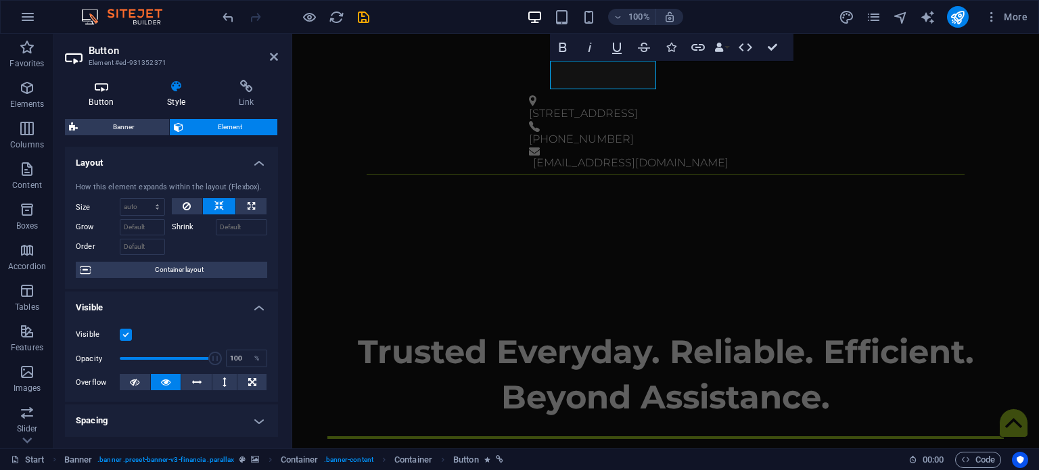
click at [103, 92] on icon at bounding box center [101, 87] width 73 height 14
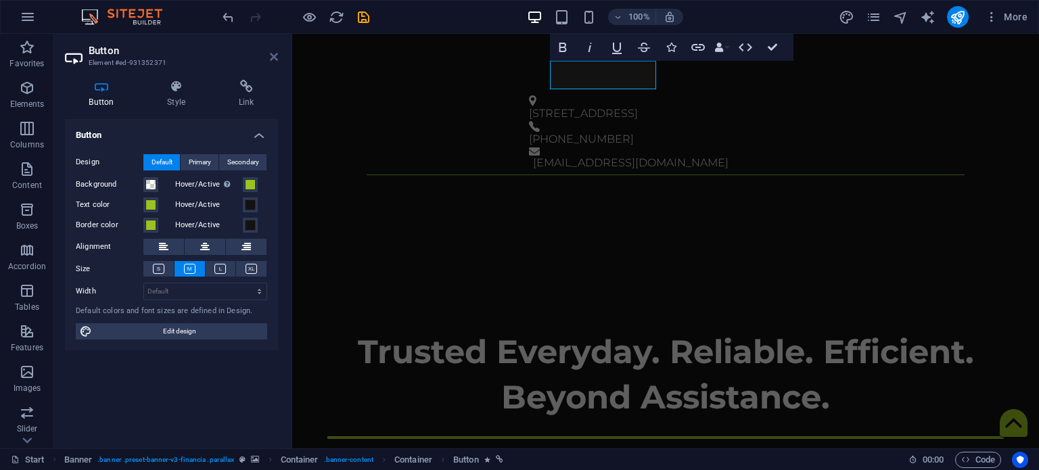
click at [270, 57] on icon at bounding box center [274, 56] width 8 height 11
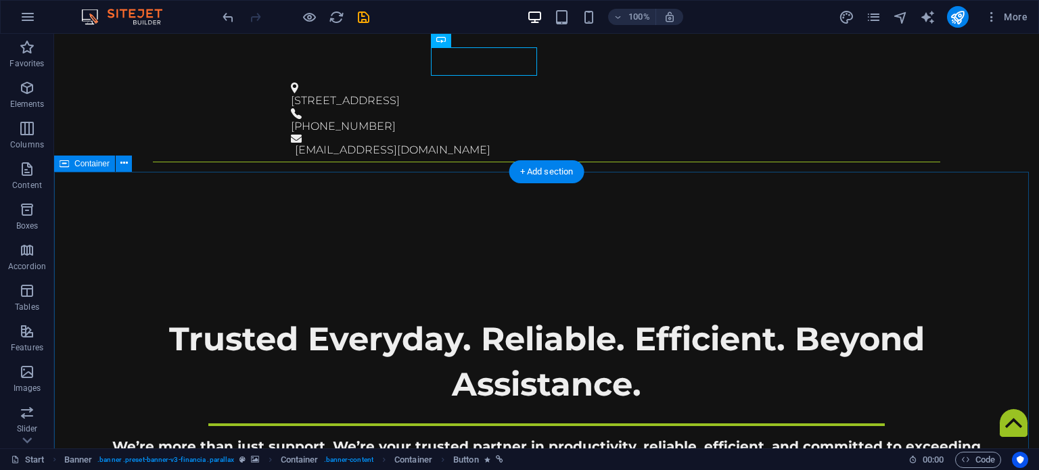
scroll to position [373, 0]
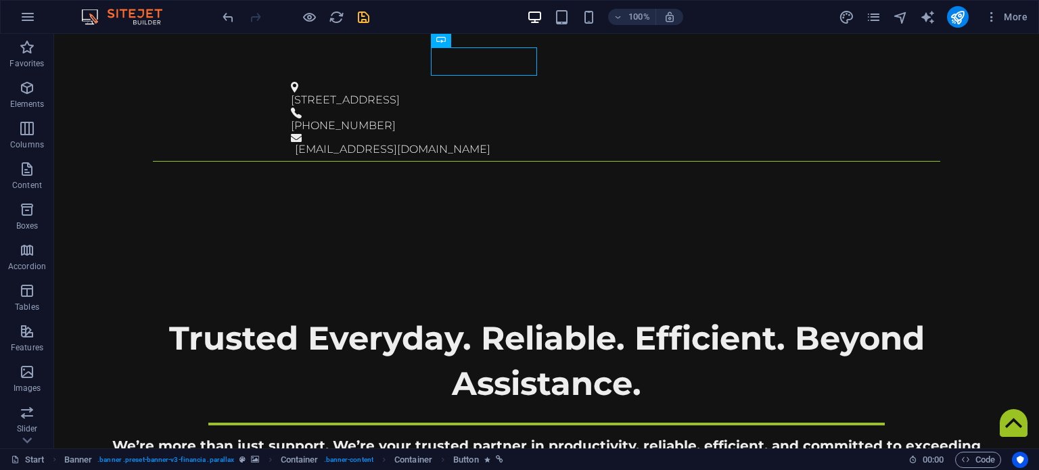
click at [356, 11] on icon "save" at bounding box center [364, 17] width 16 height 16
checkbox input "false"
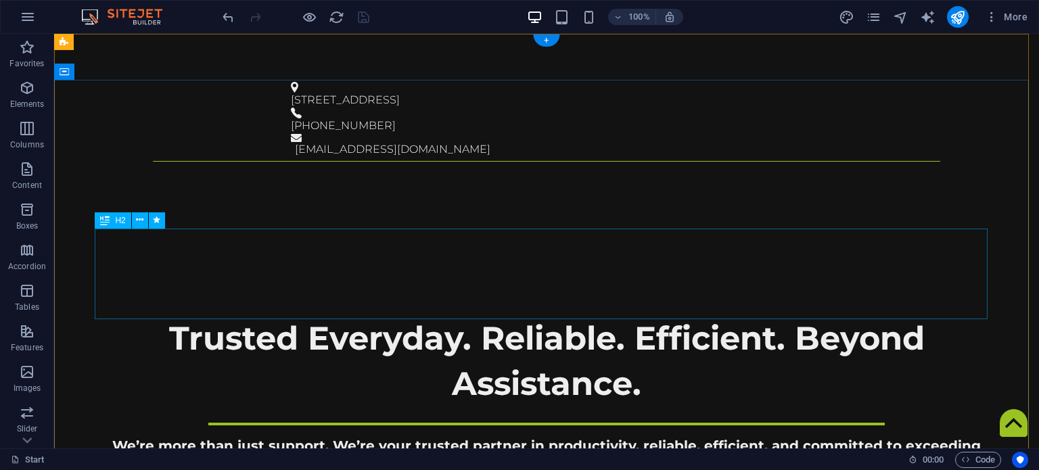
scroll to position [0, 0]
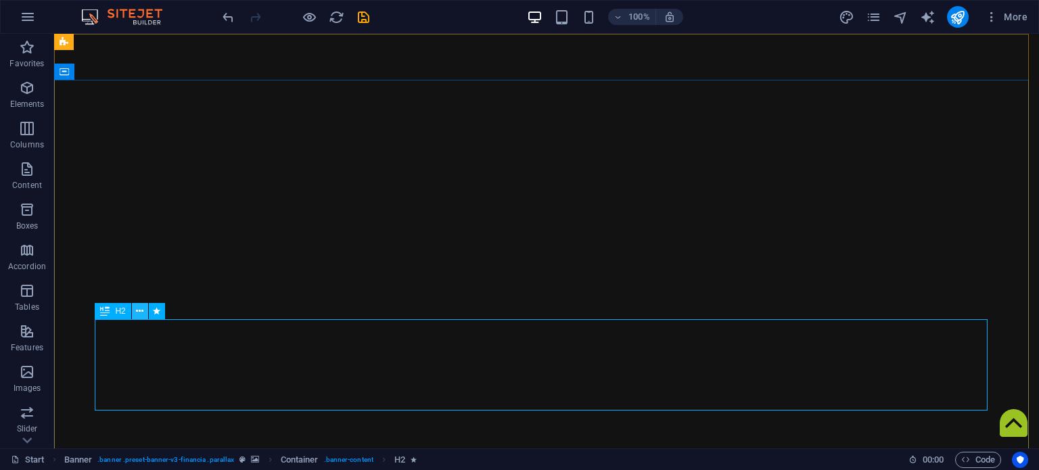
click at [136, 309] on icon at bounding box center [139, 311] width 7 height 14
click at [113, 310] on div "H2" at bounding box center [113, 311] width 36 height 16
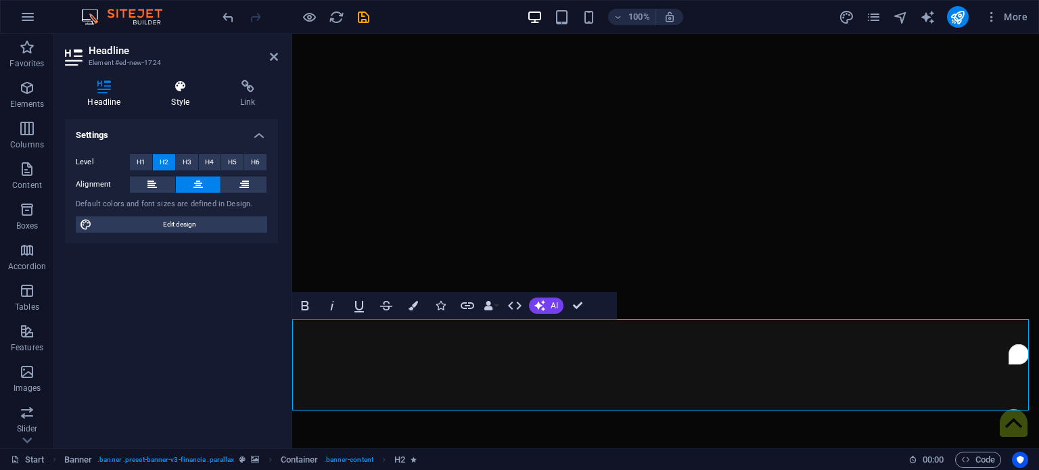
click at [187, 89] on icon at bounding box center [181, 87] width 64 height 14
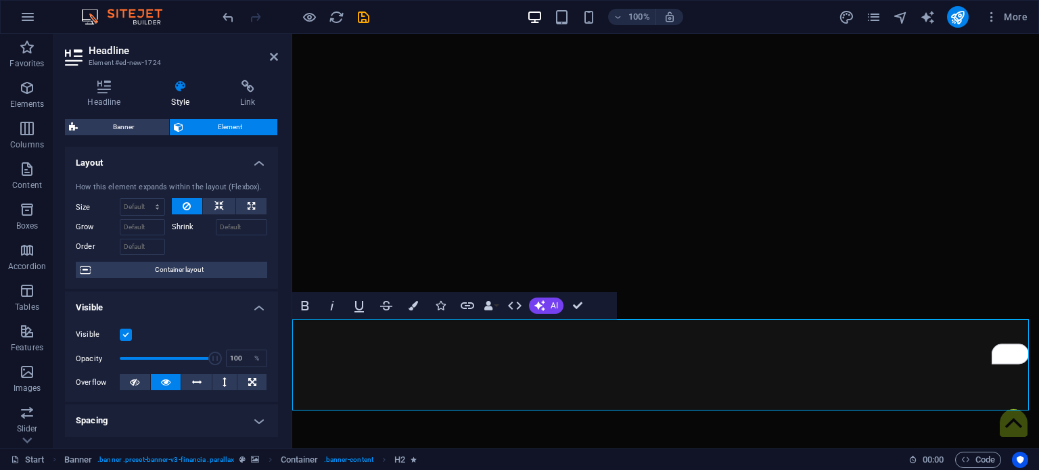
click at [129, 332] on label at bounding box center [126, 335] width 12 height 12
click at [0, 0] on input "Visible" at bounding box center [0, 0] width 0 height 0
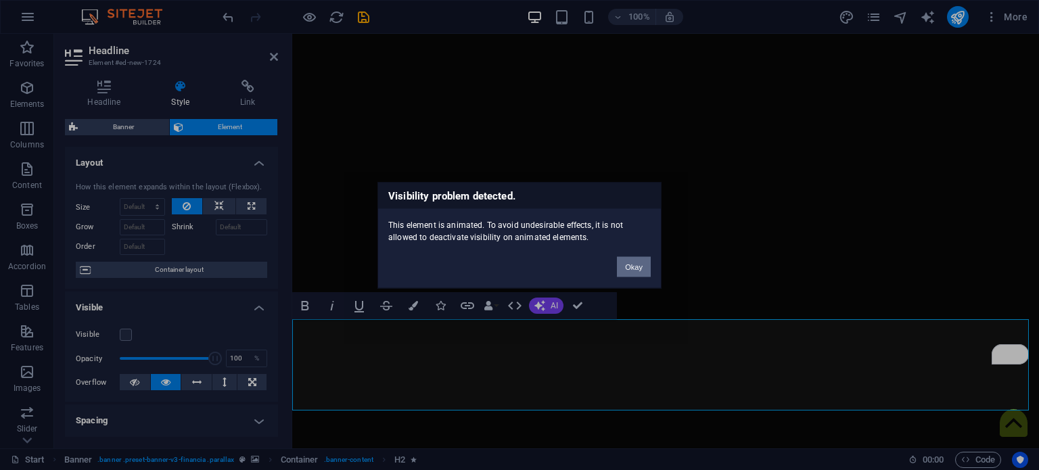
click at [632, 267] on button "Okay" at bounding box center [634, 266] width 34 height 20
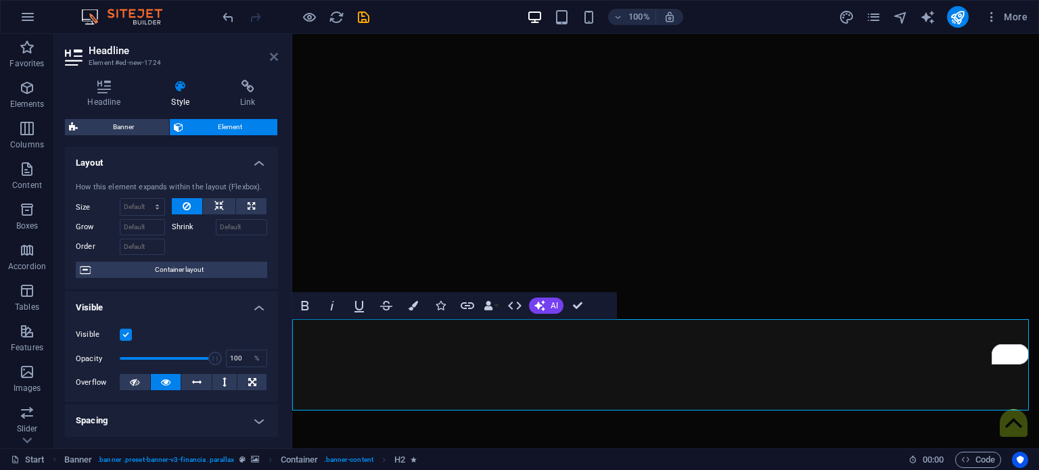
click at [275, 59] on icon at bounding box center [274, 56] width 8 height 11
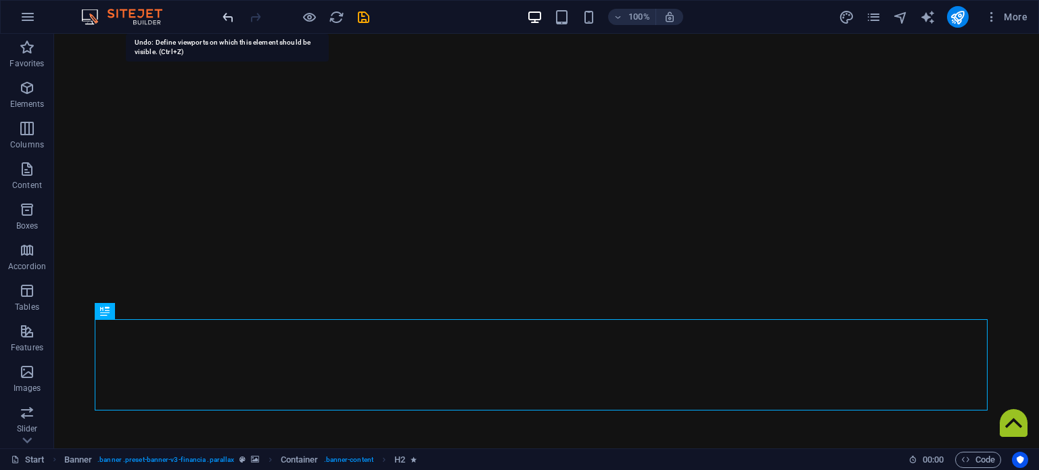
click at [227, 18] on icon "undo" at bounding box center [228, 17] width 16 height 16
click at [231, 10] on icon "undo" at bounding box center [228, 17] width 16 height 16
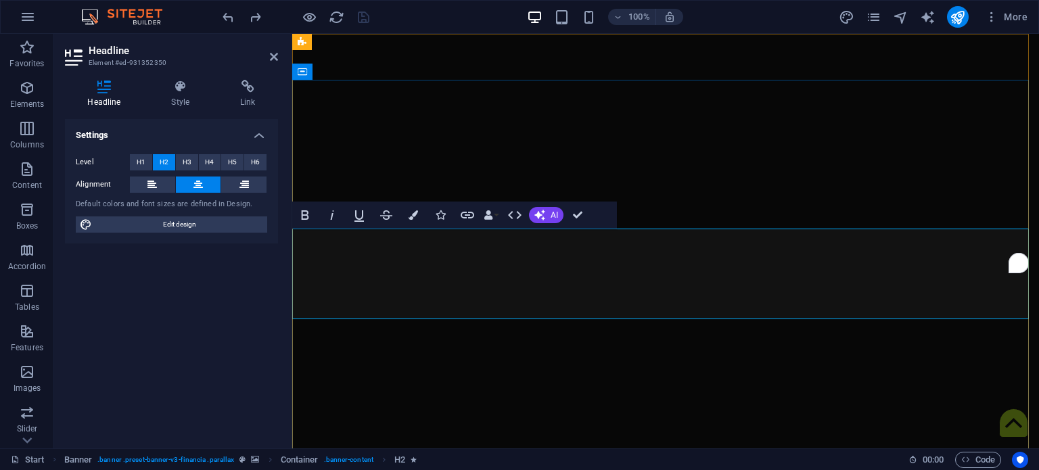
drag, startPoint x: 663, startPoint y: 251, endPoint x: 658, endPoint y: 259, distance: 9.8
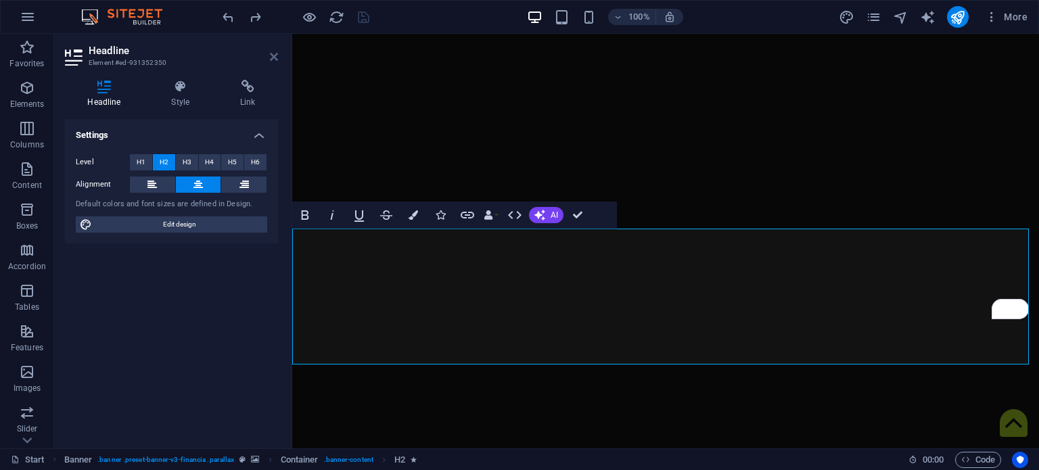
click at [273, 57] on icon at bounding box center [274, 56] width 8 height 11
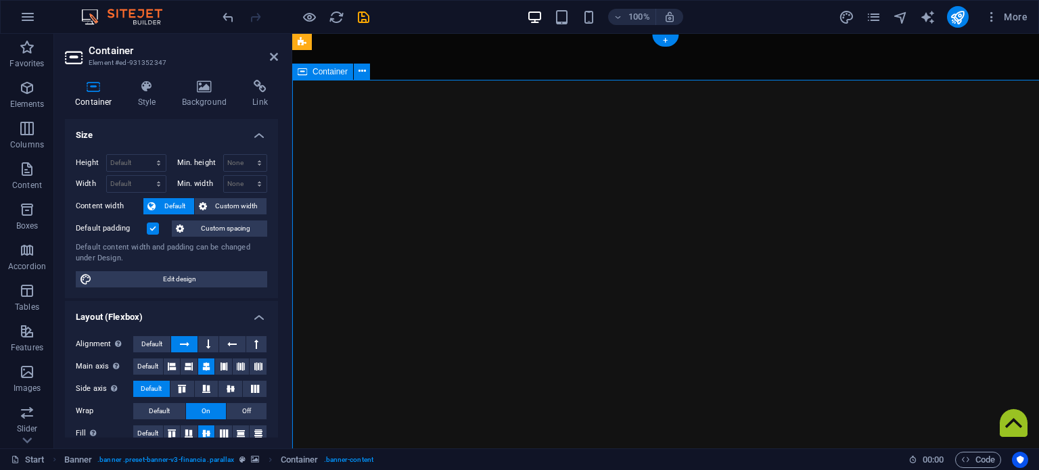
select select "px"
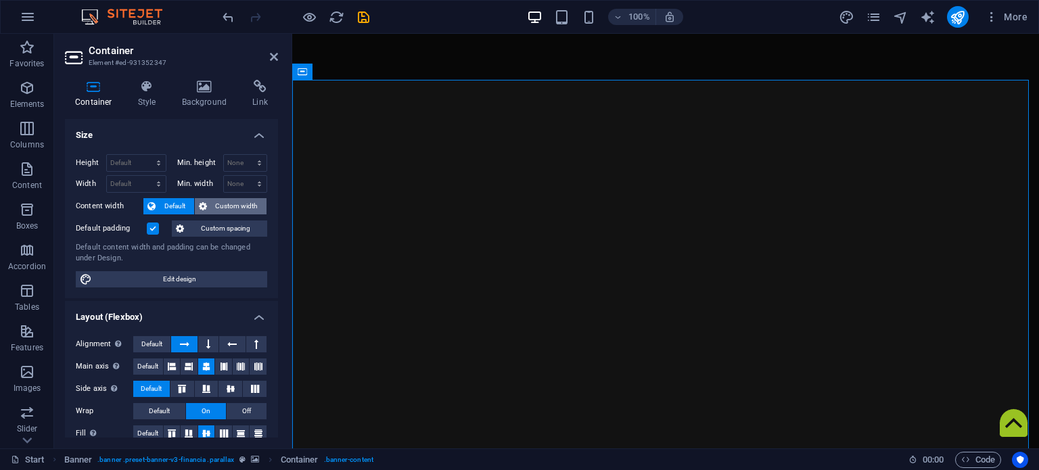
click at [230, 206] on span "Custom width" at bounding box center [237, 206] width 52 height 16
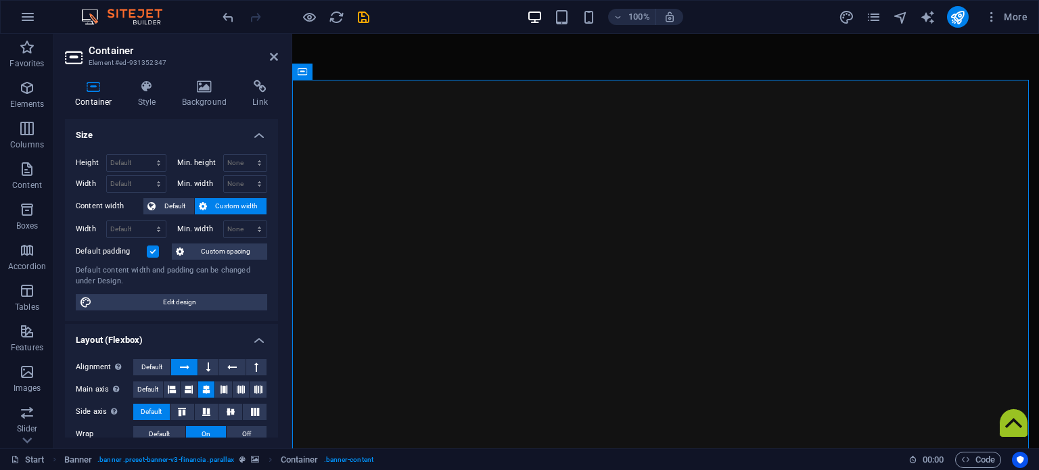
click at [151, 248] on label at bounding box center [153, 251] width 12 height 12
click at [0, 0] on input "Default padding" at bounding box center [0, 0] width 0 height 0
click at [184, 248] on icon at bounding box center [180, 251] width 8 height 16
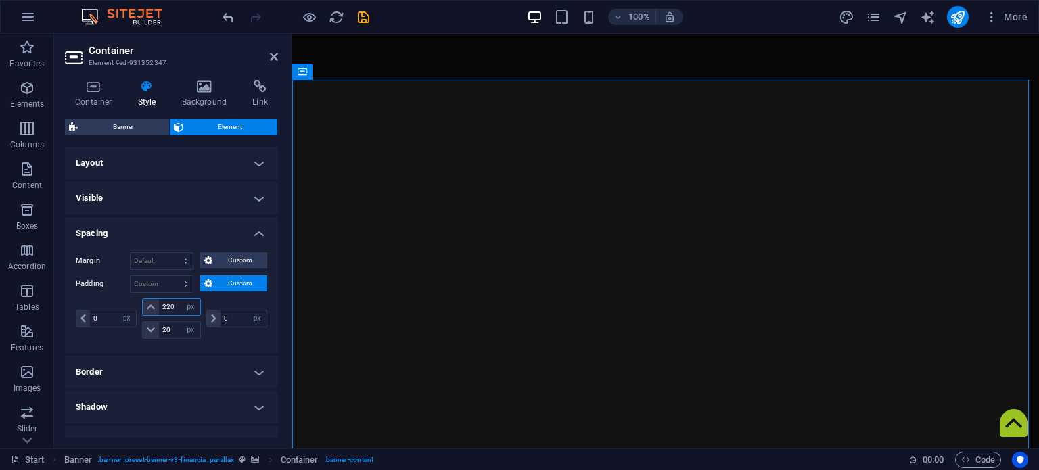
click at [177, 304] on input "220" at bounding box center [179, 307] width 41 height 16
type input "120"
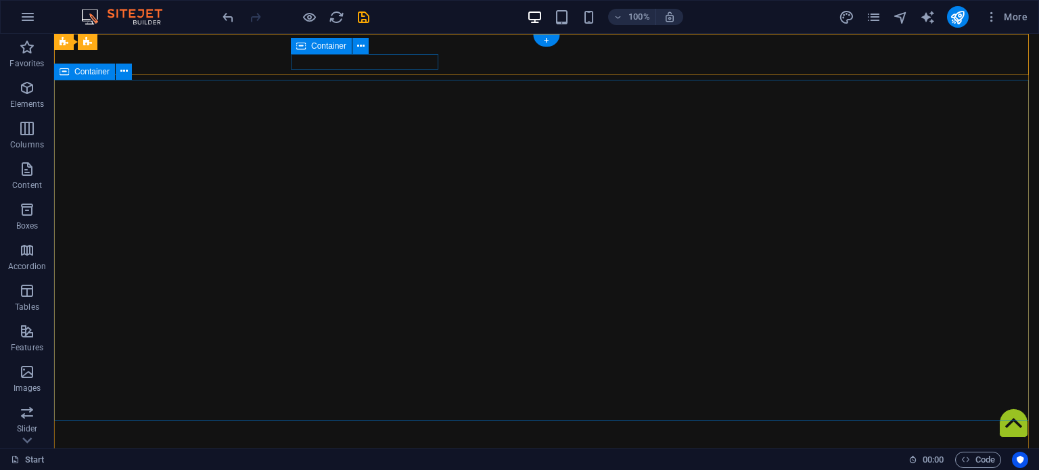
select select "px"
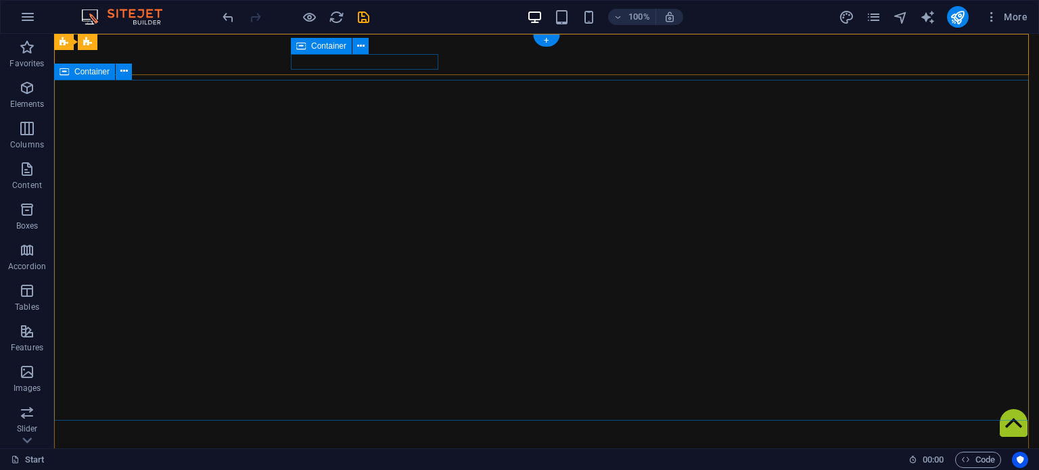
select select "px"
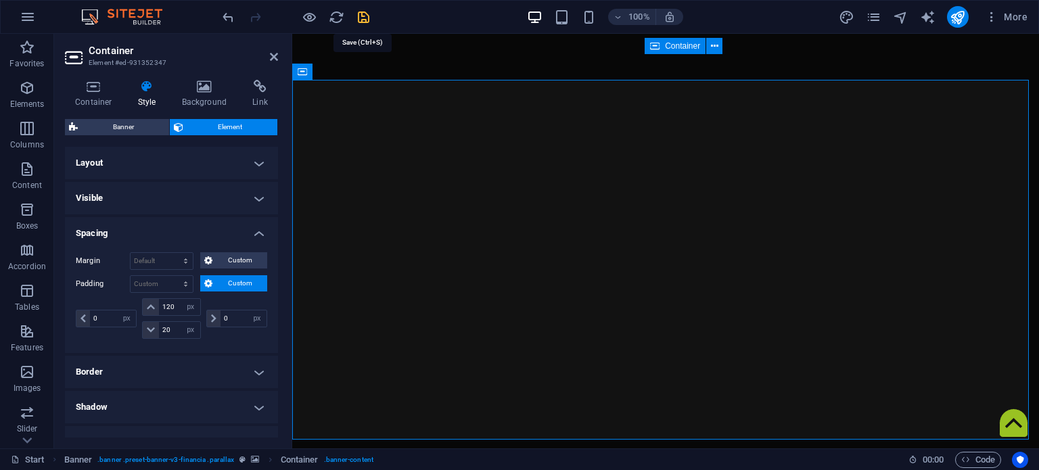
click at [358, 9] on icon "save" at bounding box center [364, 17] width 16 height 16
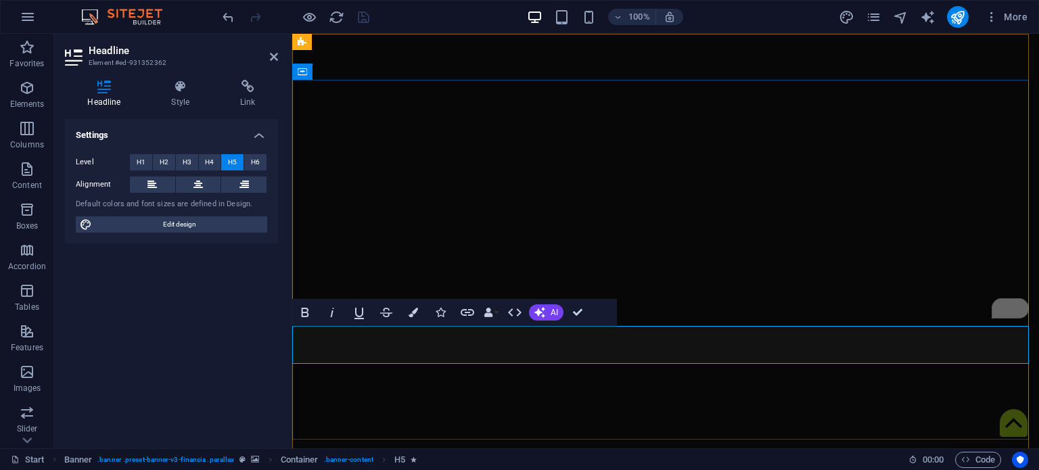
click at [277, 55] on icon at bounding box center [274, 56] width 8 height 11
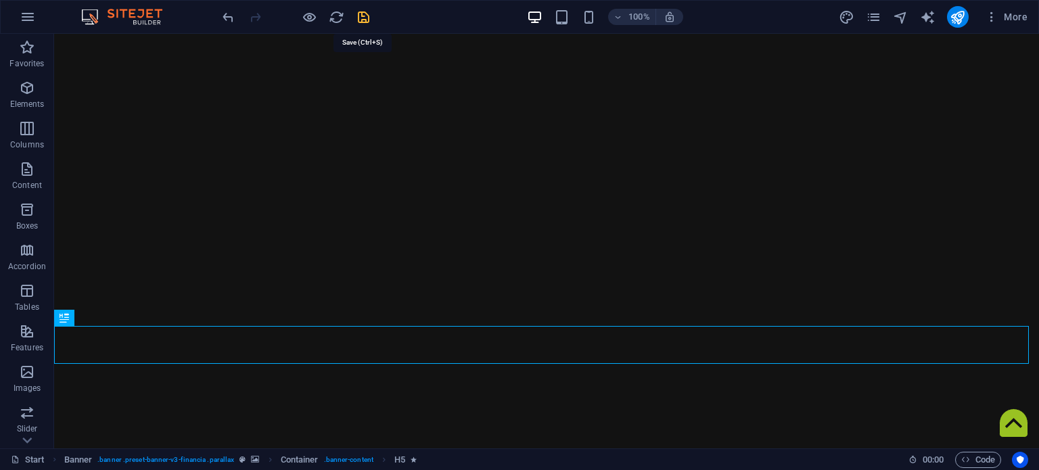
click at [362, 20] on icon "save" at bounding box center [364, 17] width 16 height 16
checkbox input "false"
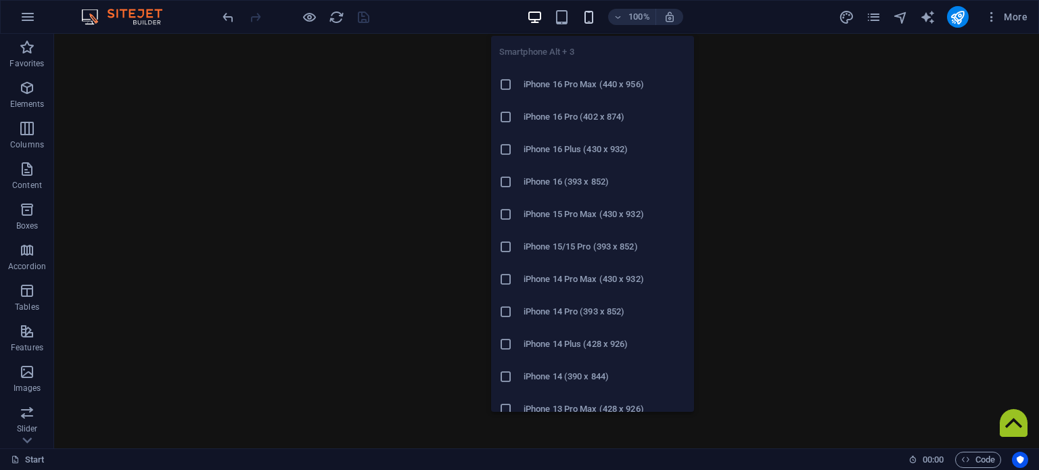
click at [588, 17] on icon "button" at bounding box center [589, 17] width 16 height 16
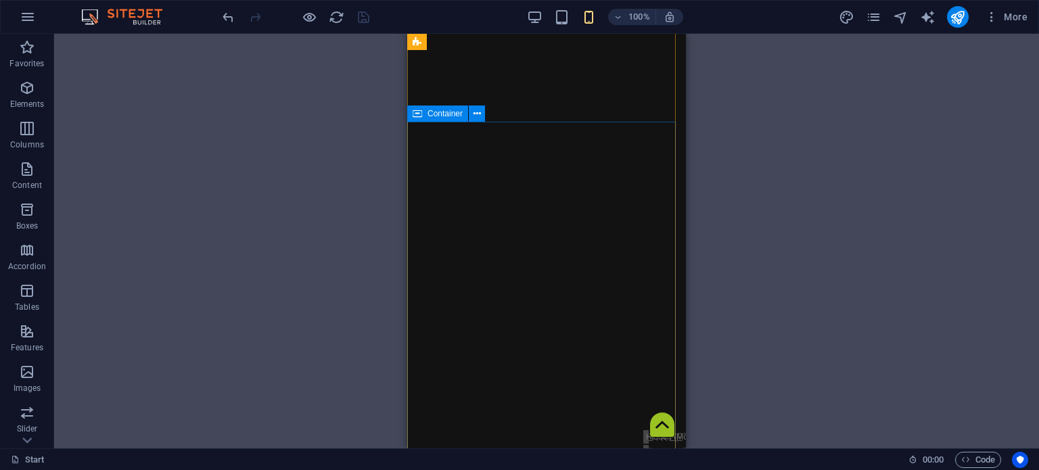
scroll to position [22, 0]
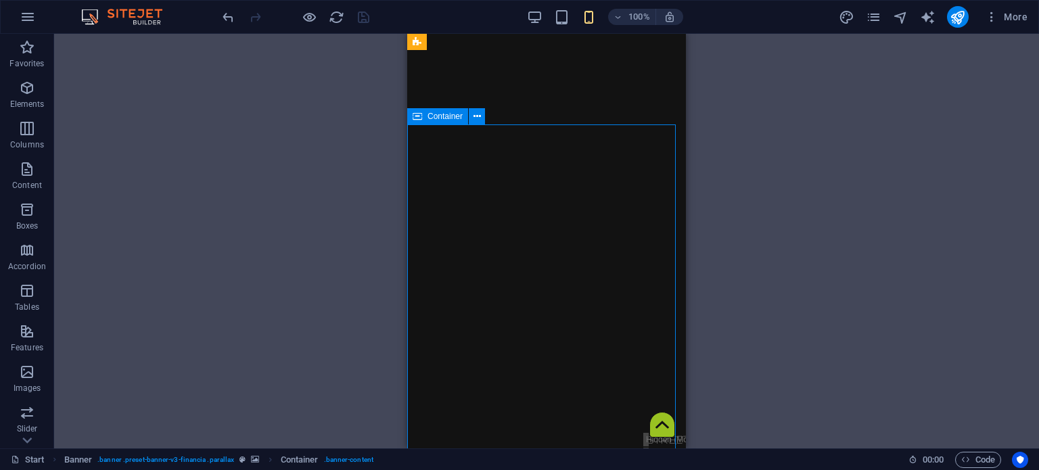
select select "px"
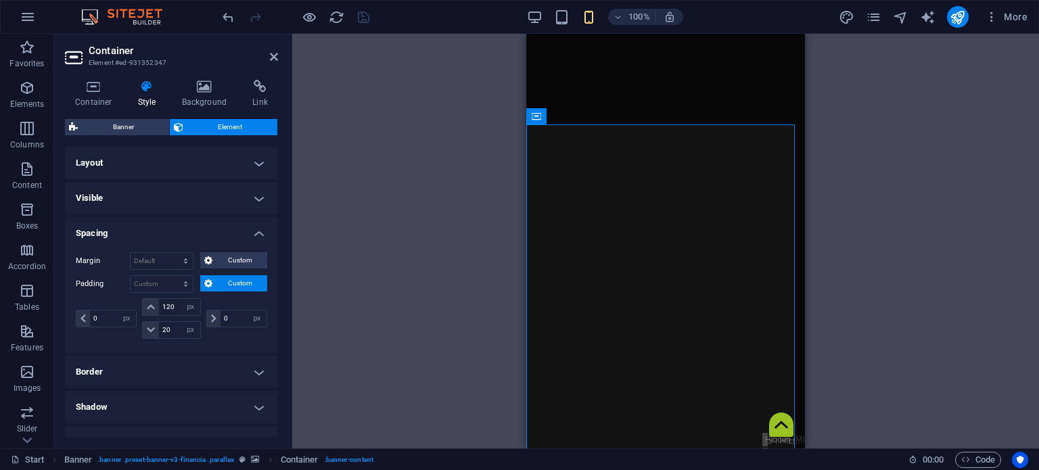
type input "450"
click at [105, 311] on input "0" at bounding box center [113, 318] width 46 height 16
type input "20"
click at [229, 314] on input "0" at bounding box center [243, 318] width 46 height 16
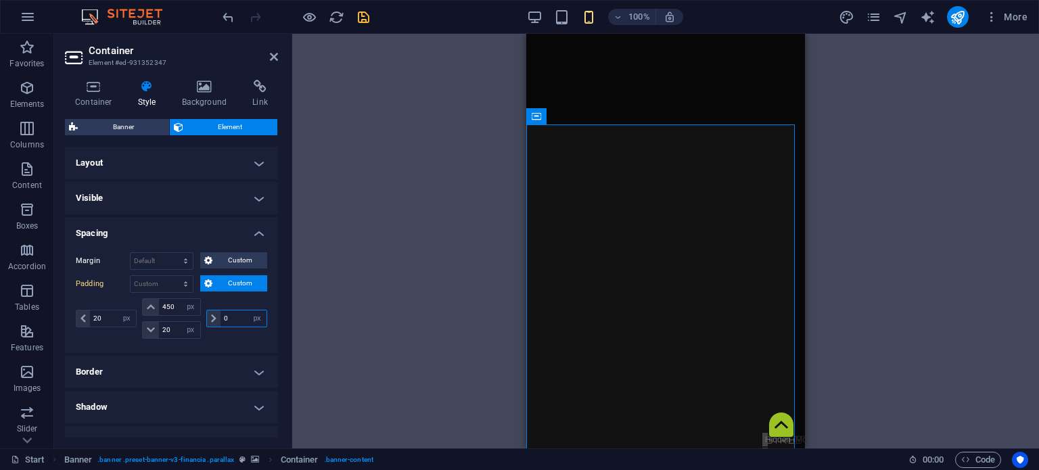
click at [229, 313] on input "0" at bounding box center [243, 318] width 46 height 16
type input "20"
click at [170, 323] on input "20" at bounding box center [179, 330] width 41 height 16
click at [157, 302] on div "450 px rem % vh vw" at bounding box center [171, 307] width 58 height 18
type input "350"
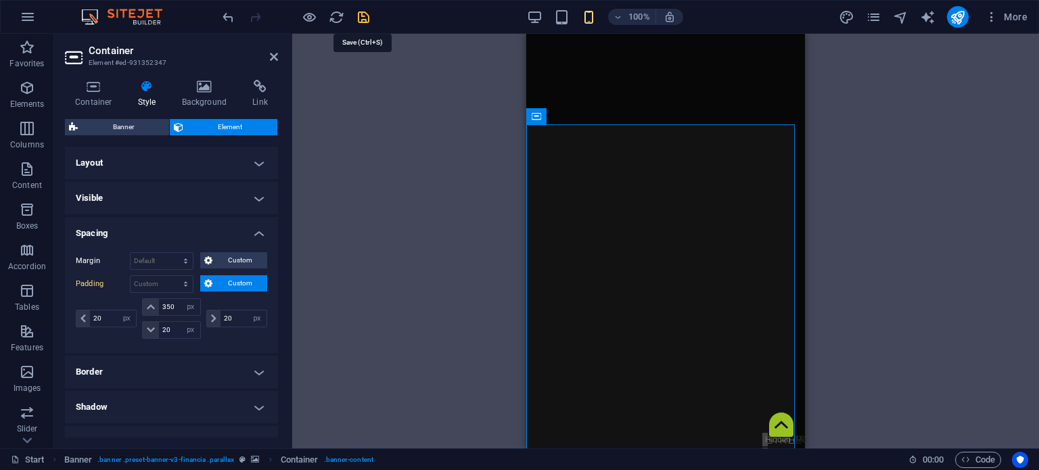
click at [357, 16] on icon "save" at bounding box center [364, 17] width 16 height 16
checkbox input "false"
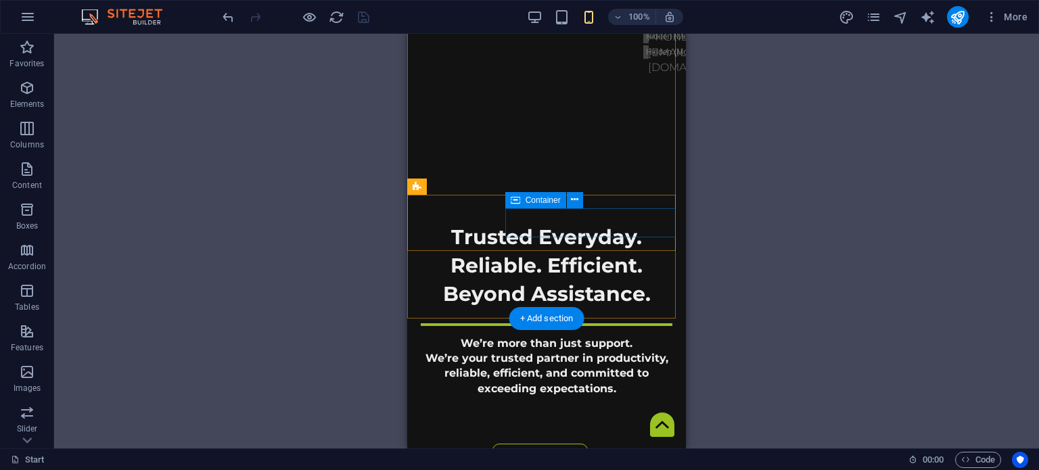
scroll to position [563, 0]
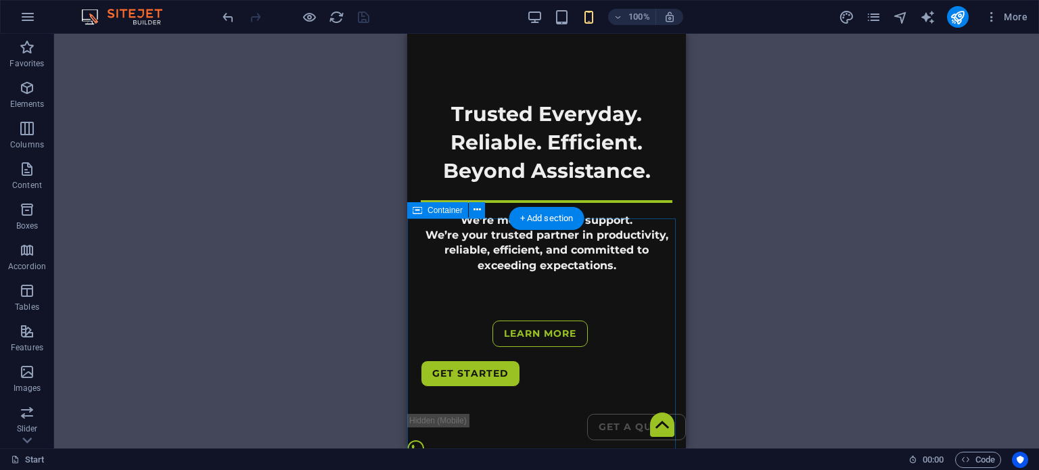
select select "px"
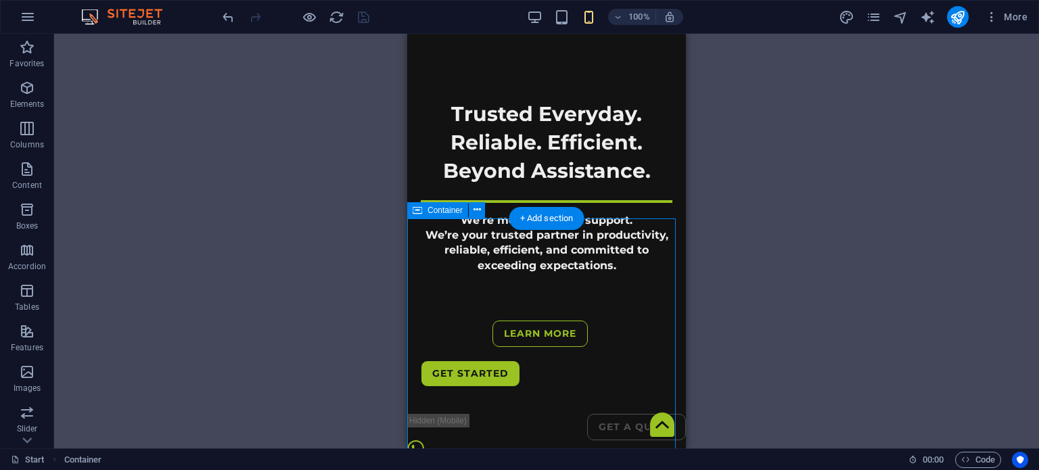
select select "px"
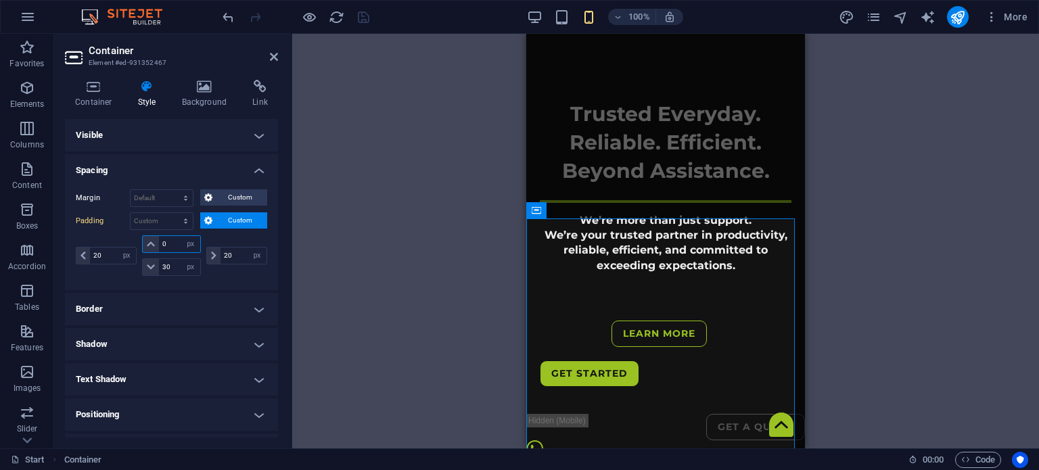
click at [168, 241] on input "0" at bounding box center [179, 244] width 41 height 16
type input "30"
click at [356, 13] on icon "save" at bounding box center [364, 17] width 16 height 16
checkbox input "false"
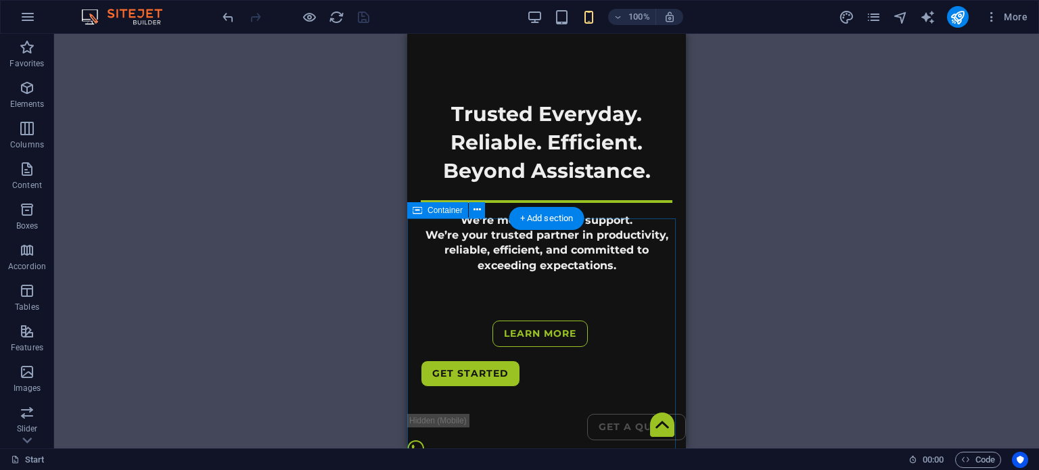
select select "px"
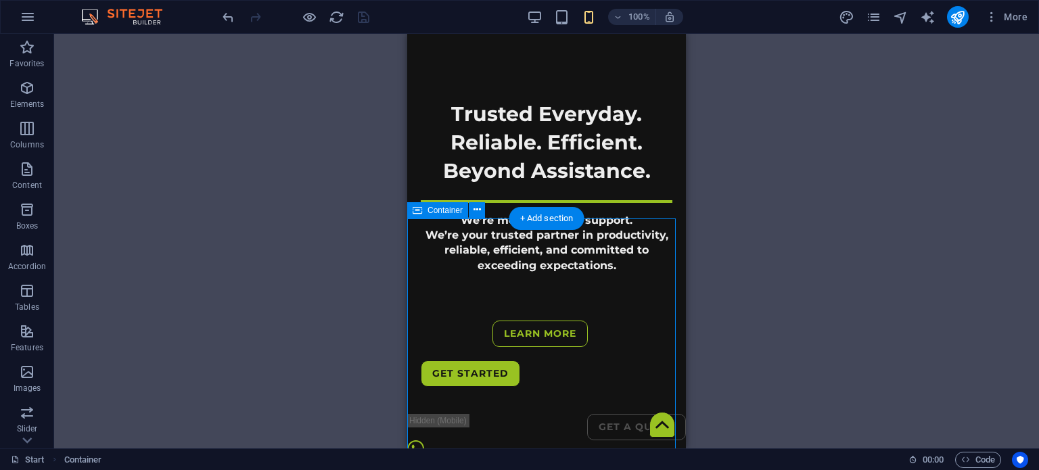
select select "px"
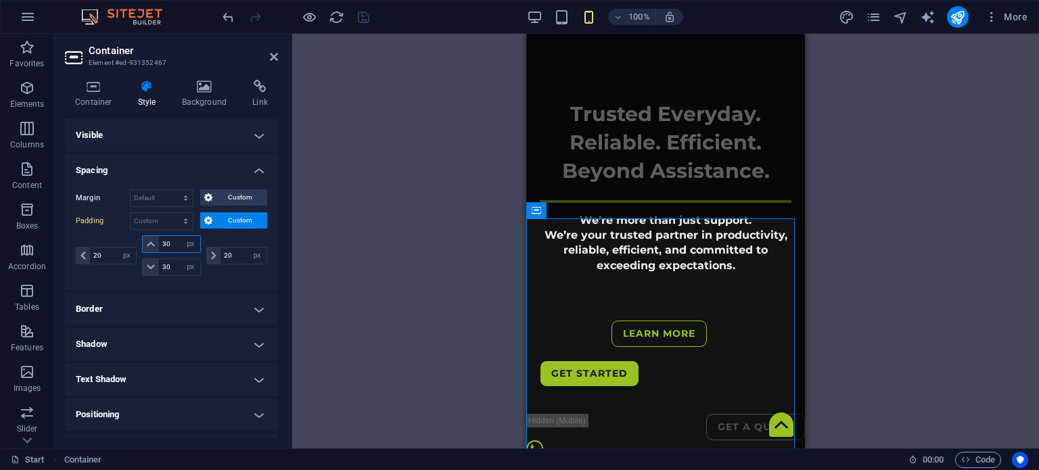
click at [168, 237] on input "30" at bounding box center [179, 244] width 41 height 16
type input "120"
click at [366, 18] on icon "save" at bounding box center [364, 17] width 16 height 16
checkbox input "false"
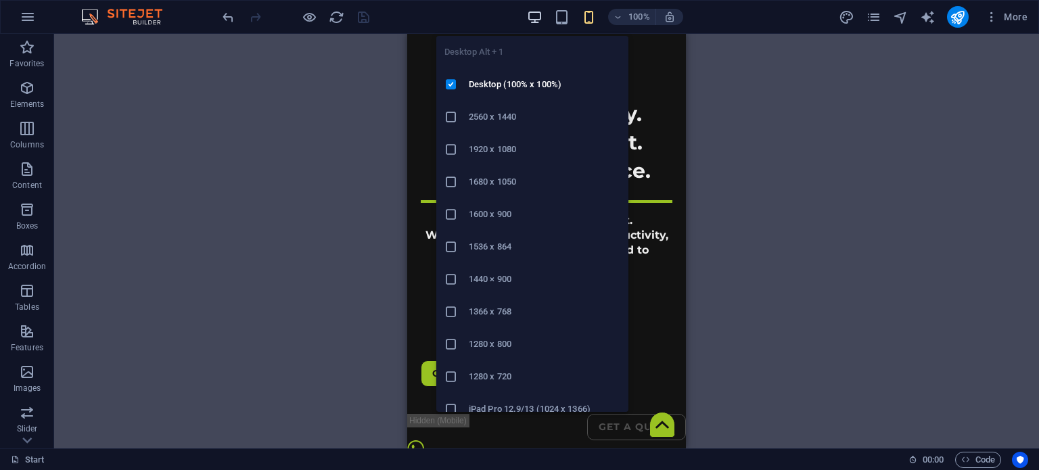
click at [538, 19] on icon "button" at bounding box center [535, 17] width 16 height 16
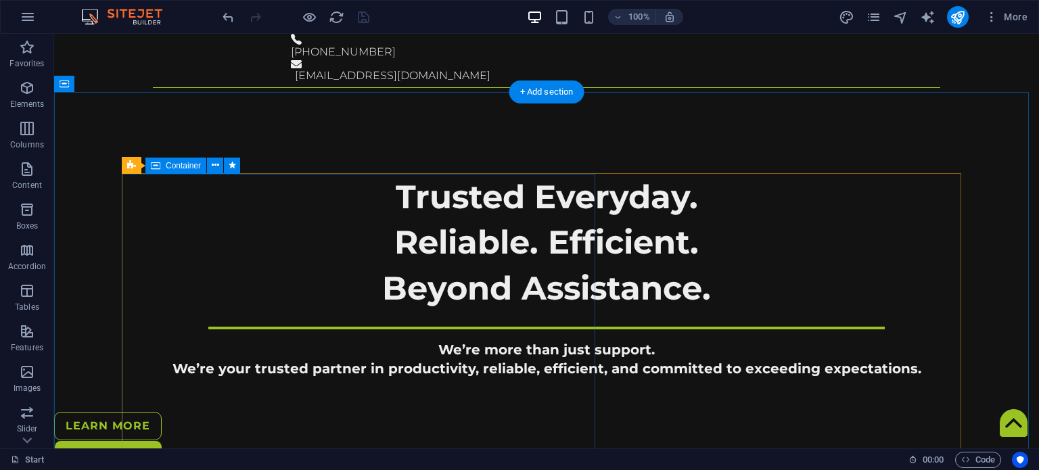
scroll to position [427, 0]
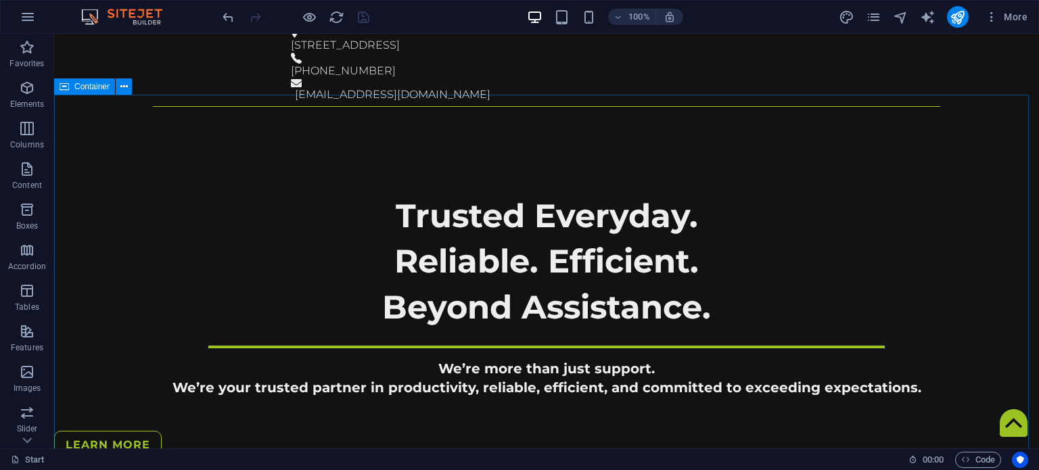
click at [88, 88] on span "Container" at bounding box center [91, 86] width 35 height 8
select select "px"
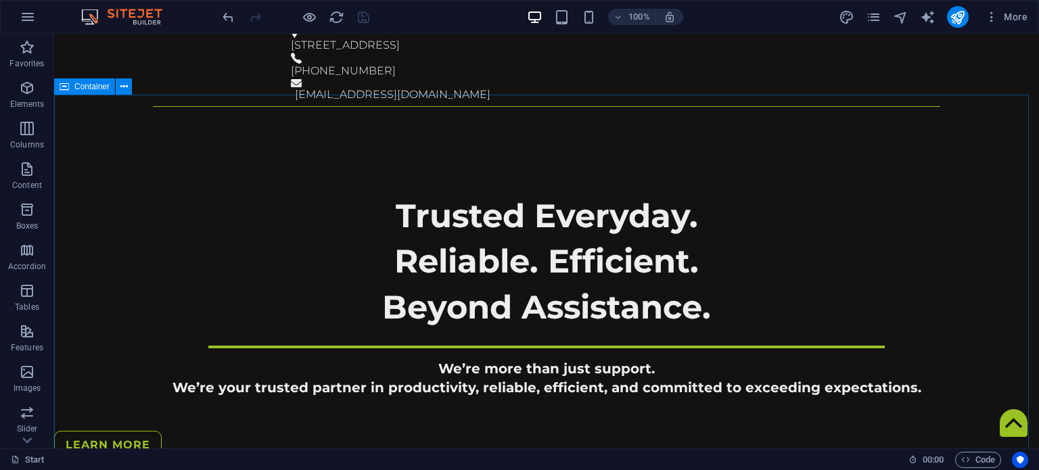
select select "px"
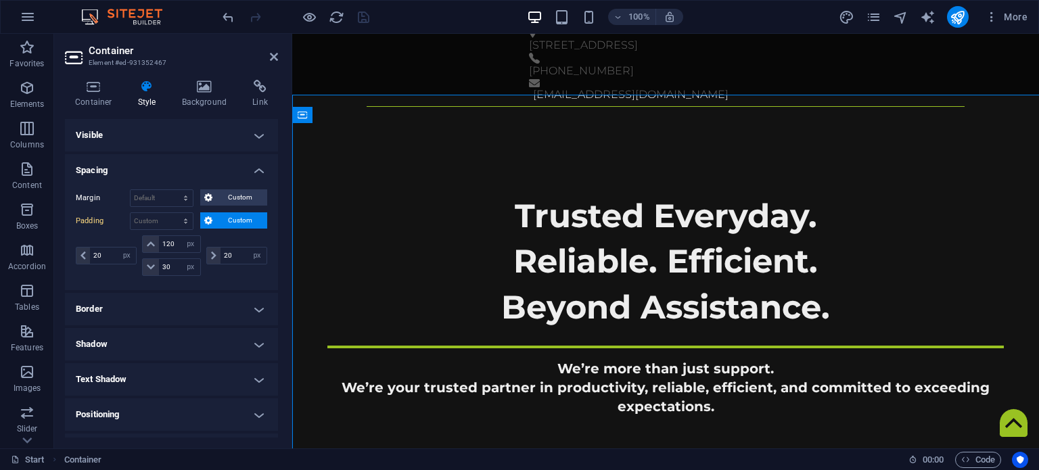
type input "100"
type input "60"
type input "100"
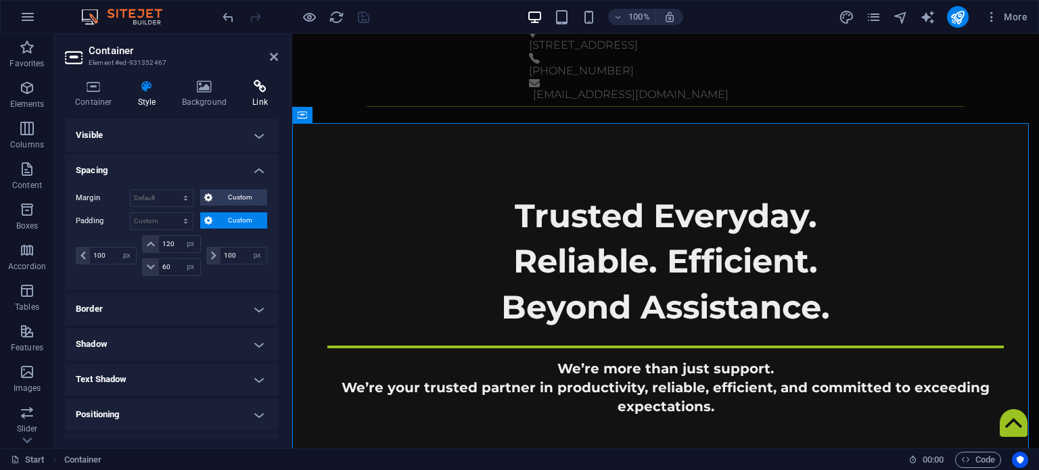
click at [254, 87] on icon at bounding box center [260, 87] width 36 height 14
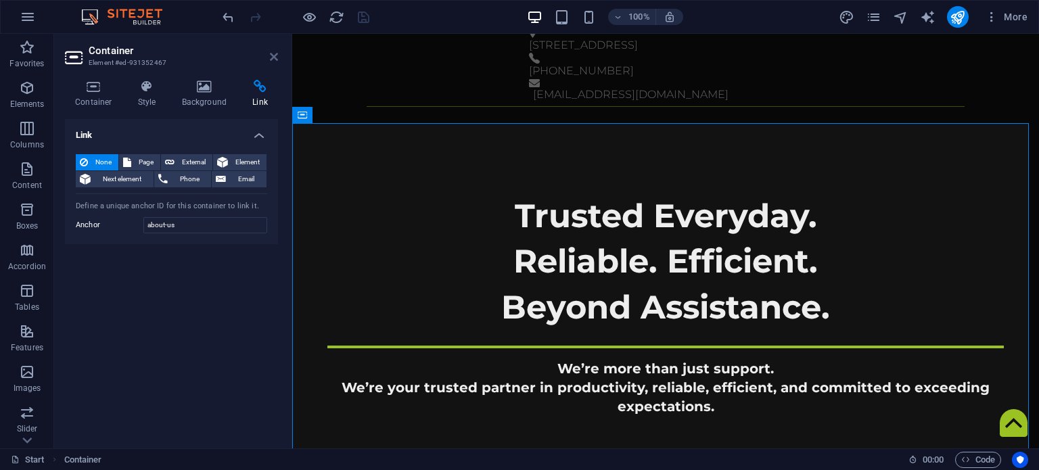
click at [275, 54] on icon at bounding box center [274, 56] width 8 height 11
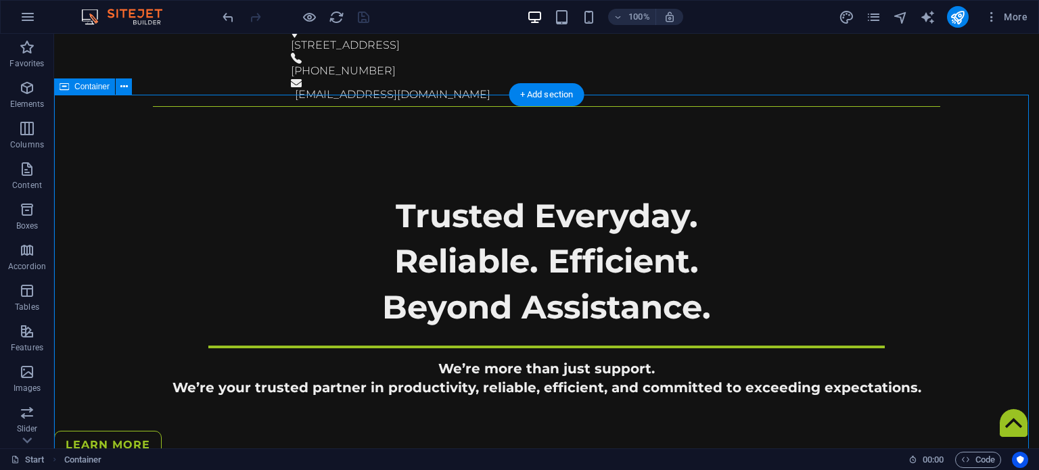
select select "px"
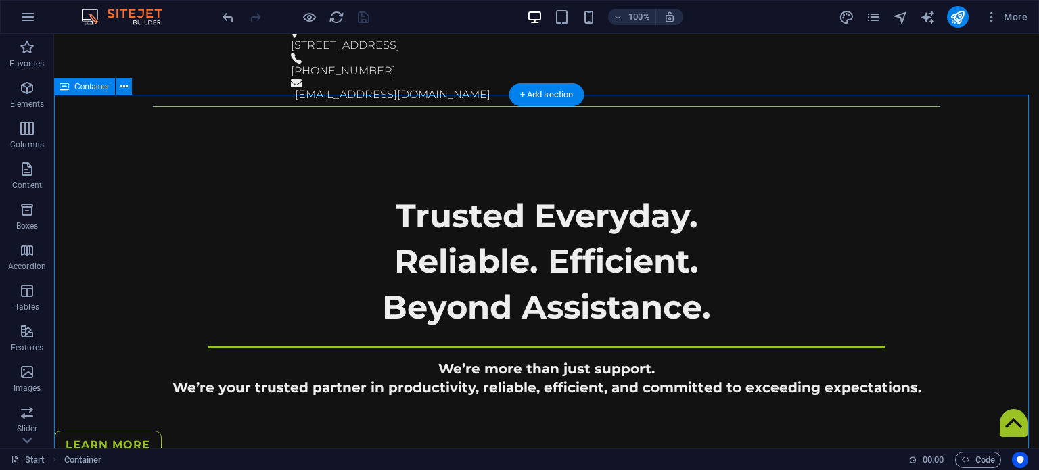
select select "px"
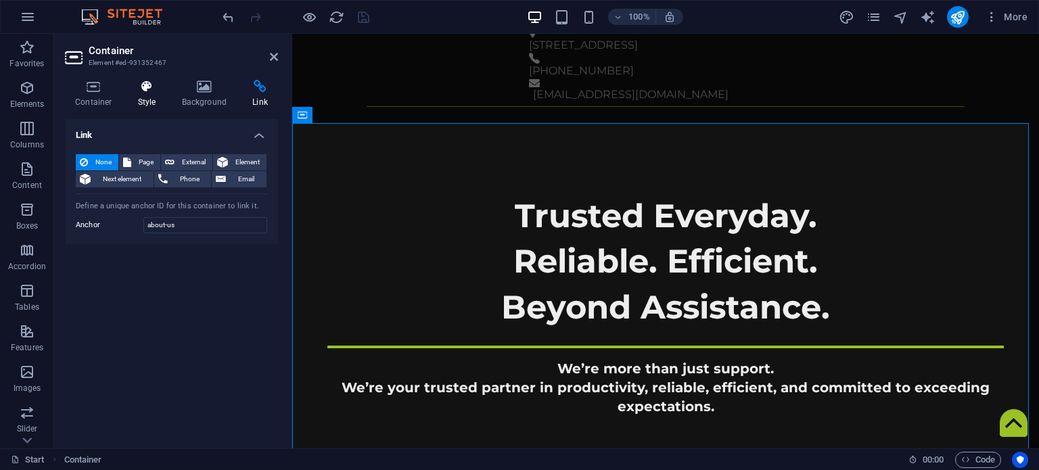
click at [153, 91] on icon at bounding box center [147, 87] width 39 height 14
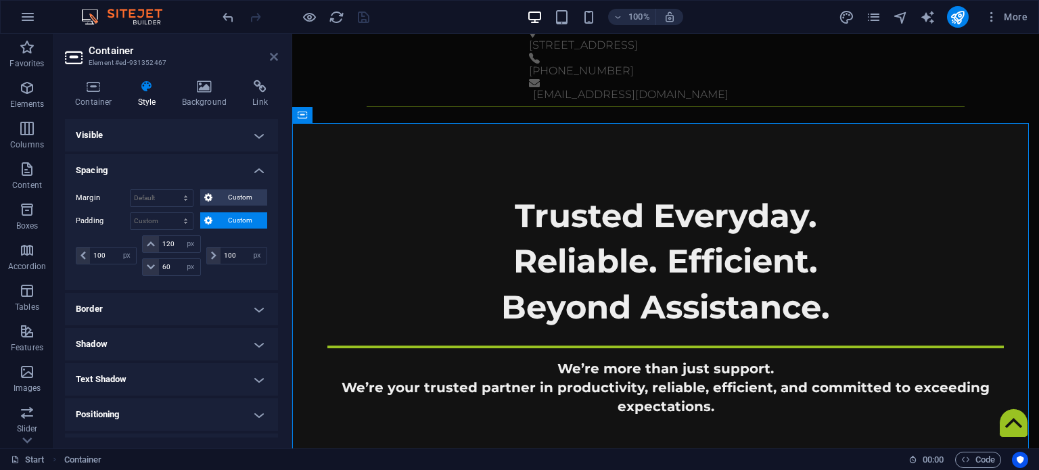
click at [276, 55] on icon at bounding box center [274, 56] width 8 height 11
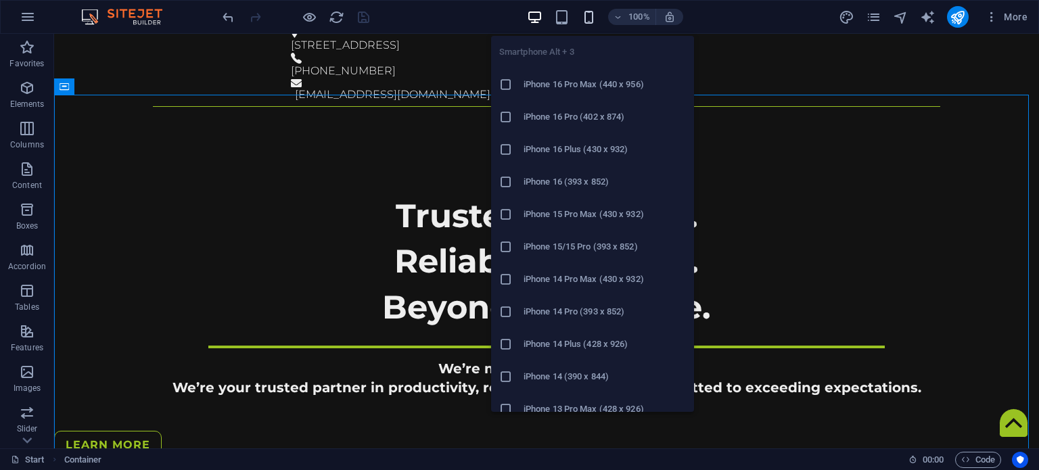
click at [584, 20] on icon "button" at bounding box center [589, 17] width 16 height 16
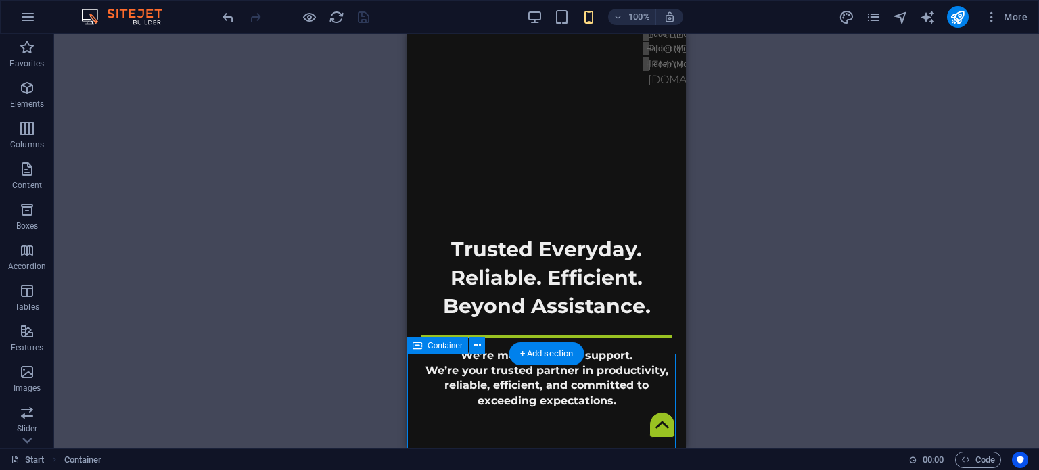
select select "px"
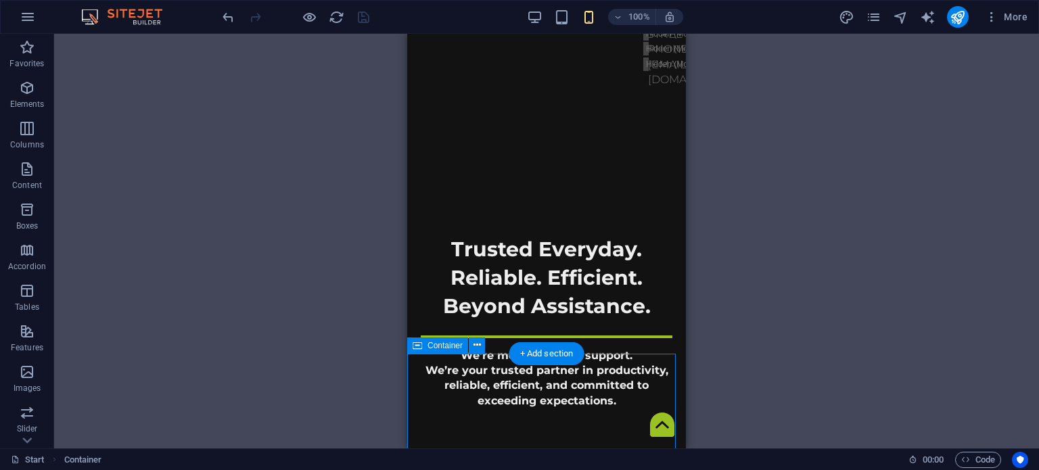
select select "px"
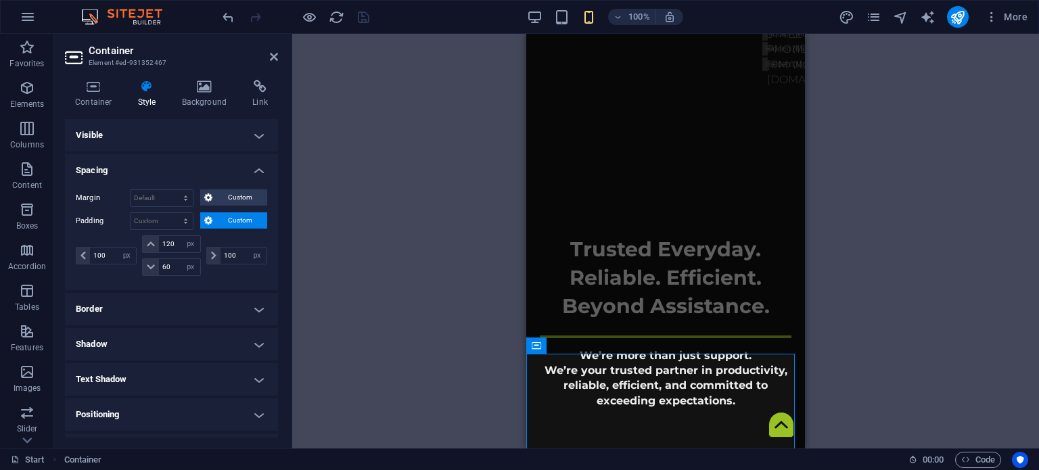
type input "20"
type input "30"
type input "20"
click at [172, 237] on input "120" at bounding box center [179, 244] width 41 height 16
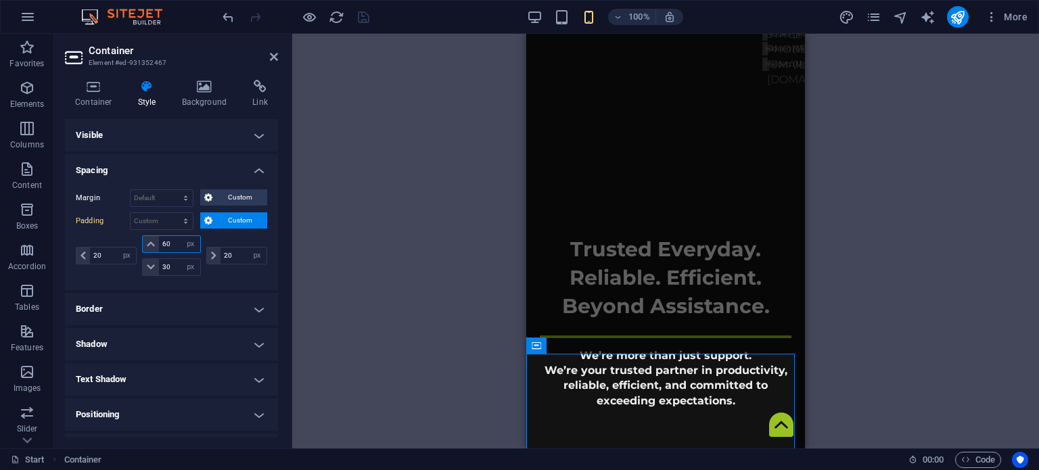
type input "60"
click at [357, 19] on icon "save" at bounding box center [364, 17] width 16 height 16
checkbox input "false"
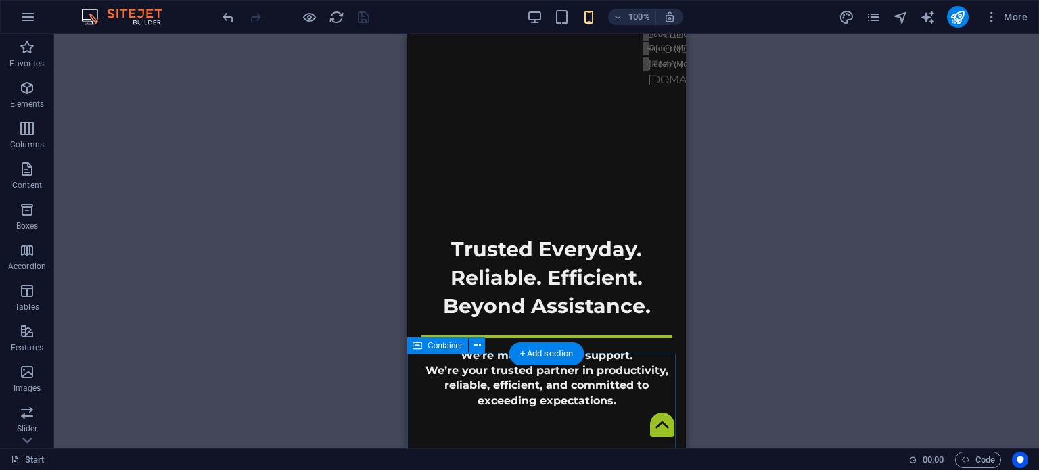
select select "px"
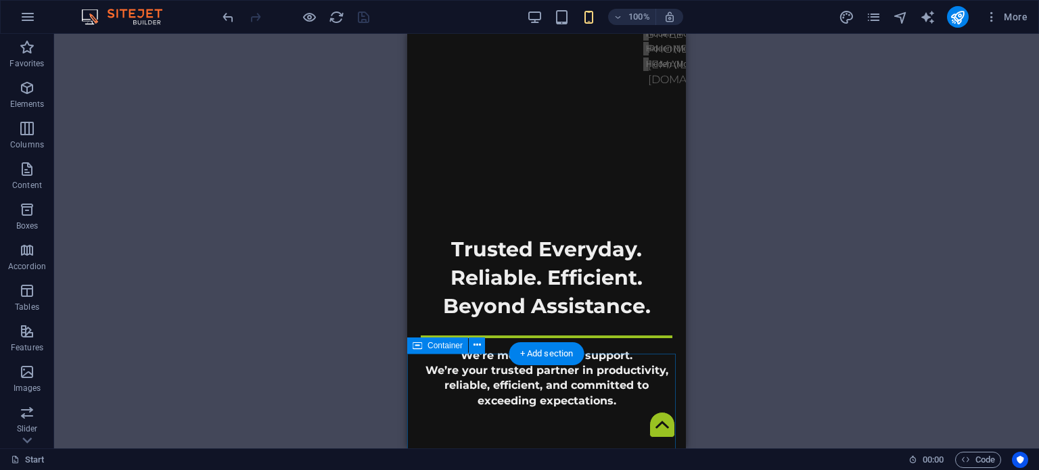
select select "px"
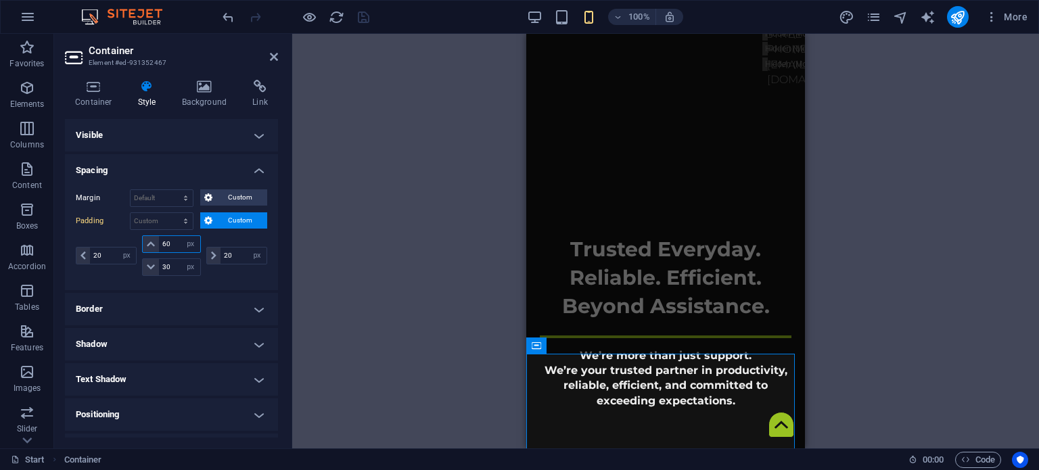
click at [170, 242] on input "60" at bounding box center [179, 244] width 41 height 16
type input "150"
click at [360, 12] on icon "save" at bounding box center [364, 17] width 16 height 16
checkbox input "false"
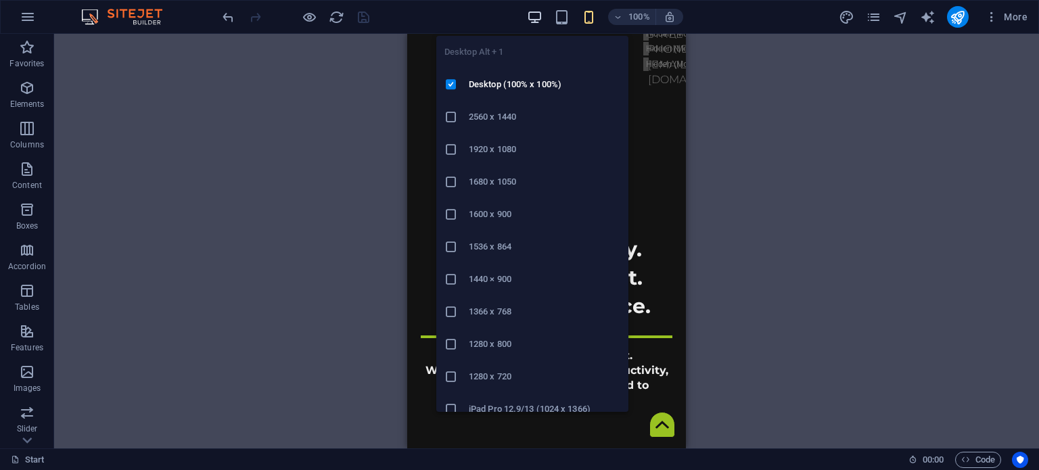
click at [535, 18] on icon "button" at bounding box center [535, 17] width 16 height 16
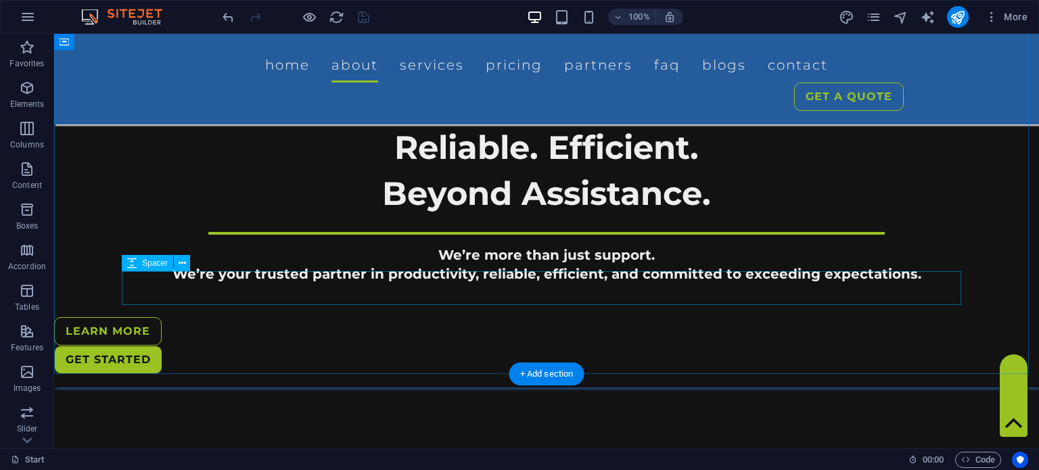
scroll to position [544, 0]
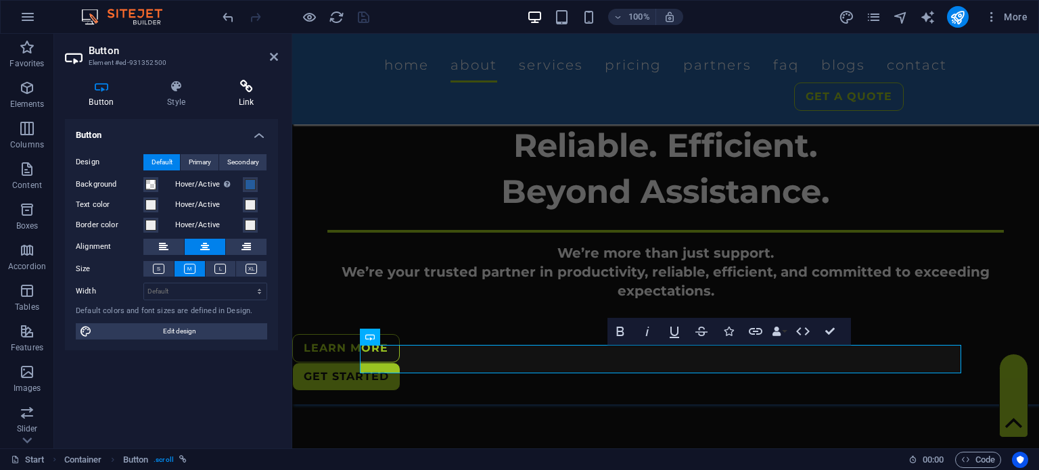
click at [241, 80] on icon at bounding box center [246, 87] width 64 height 14
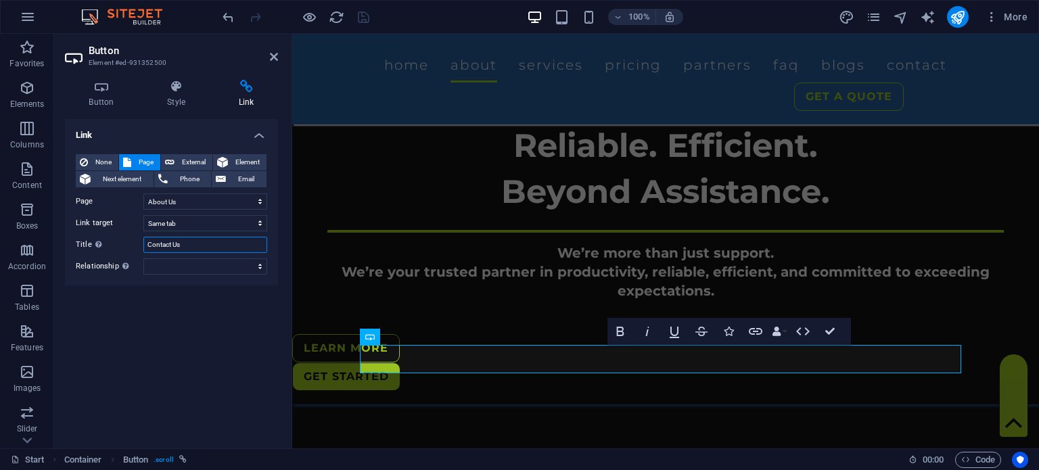
click at [158, 241] on input "Contact Us" at bounding box center [205, 245] width 124 height 16
type input "Learn more about the best virtual assistant company trusted by business owners"
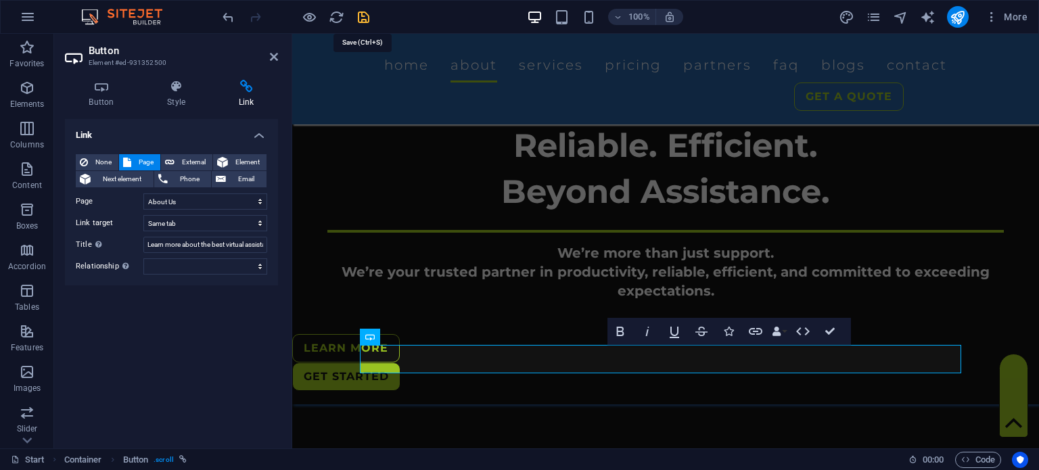
click at [365, 11] on icon "save" at bounding box center [364, 17] width 16 height 16
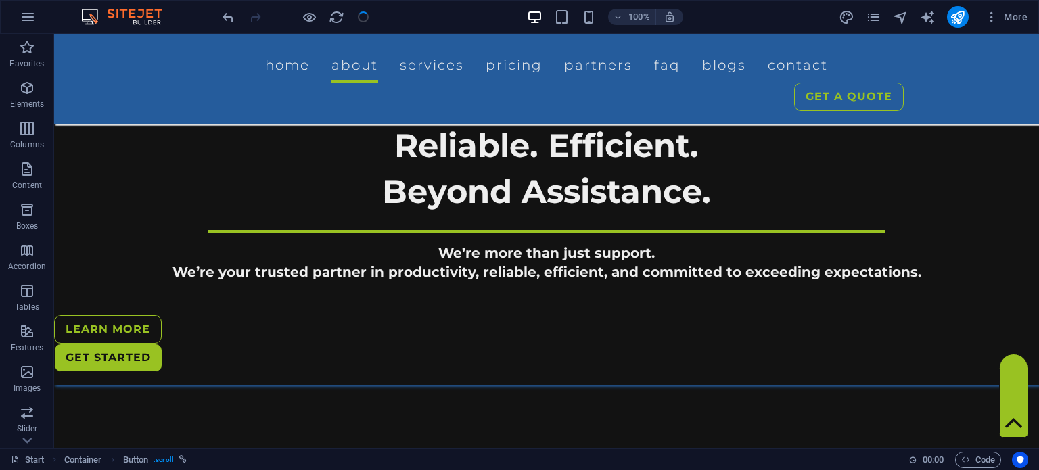
checkbox input "false"
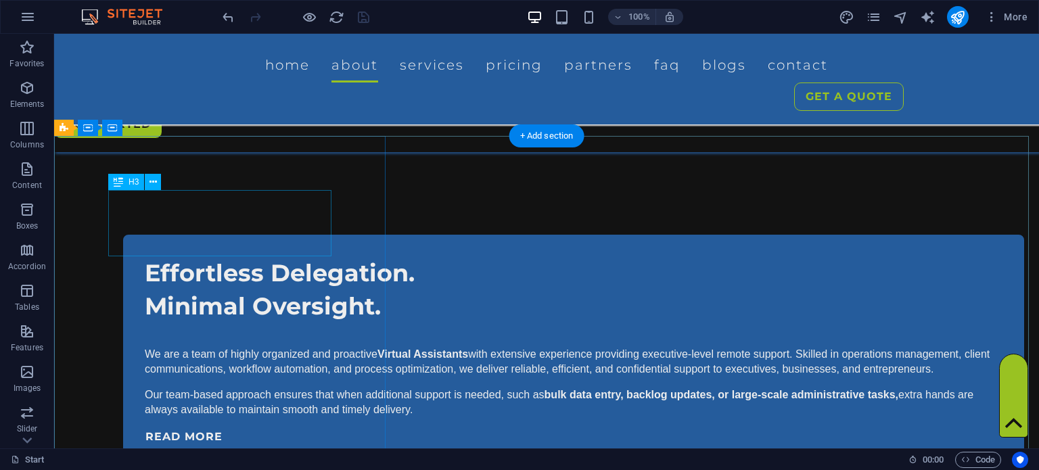
scroll to position [776, 0]
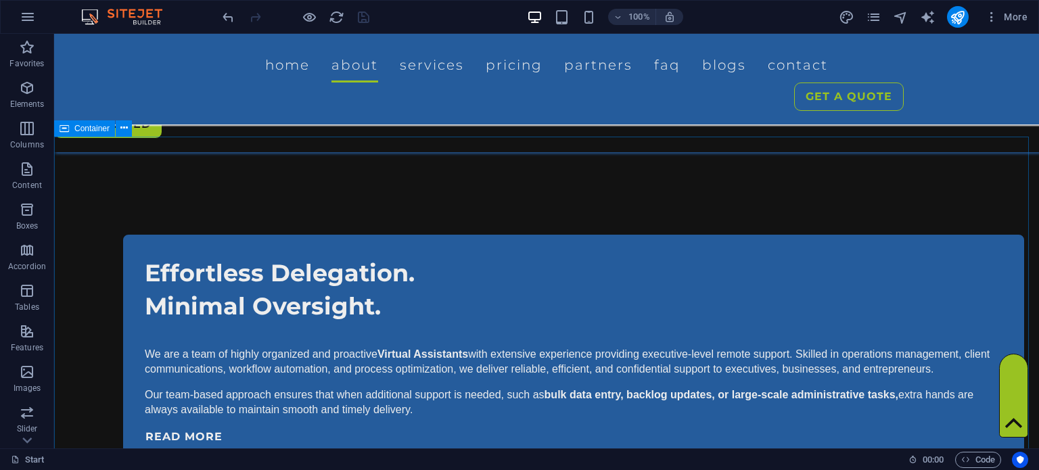
click at [73, 131] on div "Container" at bounding box center [84, 128] width 61 height 16
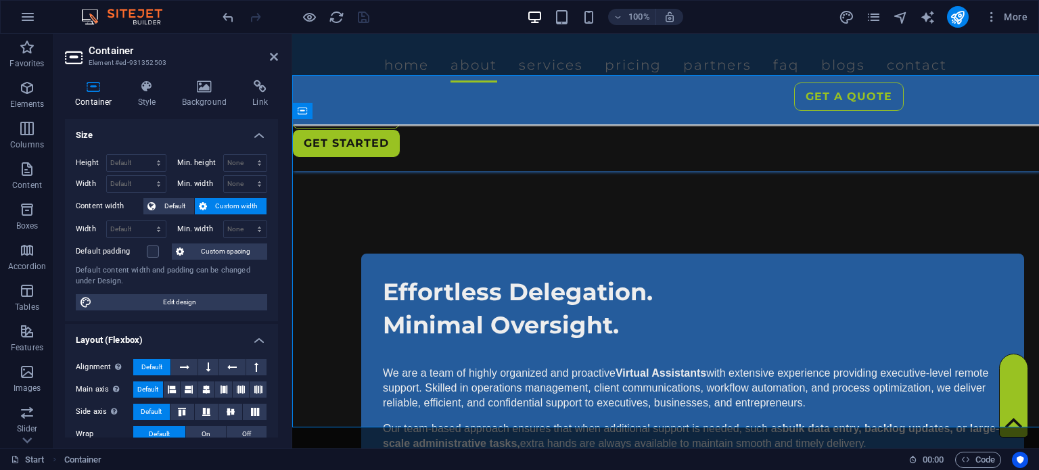
select select "px"
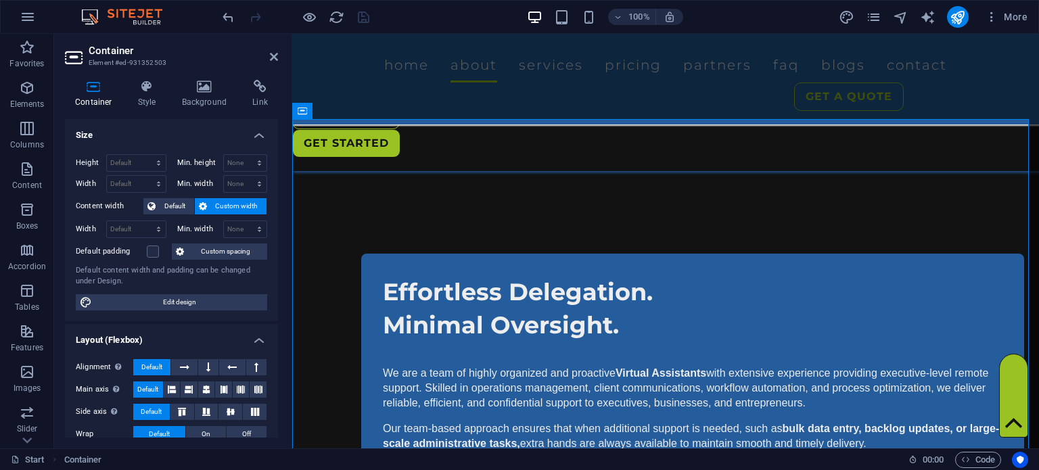
scroll to position [838, 0]
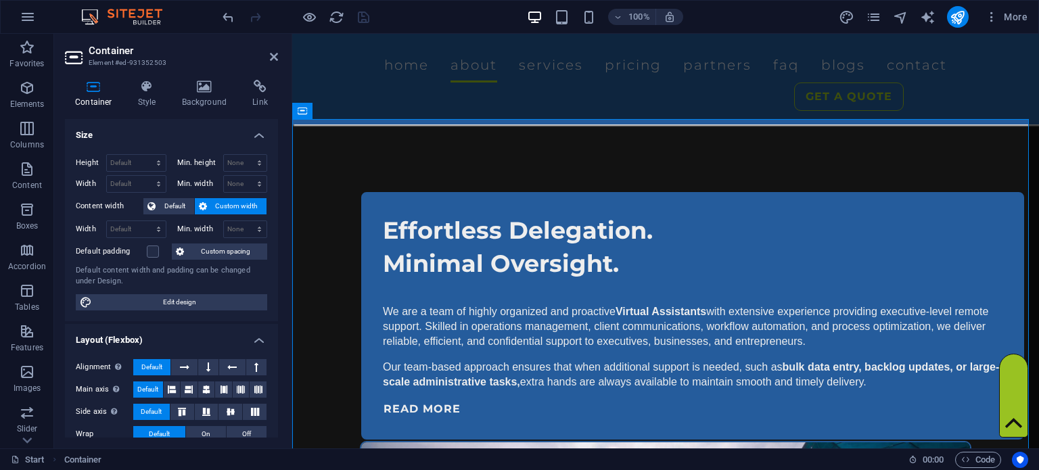
click at [193, 248] on button "Custom spacing" at bounding box center [219, 251] width 95 height 16
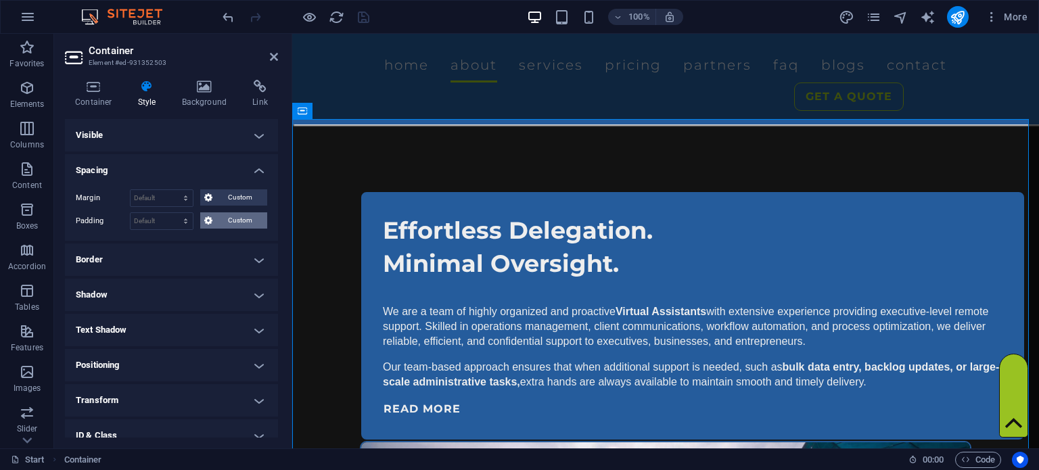
click at [217, 222] on span "Custom" at bounding box center [239, 220] width 47 height 16
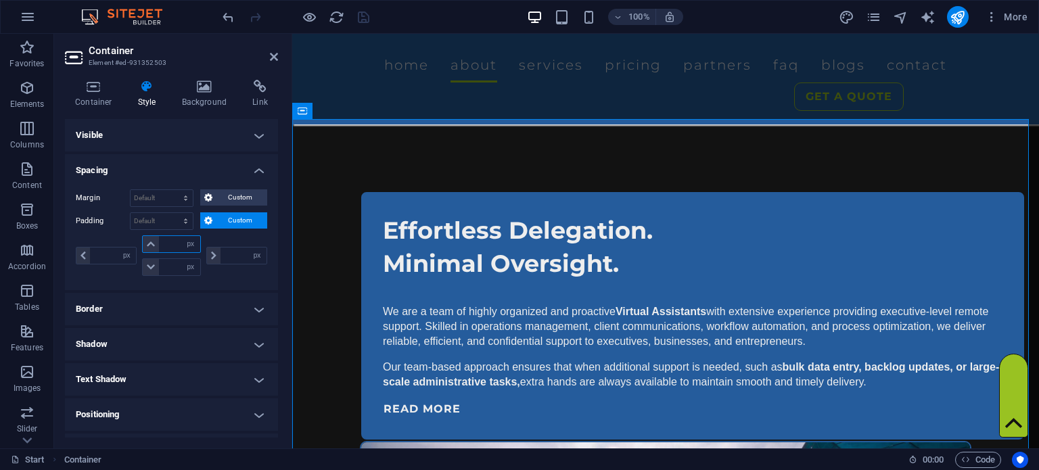
click at [168, 236] on input "number" at bounding box center [179, 244] width 41 height 16
type input "0"
select select "px"
type input "0"
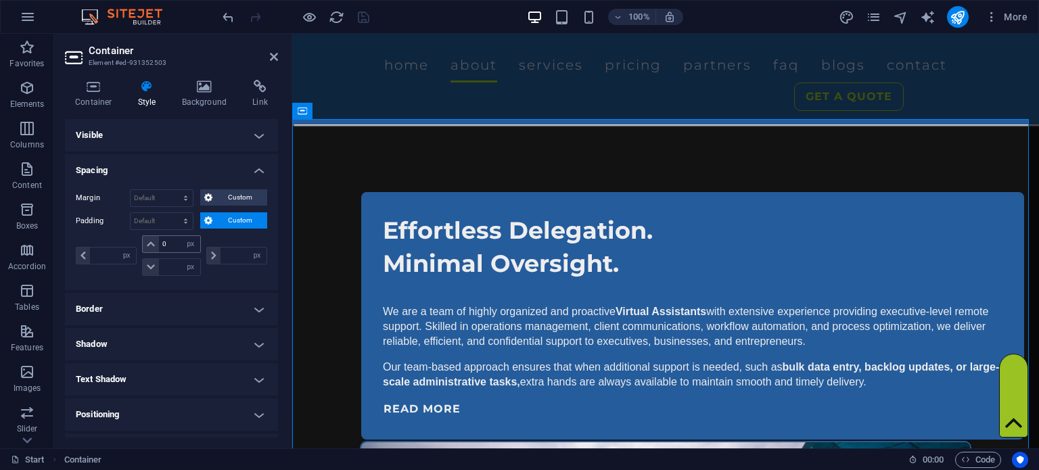
type input "0"
click at [276, 55] on icon at bounding box center [274, 56] width 8 height 11
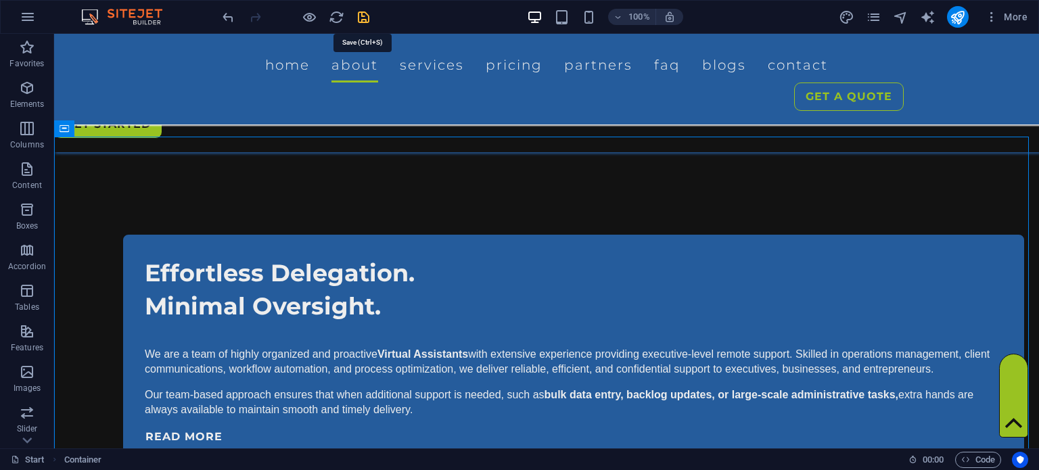
click at [359, 19] on icon "save" at bounding box center [364, 17] width 16 height 16
checkbox input "false"
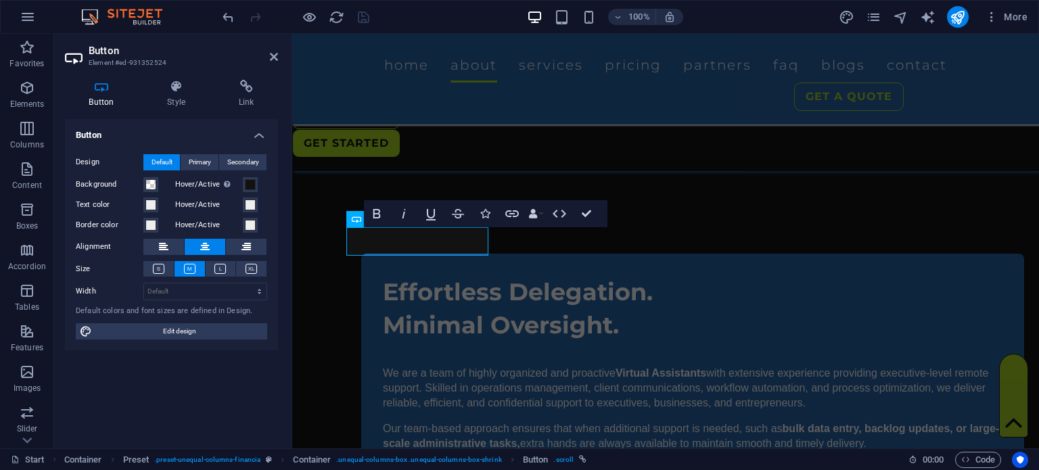
scroll to position [1093, 0]
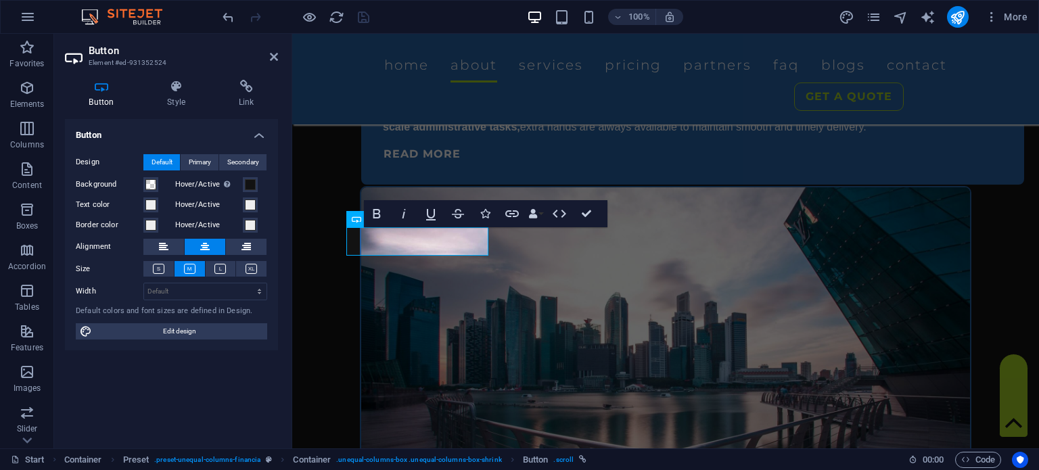
click at [247, 72] on div "Button Style Link Button Design Default Primary Secondary Background Hover/Acti…" at bounding box center [171, 258] width 235 height 379
click at [249, 94] on h4 "Link" at bounding box center [246, 94] width 64 height 28
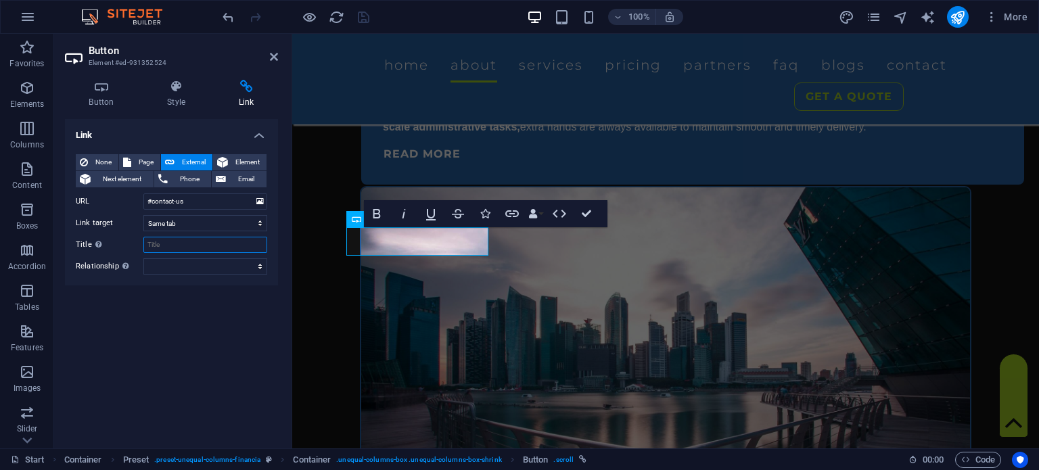
click at [244, 242] on input "Title Additional link description, should not be the same as the link text. The…" at bounding box center [205, 245] width 124 height 16
type input "Grow your business with the best virtual assistant company in [GEOGRAPHIC_DATA]"
click at [362, 16] on icon "save" at bounding box center [364, 17] width 16 height 16
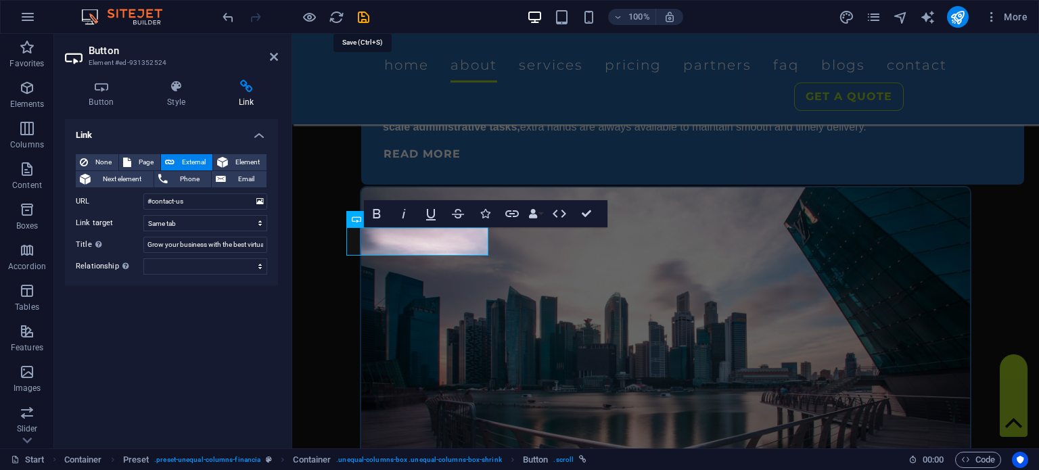
checkbox input "false"
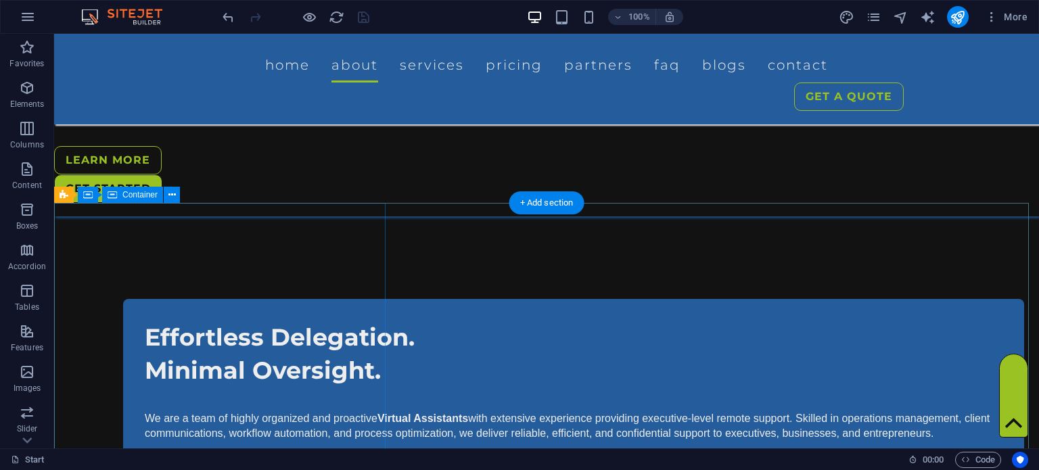
scroll to position [713, 0]
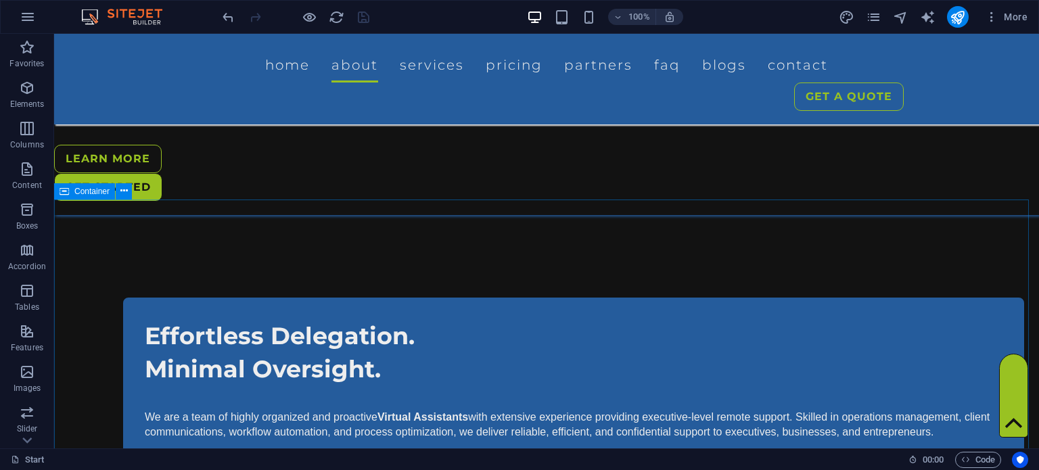
click at [75, 189] on span "Container" at bounding box center [91, 191] width 35 height 8
select select "px"
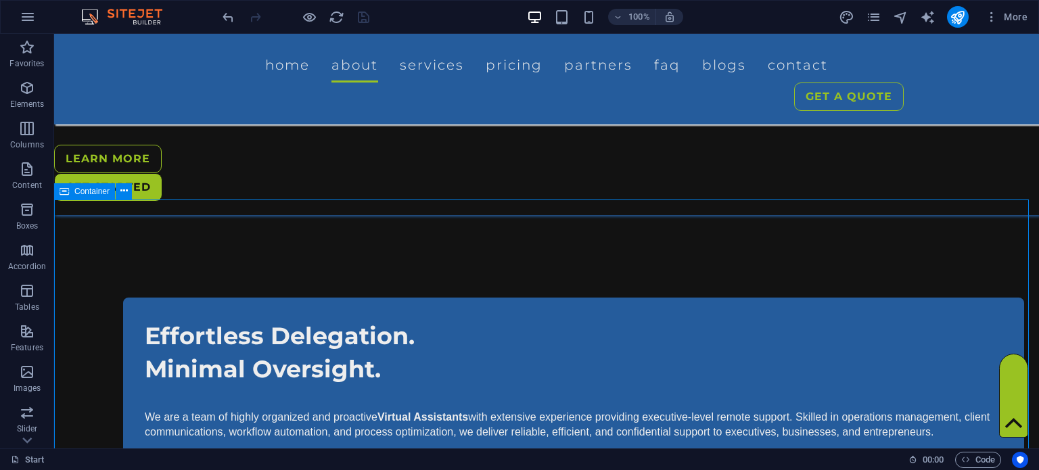
select select "px"
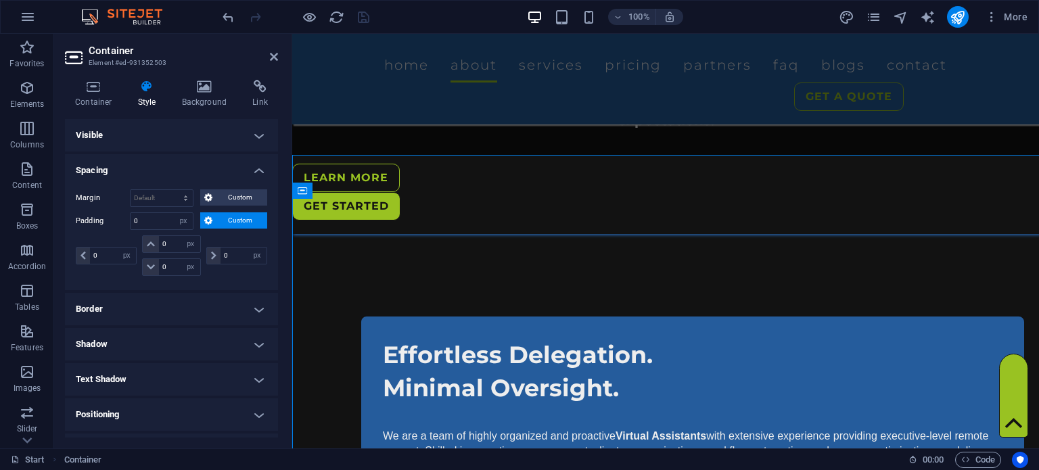
scroll to position [757, 0]
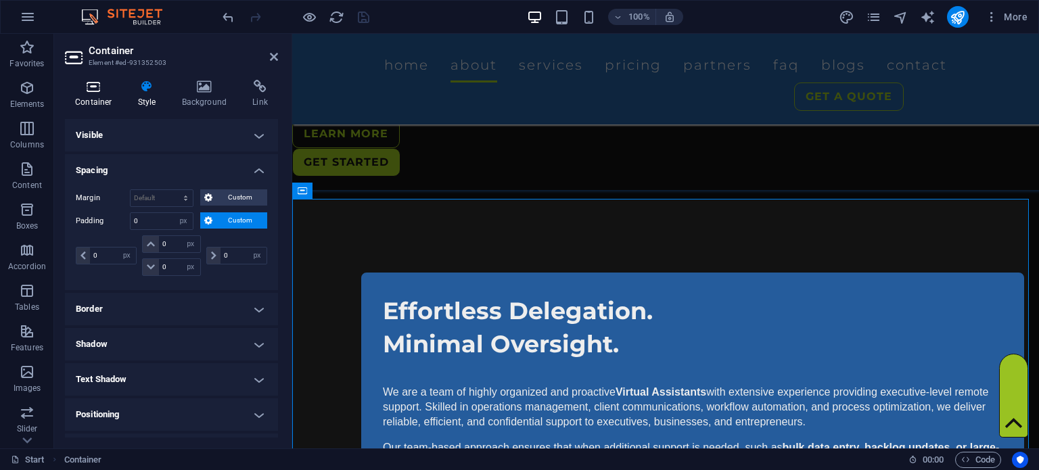
click at [92, 103] on h4 "Container" at bounding box center [96, 94] width 63 height 28
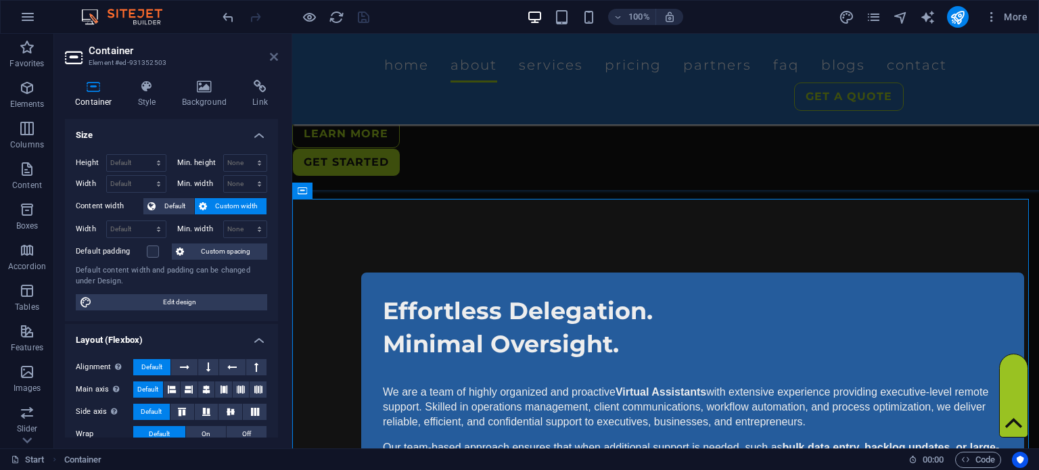
click at [277, 53] on icon at bounding box center [274, 56] width 8 height 11
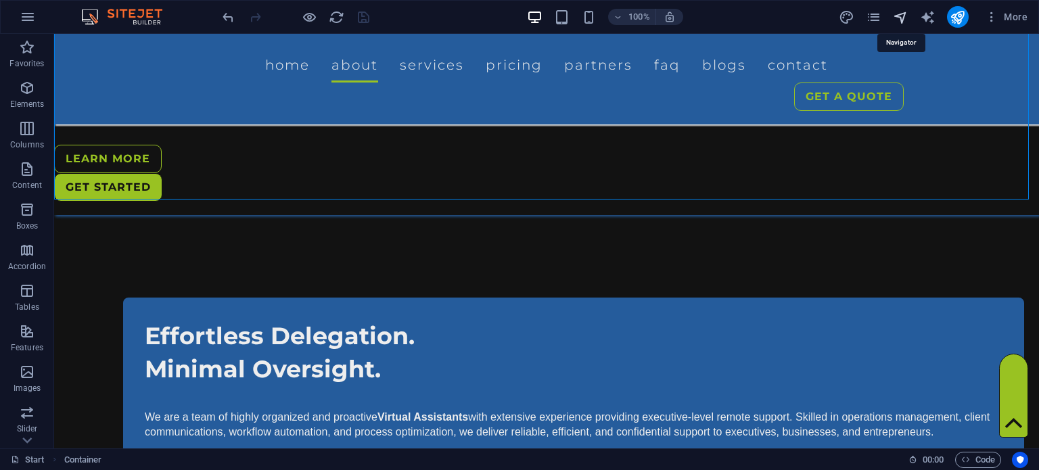
click at [902, 13] on icon "navigator" at bounding box center [900, 17] width 16 height 16
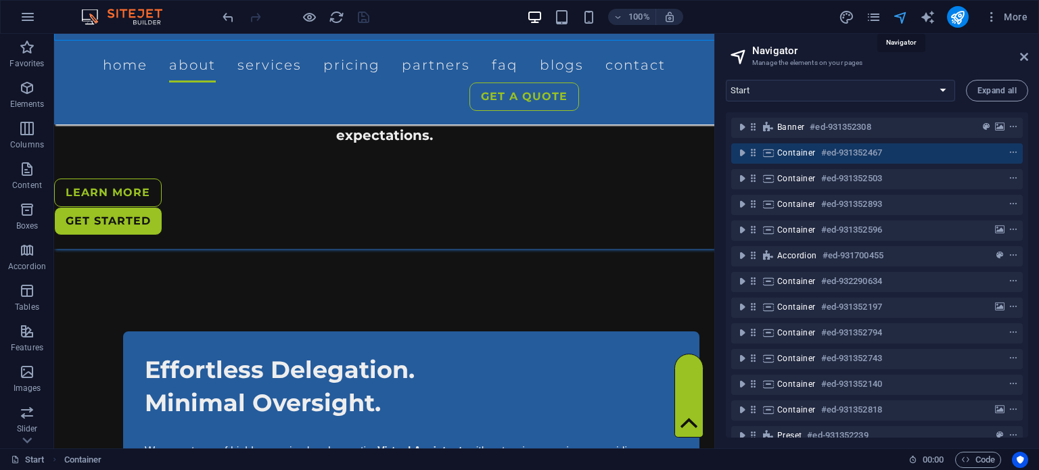
scroll to position [872, 0]
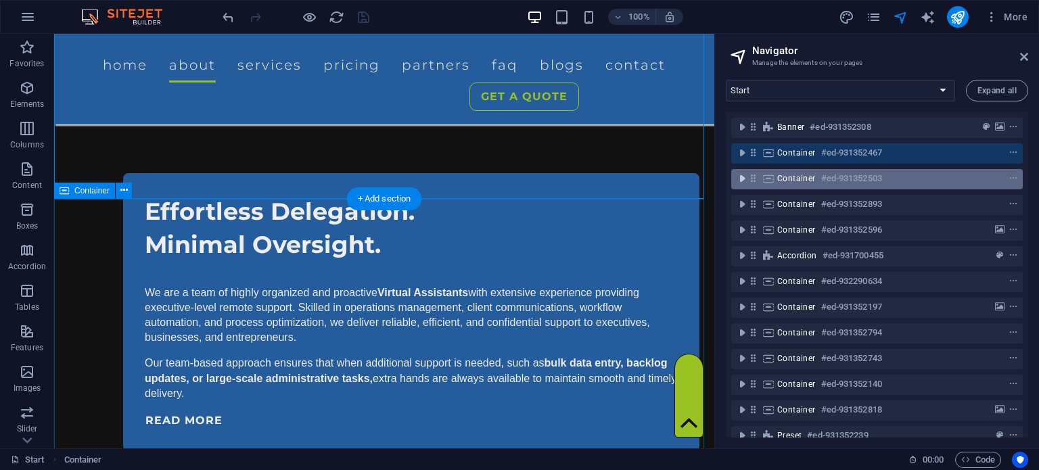
click at [736, 176] on icon "toggle-expand" at bounding box center [742, 179] width 14 height 14
click at [742, 179] on icon "toggle-expand" at bounding box center [742, 179] width 14 height 14
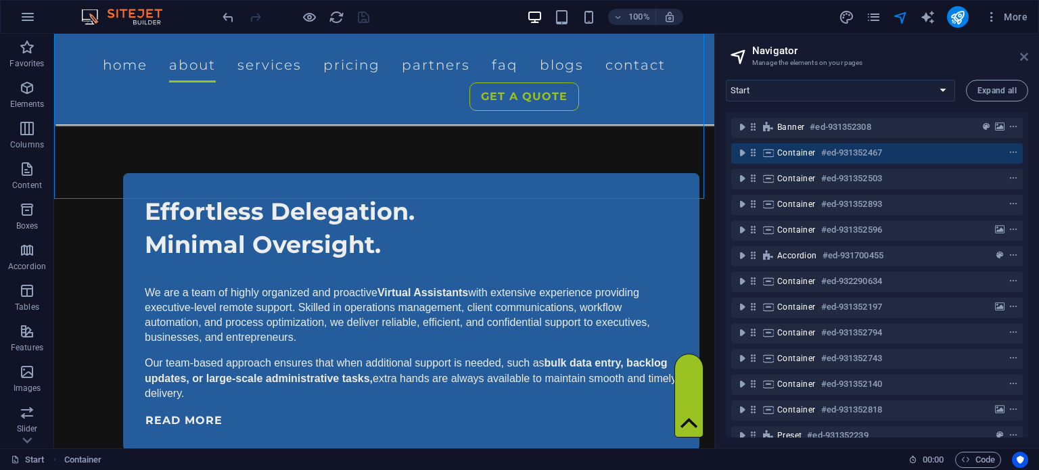
click at [1024, 55] on icon at bounding box center [1024, 56] width 8 height 11
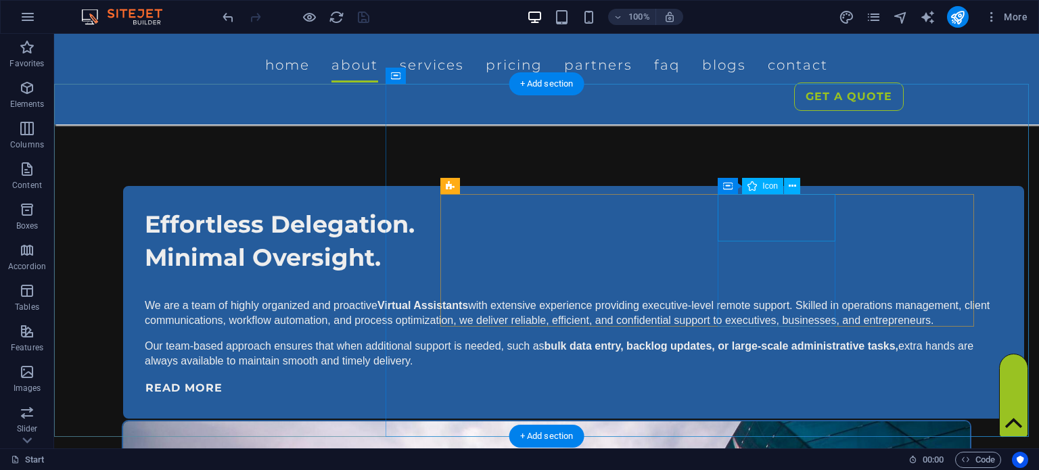
scroll to position [824, 0]
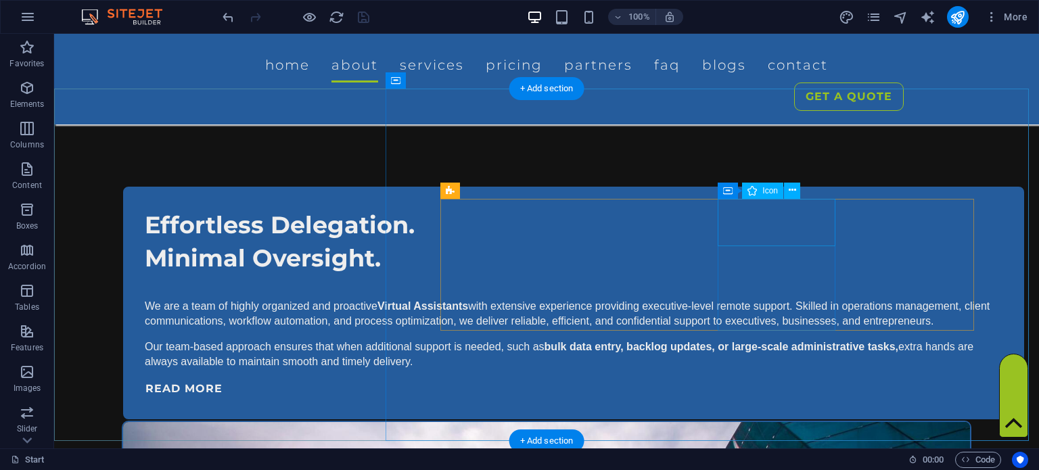
select select "xMidYMid"
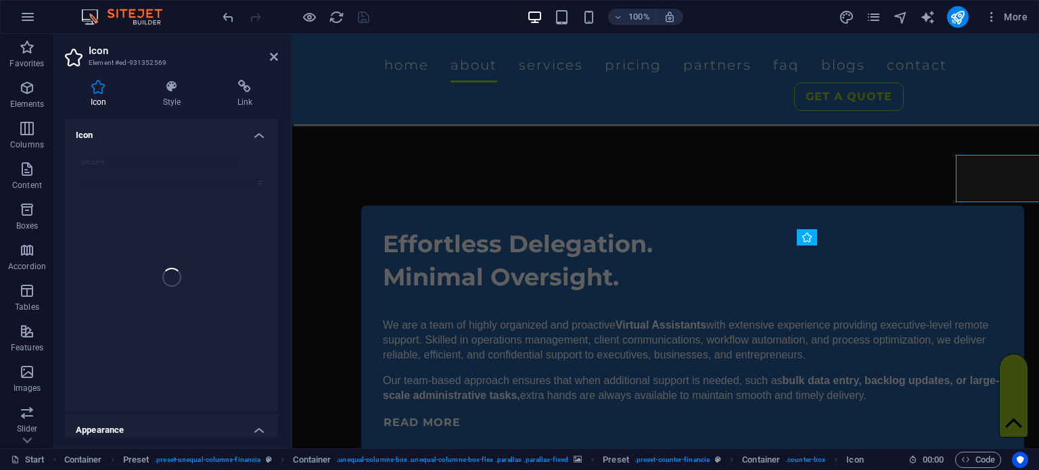
scroll to position [868, 0]
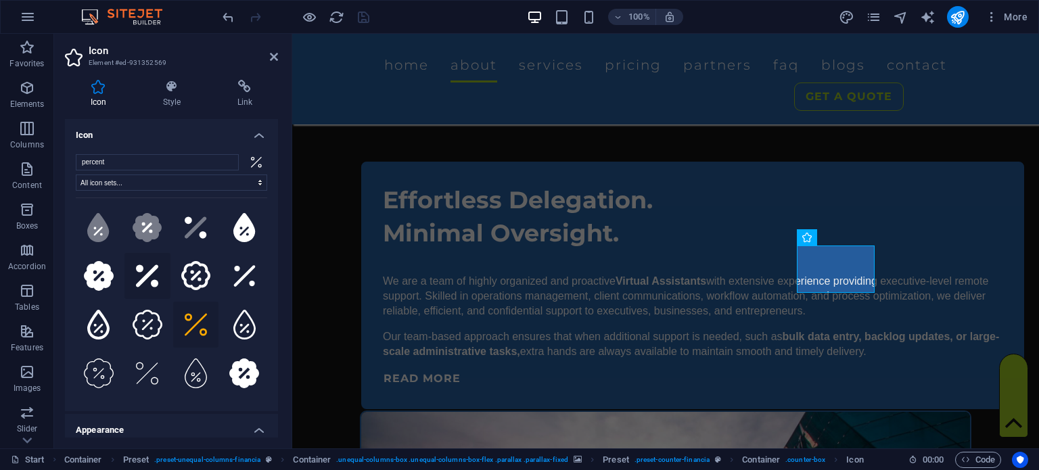
click at [149, 271] on icon at bounding box center [147, 276] width 22 height 22
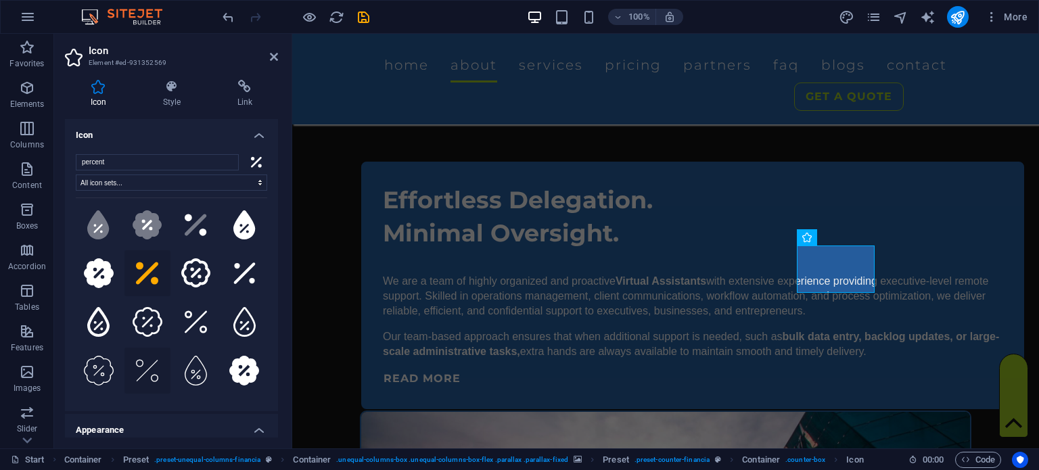
scroll to position [0, 0]
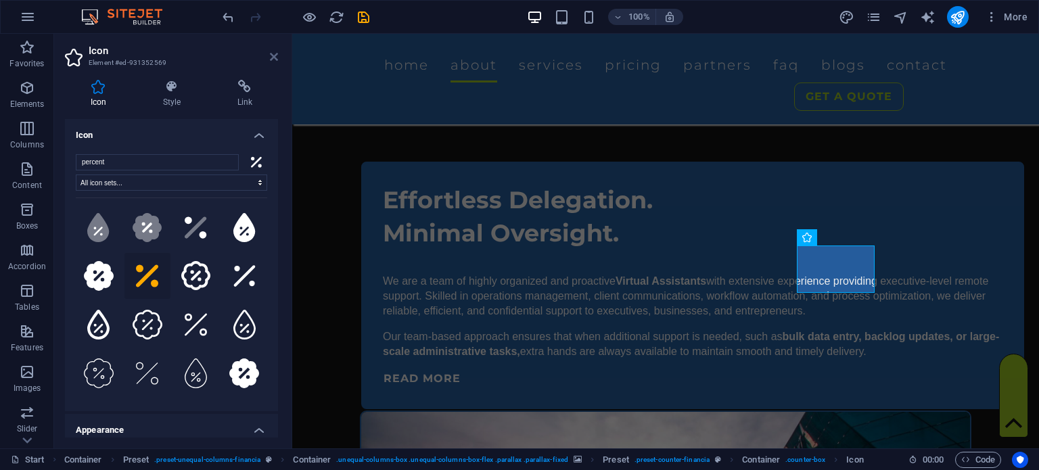
click at [277, 55] on icon at bounding box center [274, 56] width 8 height 11
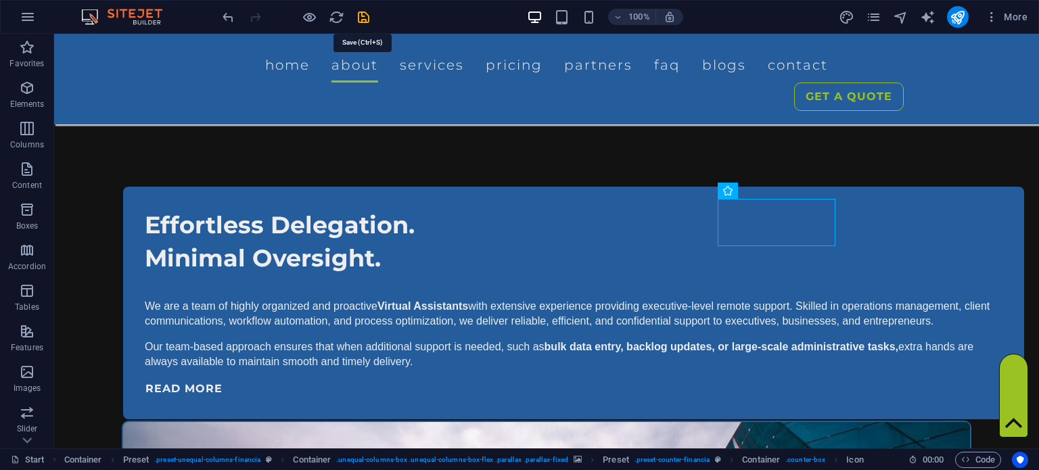
click at [358, 18] on icon "save" at bounding box center [364, 17] width 16 height 16
checkbox input "false"
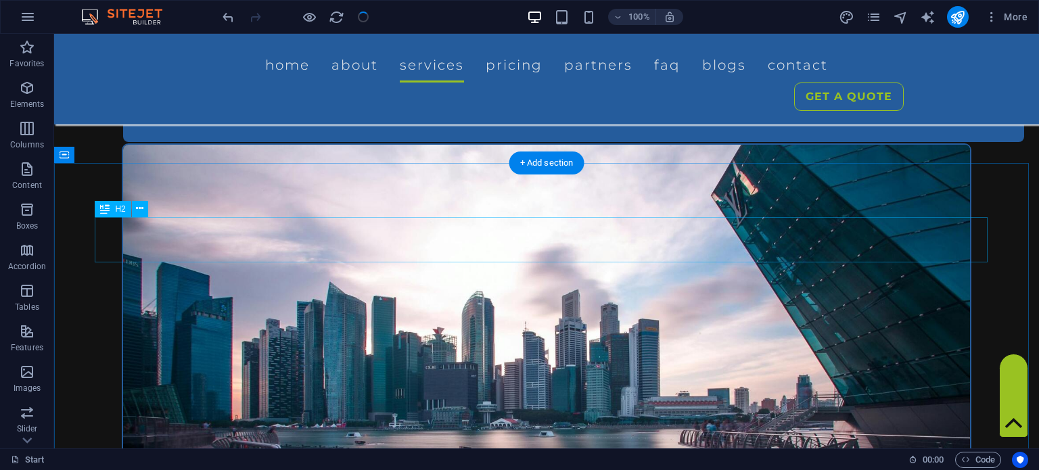
scroll to position [1102, 0]
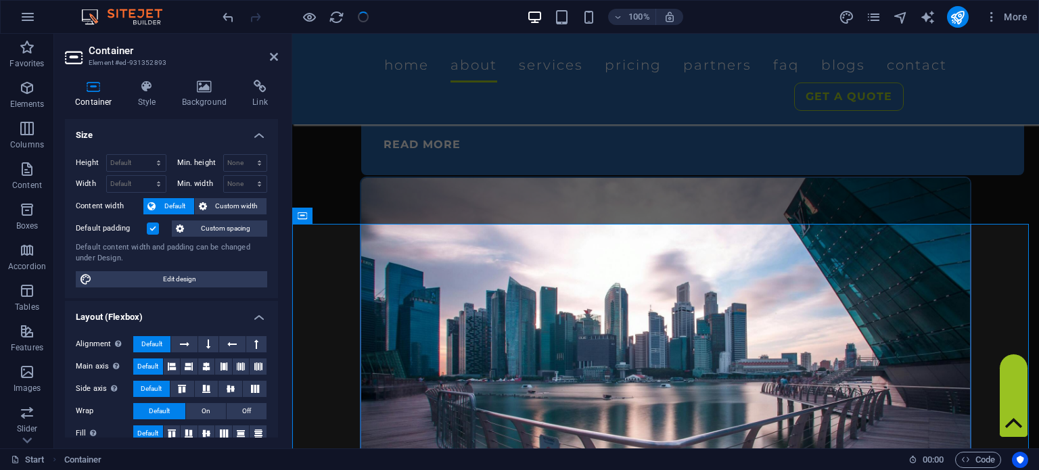
scroll to position [1179, 0]
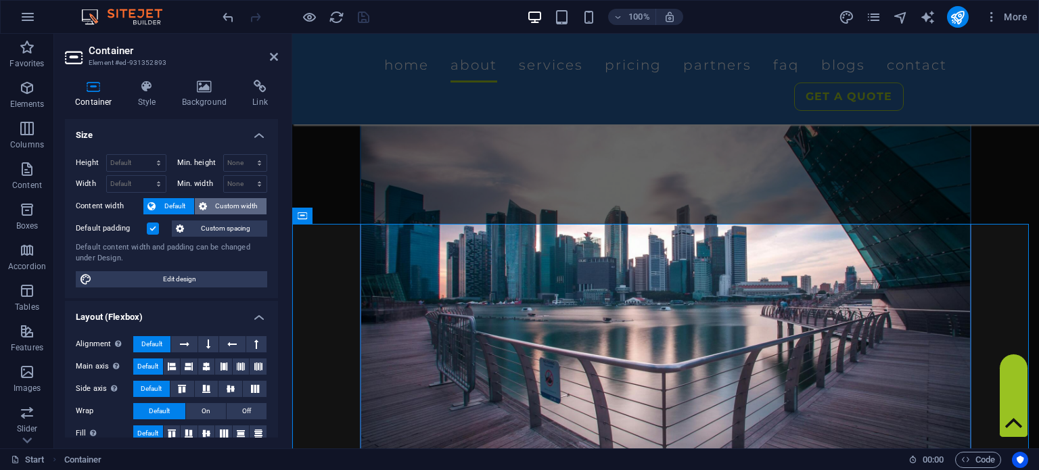
click at [228, 210] on span "Custom width" at bounding box center [237, 206] width 52 height 16
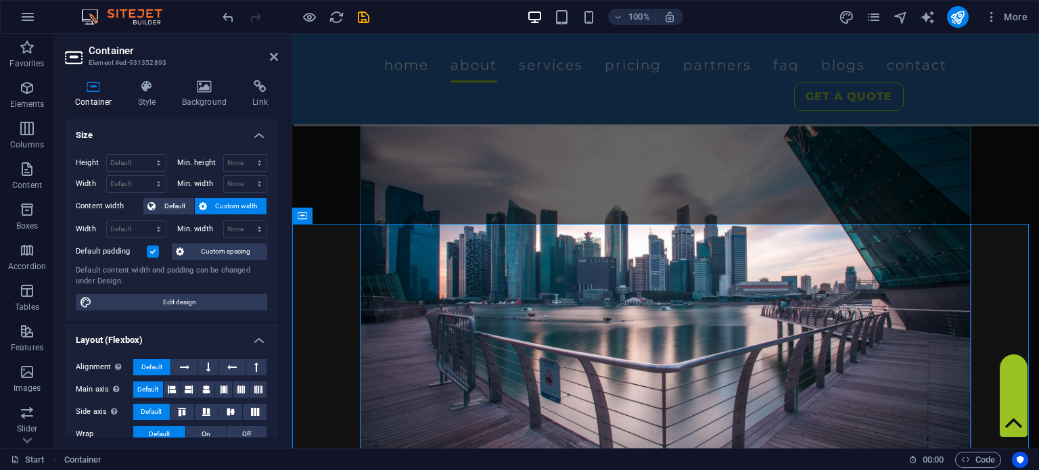
click at [154, 251] on label at bounding box center [153, 251] width 12 height 12
click at [0, 0] on input "Default padding" at bounding box center [0, 0] width 0 height 0
click at [195, 252] on span "Custom spacing" at bounding box center [225, 251] width 75 height 16
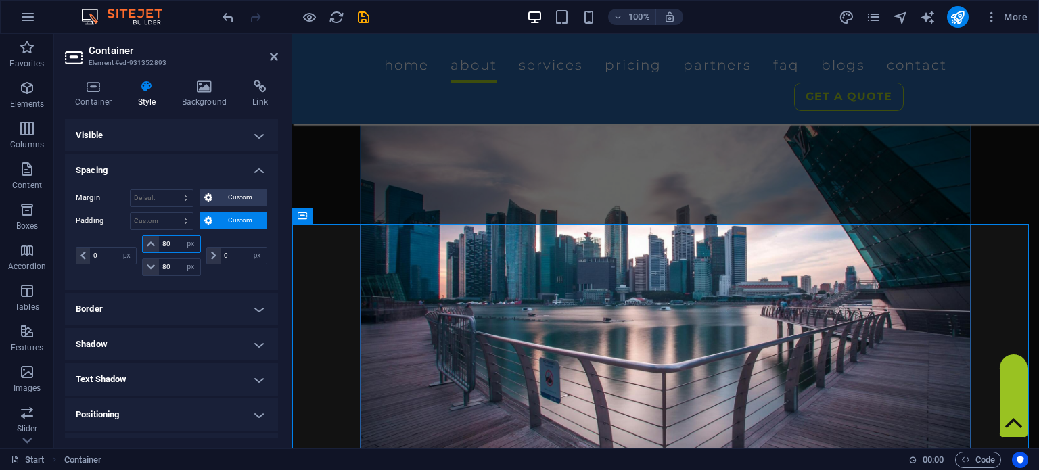
click at [174, 243] on input "80" at bounding box center [179, 244] width 41 height 16
drag, startPoint x: 174, startPoint y: 267, endPoint x: 139, endPoint y: 274, distance: 35.8
click at [141, 274] on div "60 px rem % vh vw 80 px rem % vh vw" at bounding box center [171, 255] width 64 height 41
click at [98, 247] on div "0 px rem % vh vw" at bounding box center [108, 255] width 64 height 41
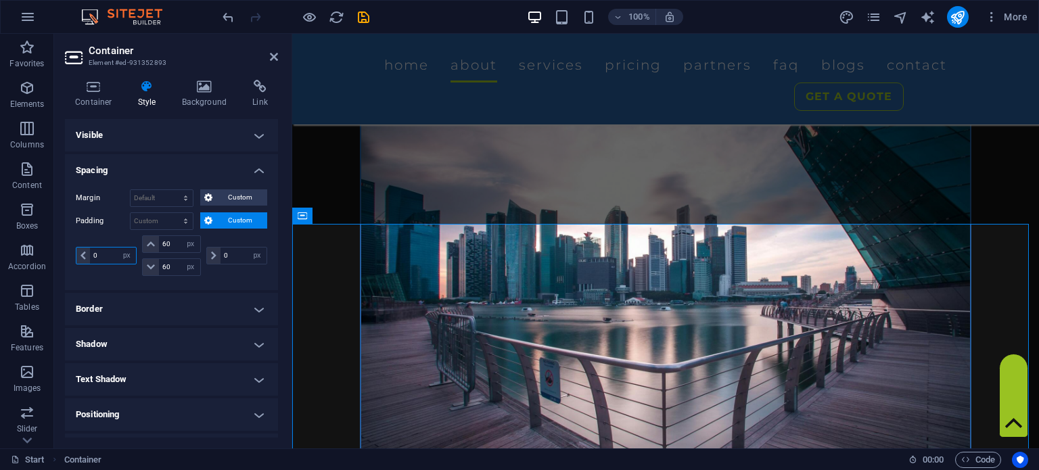
click at [98, 249] on input "0" at bounding box center [113, 255] width 46 height 16
drag, startPoint x: 237, startPoint y: 258, endPoint x: 209, endPoint y: 272, distance: 31.1
click at [210, 271] on div "0 px rem % vh vw" at bounding box center [236, 255] width 64 height 41
click at [365, 18] on icon "save" at bounding box center [364, 17] width 16 height 16
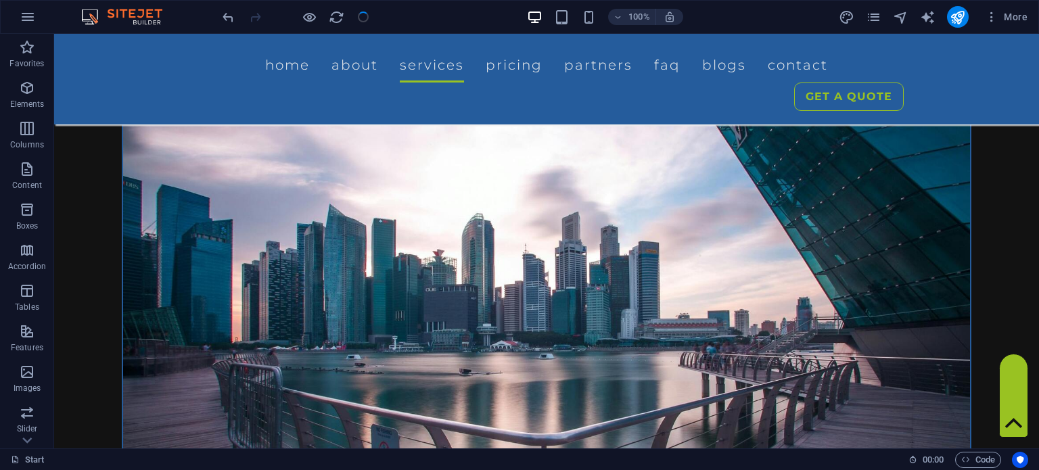
scroll to position [1102, 0]
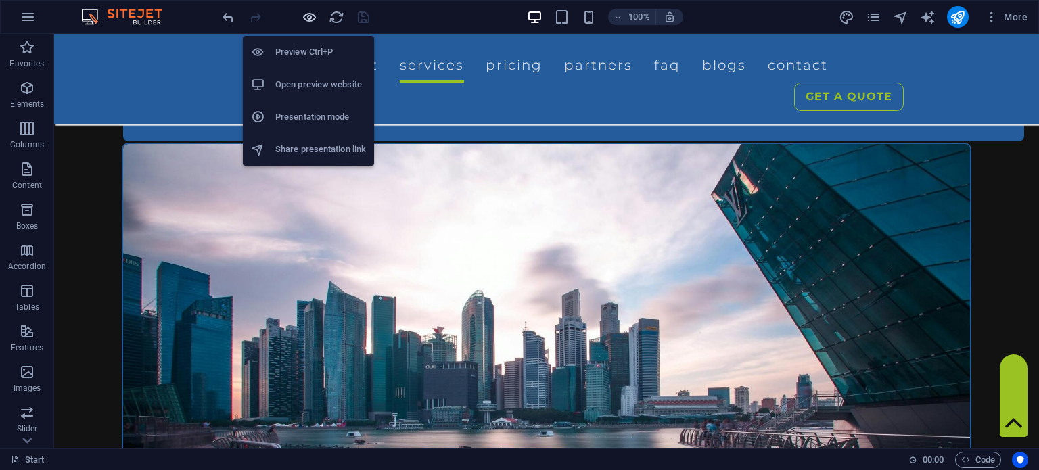
click at [310, 16] on icon "button" at bounding box center [310, 17] width 16 height 16
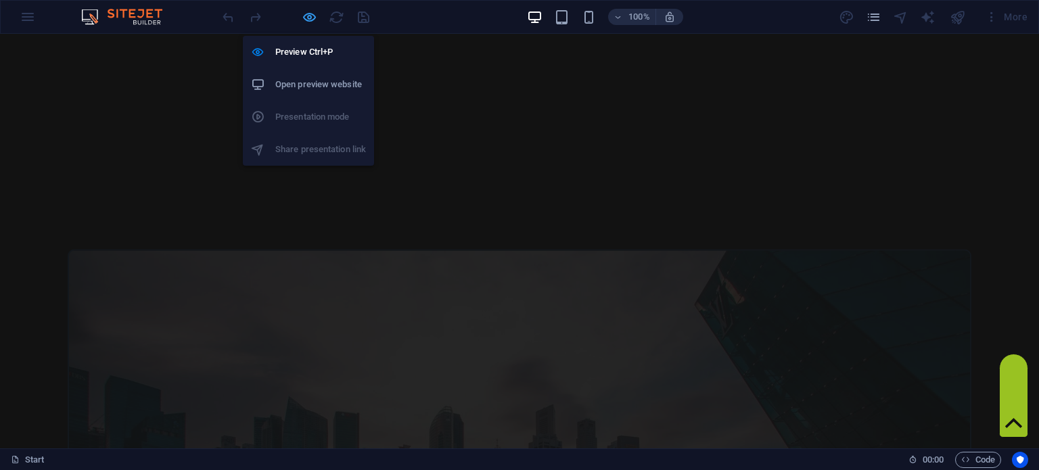
click at [310, 16] on icon "button" at bounding box center [310, 17] width 16 height 16
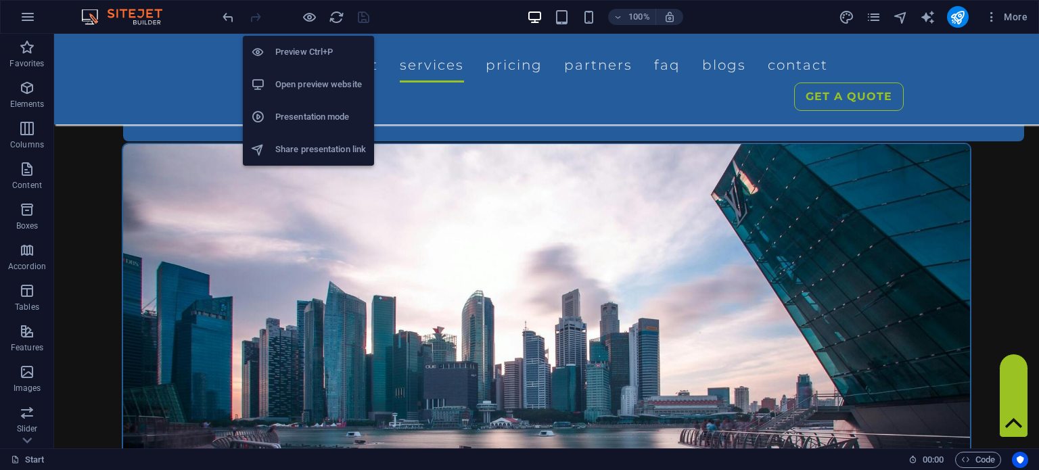
click at [312, 75] on li "Open preview website" at bounding box center [308, 84] width 131 height 32
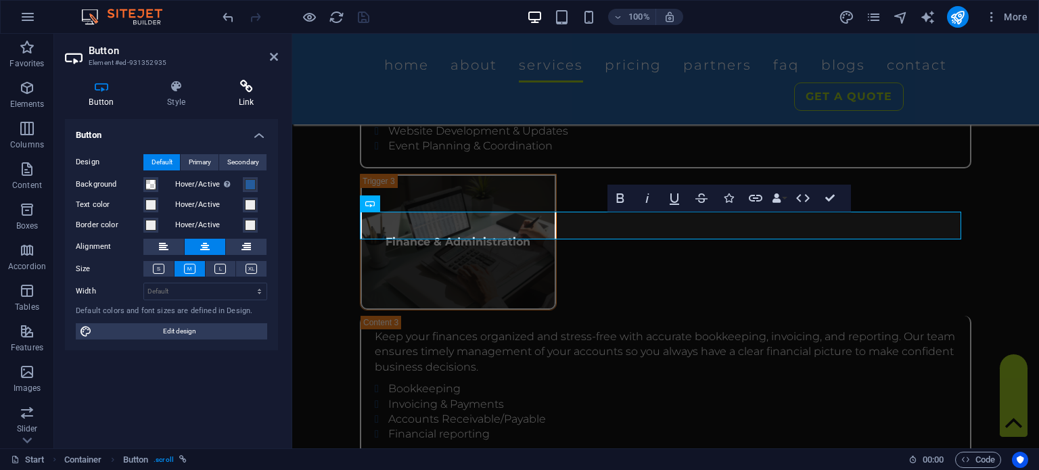
click at [255, 95] on h4 "Link" at bounding box center [246, 94] width 64 height 28
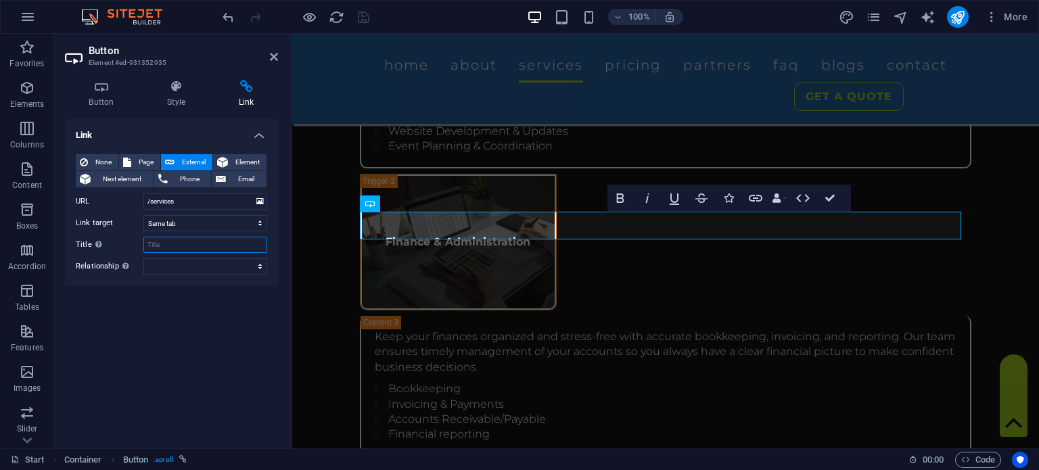
click at [198, 237] on input "Title Additional link description, should not be the same as the link text. The…" at bounding box center [205, 245] width 124 height 16
click at [362, 16] on icon "save" at bounding box center [364, 17] width 16 height 16
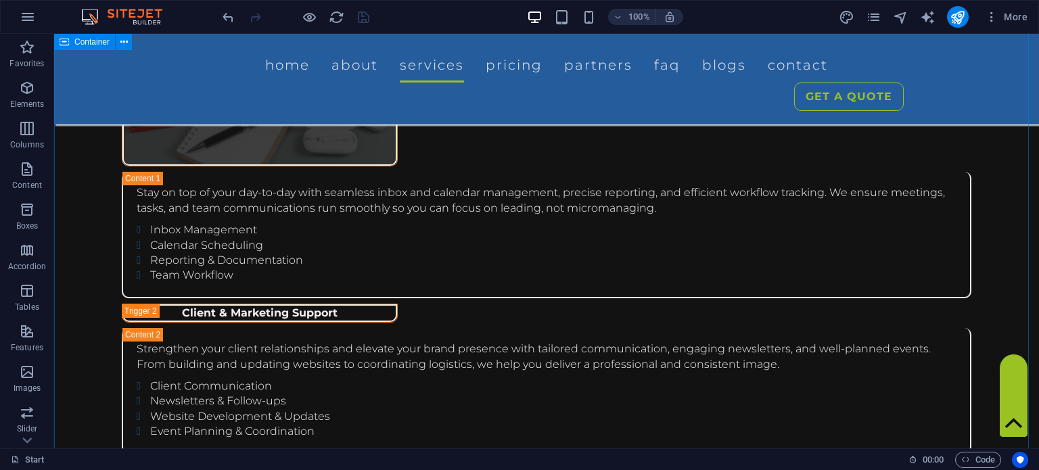
scroll to position [2925, 0]
click at [964, 18] on icon "publish" at bounding box center [957, 17] width 16 height 16
